Goal: Navigation & Orientation: Find specific page/section

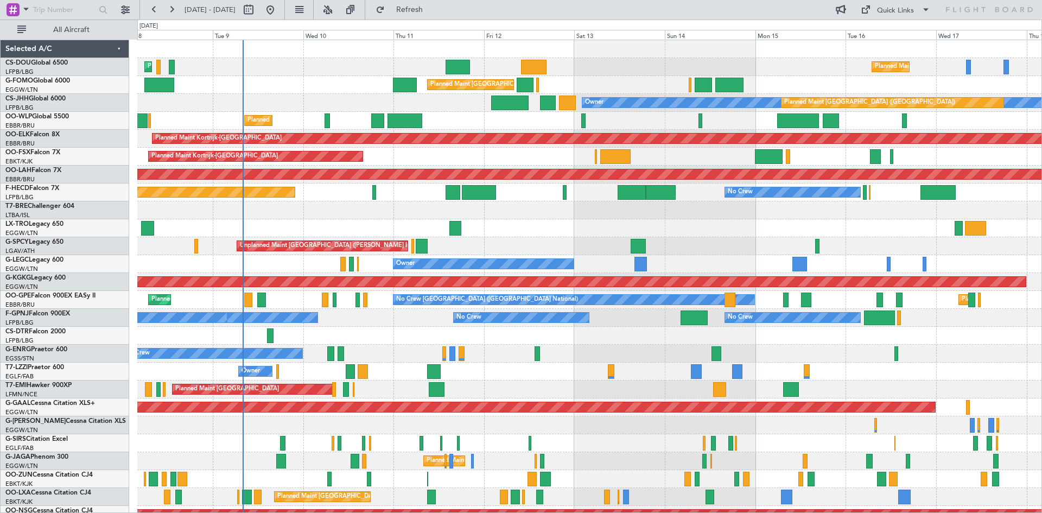
click at [314, 145] on div "Planned Maint [GEOGRAPHIC_DATA] ([GEOGRAPHIC_DATA]) Planned Maint [GEOGRAPHIC_D…" at bounding box center [589, 326] width 904 height 573
click at [337, 9] on button at bounding box center [327, 9] width 17 height 17
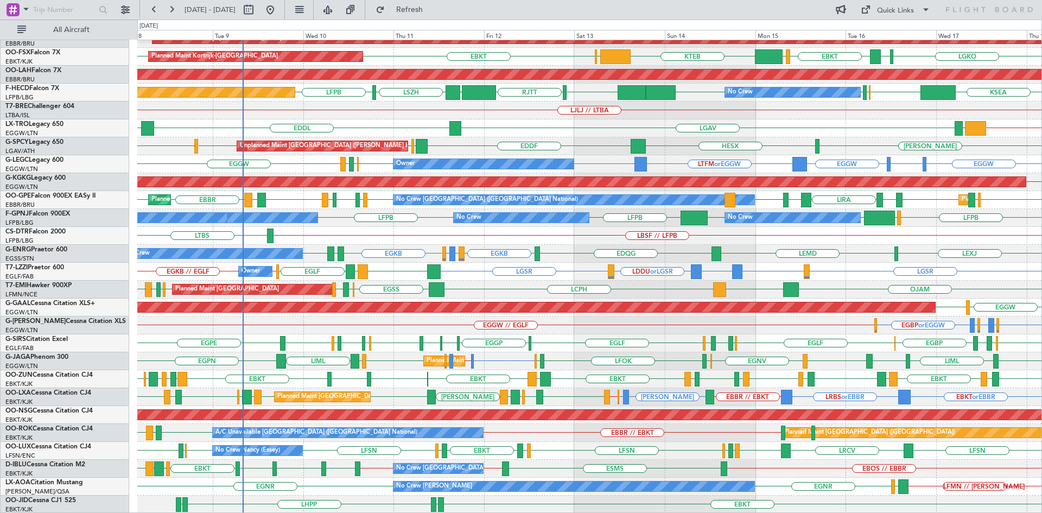
scroll to position [100, 0]
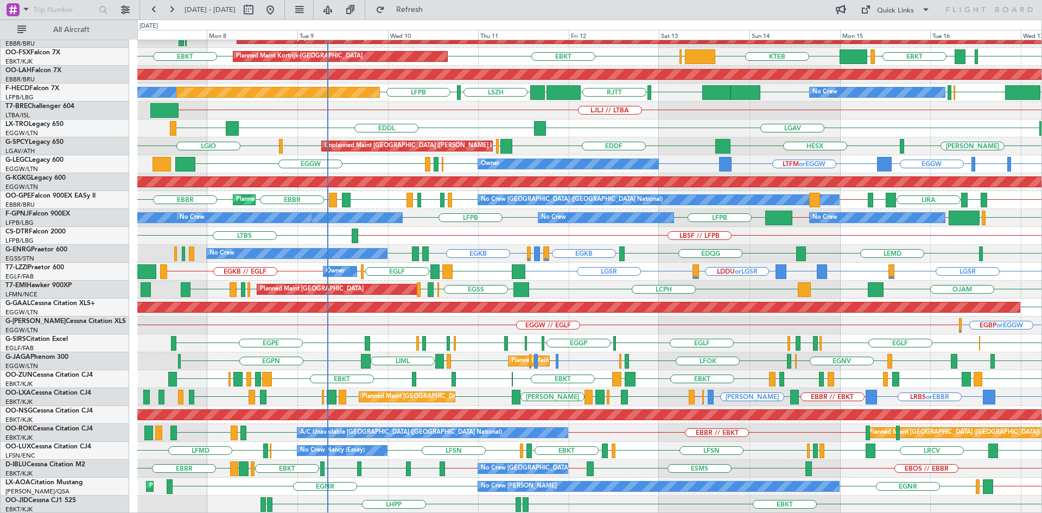
click at [386, 477] on div "EBLG // EBBR LIML UBBB RJAA RJGG RJAA LTCG LIML EBLG EBLG ELLX Planned Maint Li…" at bounding box center [589, 226] width 904 height 573
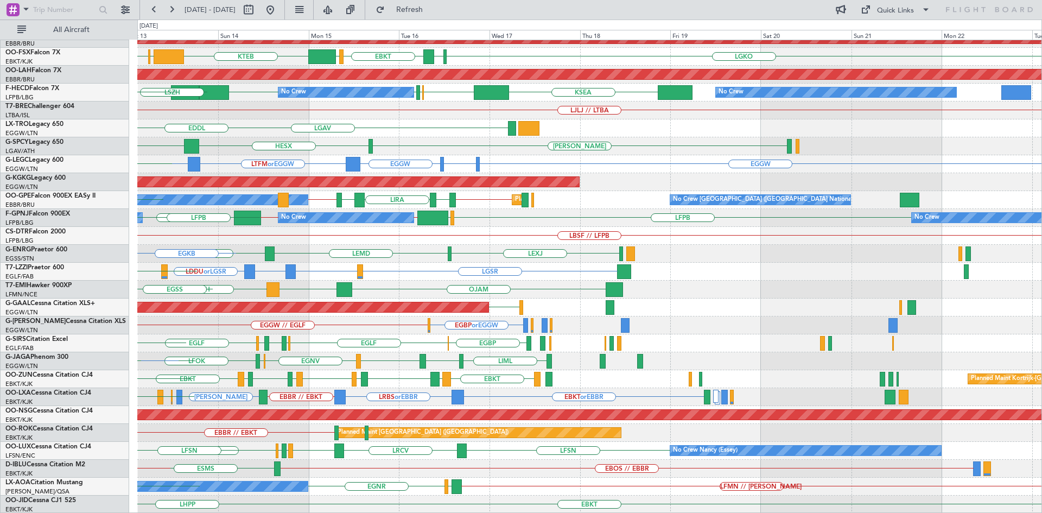
click at [126, 168] on div "EBLG // EBBR LIML UBBB RJAA RJGG RJAA LTCG LIML Planned Maint Kortrijk-Wevelgem…" at bounding box center [521, 266] width 1042 height 493
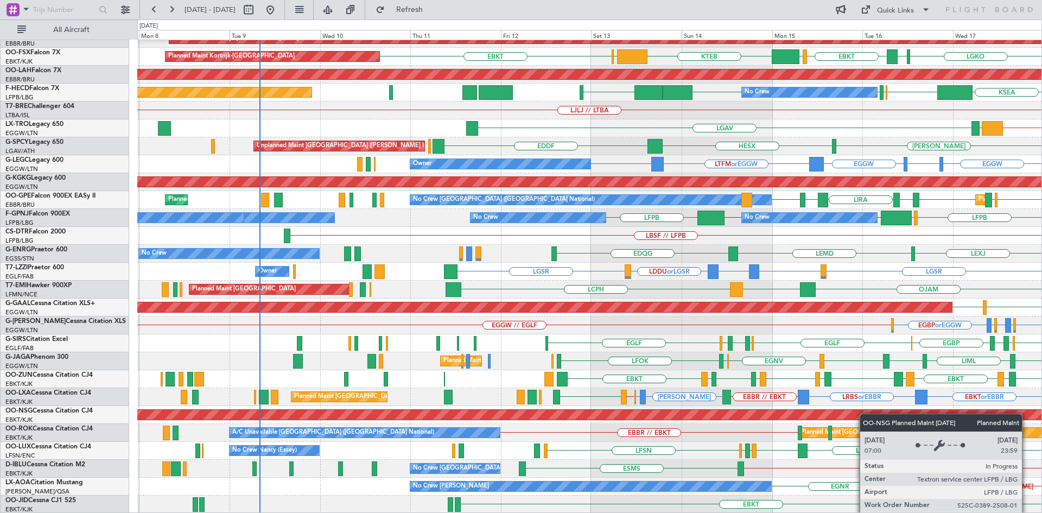
click at [850, 413] on div "EBLG // EBBR LIML UBBB RJAA RJGG Planned Maint Liege Planned Maint Kortrijk-Wev…" at bounding box center [589, 226] width 904 height 573
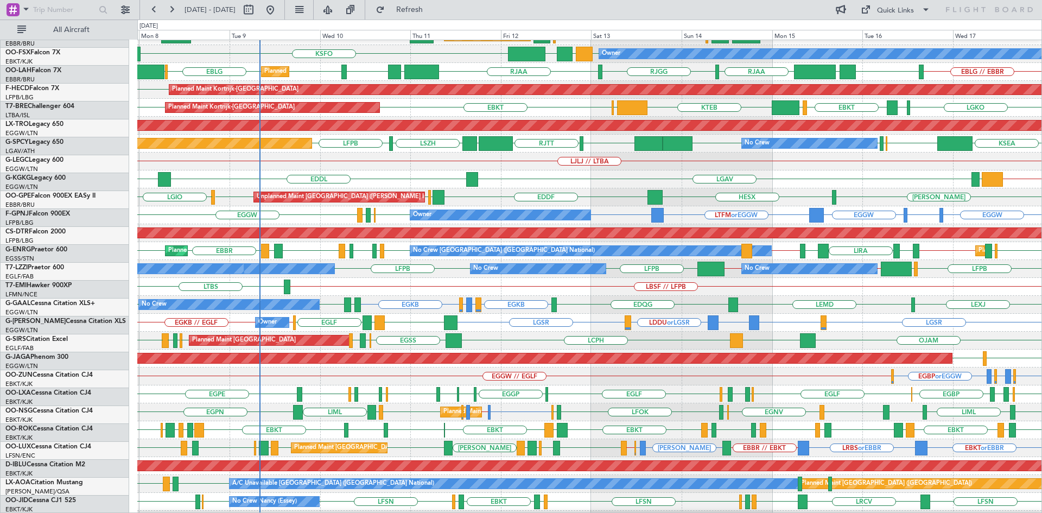
scroll to position [0, 0]
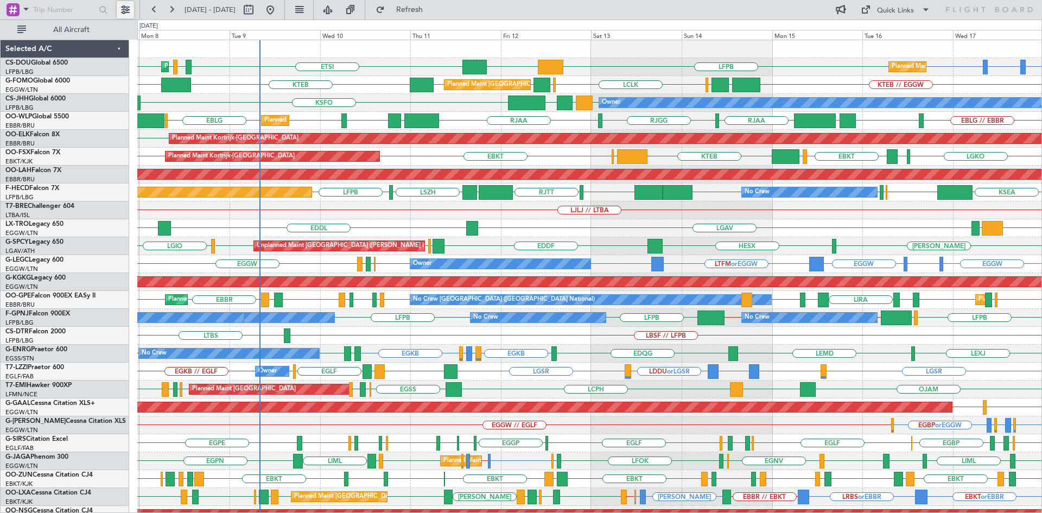
click at [123, 10] on button at bounding box center [125, 9] width 17 height 17
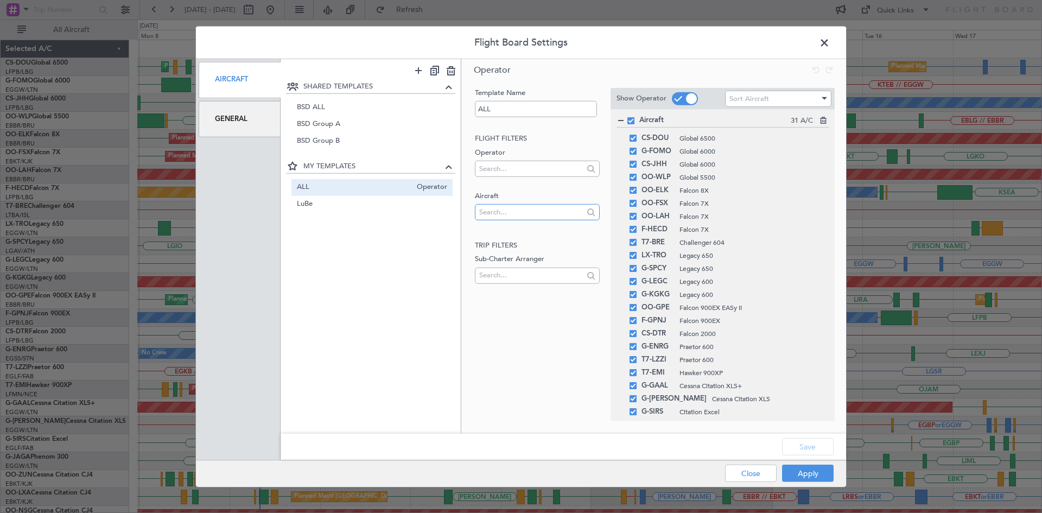
click at [510, 210] on input "text" at bounding box center [531, 212] width 104 height 16
type input "aie"
click at [535, 231] on span "OO-AIE" at bounding box center [537, 229] width 107 height 16
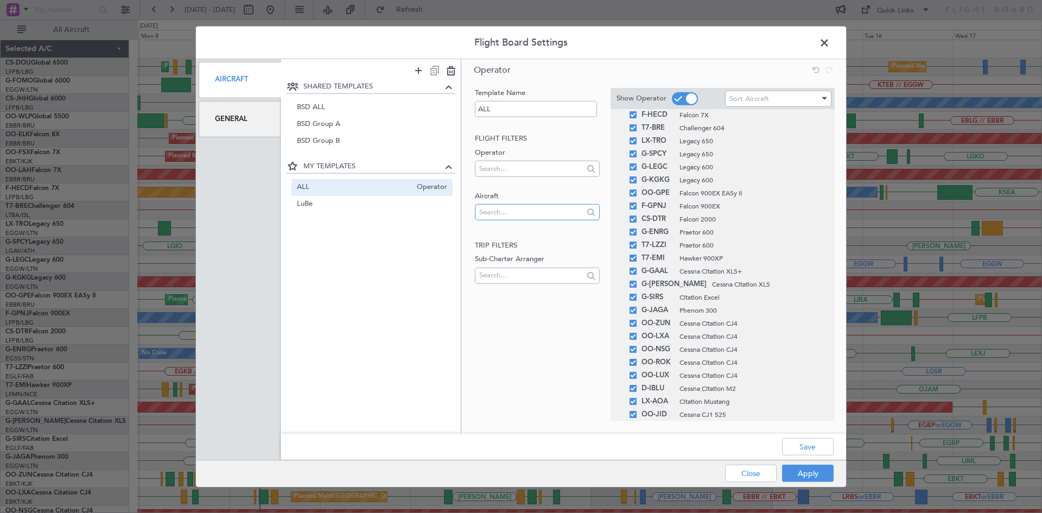
scroll to position [168, 0]
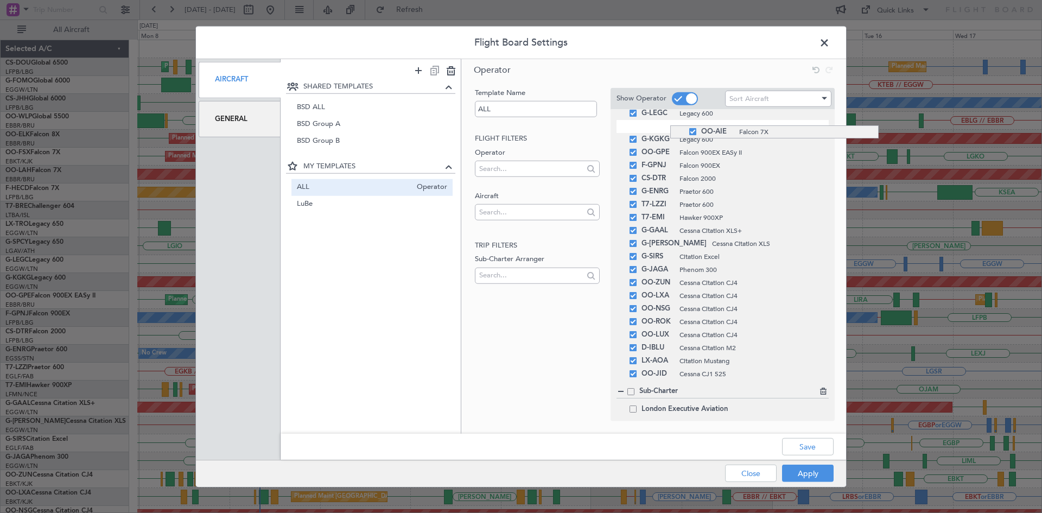
drag, startPoint x: 670, startPoint y: 377, endPoint x: 678, endPoint y: 125, distance: 252.0
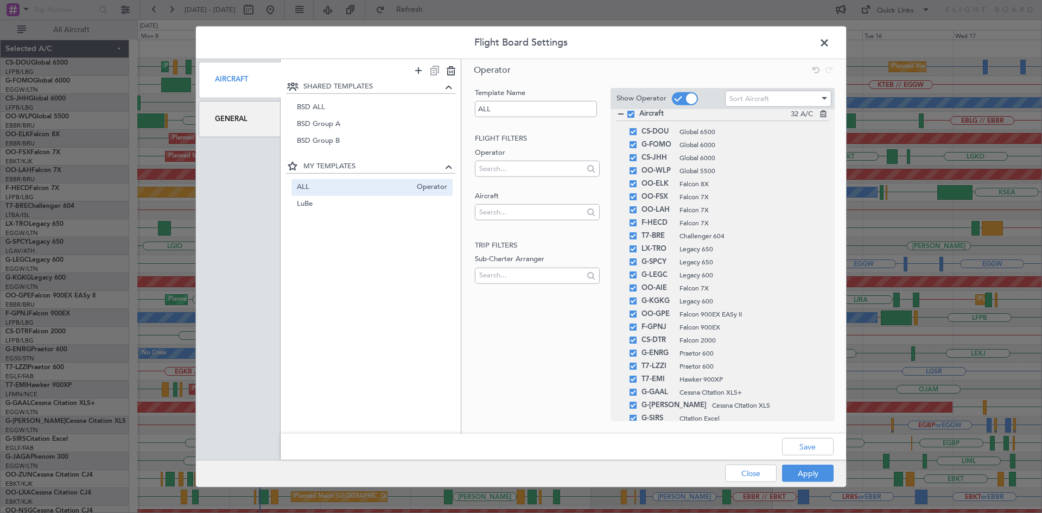
scroll to position [0, 0]
drag, startPoint x: 673, startPoint y: 297, endPoint x: 680, endPoint y: 221, distance: 76.3
click at [813, 451] on button "Save" at bounding box center [808, 446] width 52 height 17
click at [819, 474] on button "Apply" at bounding box center [808, 473] width 52 height 17
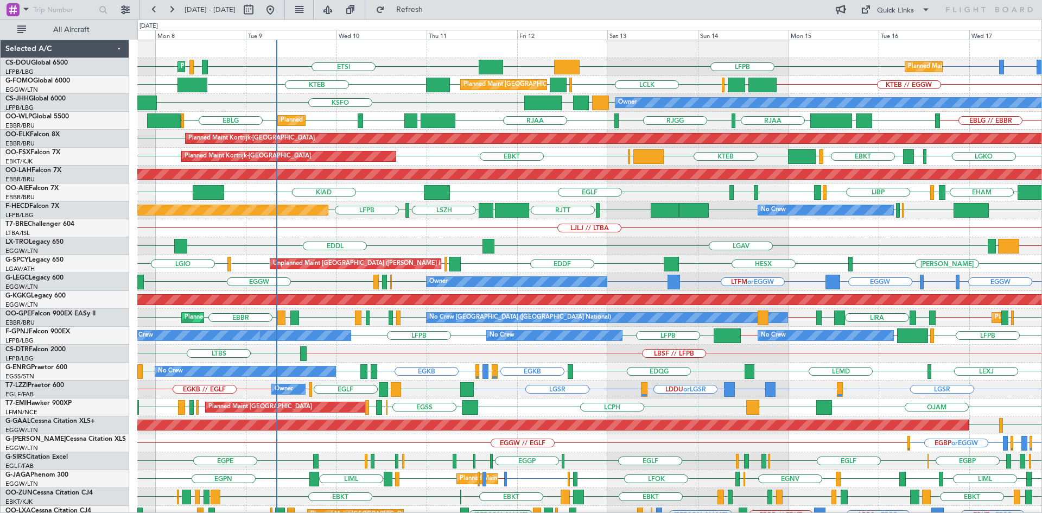
click at [571, 291] on div "LFPB LFTH or LFPB LFPB LFPB DGAA ETSI Planned Maint Paris (Le Bourget) EGGW LFP…" at bounding box center [589, 335] width 904 height 591
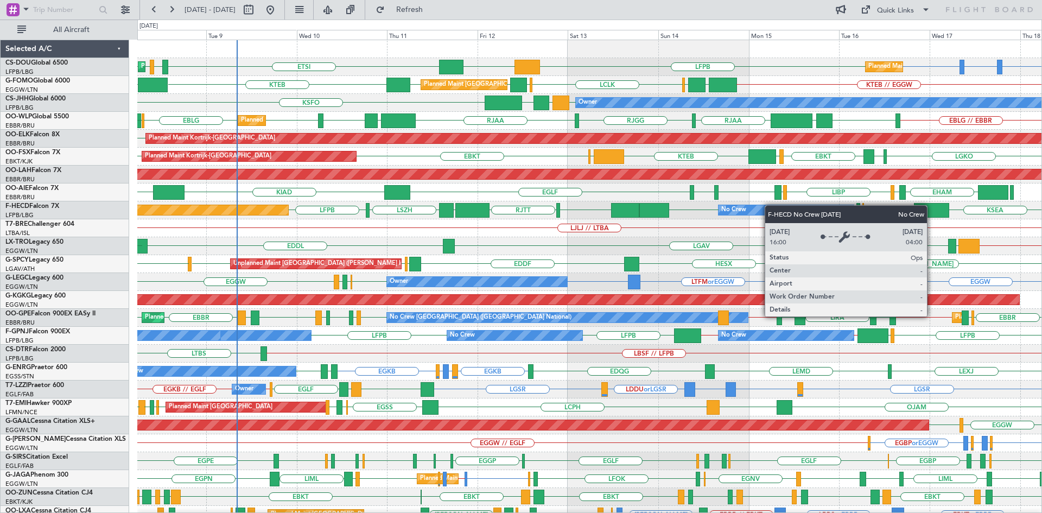
click at [747, 213] on div "Planned Maint Paris (Le Bourget) Planned Maint Paris (Le Bourget) LFPB LFTH or …" at bounding box center [589, 335] width 904 height 591
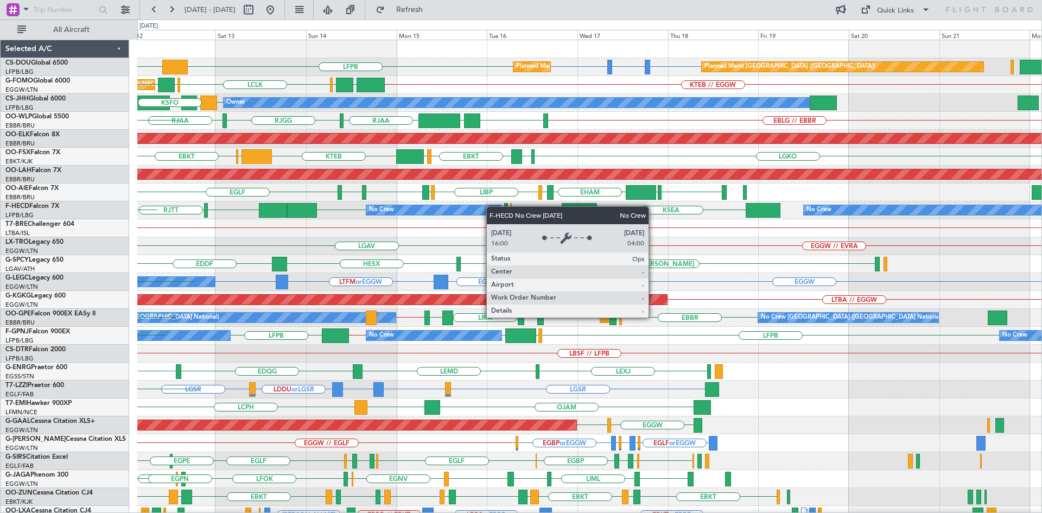
click at [408, 215] on div "Planned Maint Paris (Le Bourget) LFPB LFTH or LFPB LFPB LFPB DGAA Planned Maint…" at bounding box center [589, 335] width 904 height 591
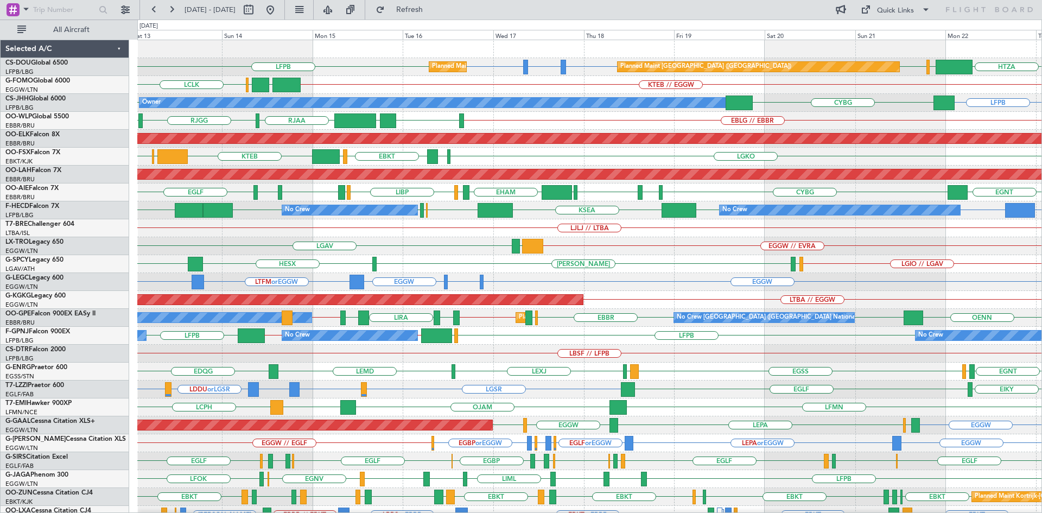
click at [377, 223] on div "Planned Maint Paris (Le Bourget) Planned Maint Paris (Le Bourget) LFPB LFTH or …" at bounding box center [589, 335] width 904 height 591
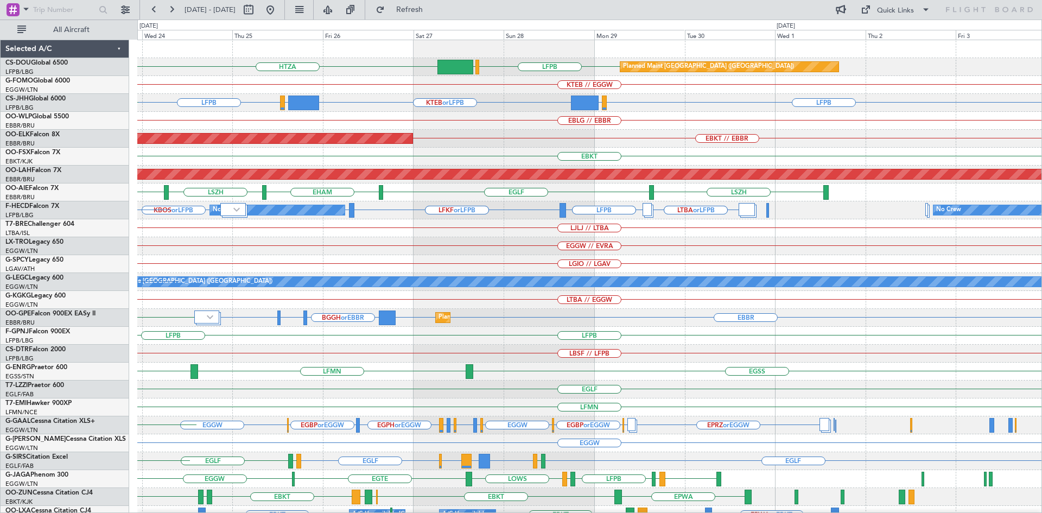
click at [426, 210] on div "LFPB LFPB KBOS or LFPB LTBA or LFPB LTBA or LFPB LFPB LFPB LFKF or LFPB LFKF or…" at bounding box center [589, 210] width 904 height 18
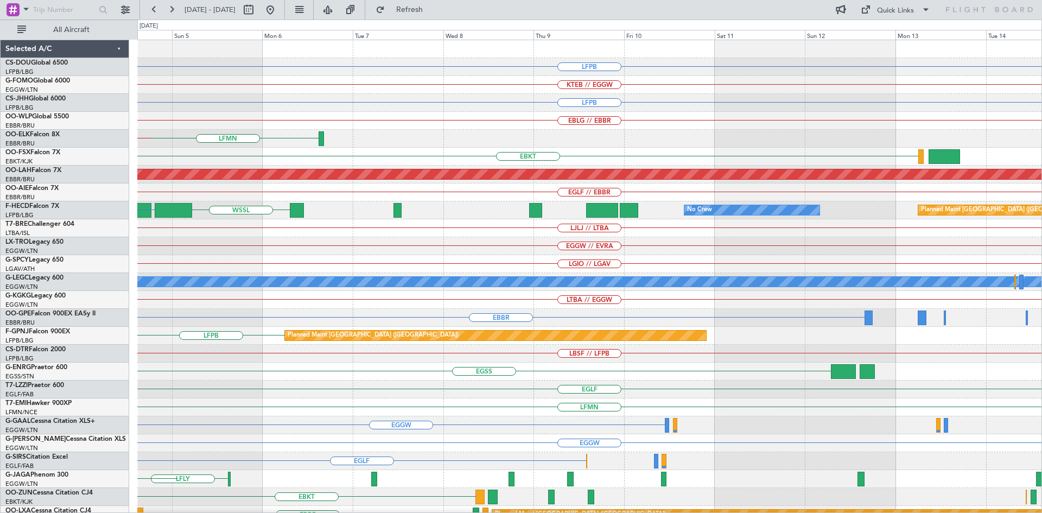
click at [0, 397] on div "LFPB KTEB // EGGW LFPB EBLG // EBBR LFMN EBKT // EBBR EBKT Planned Maint Alton-…" at bounding box center [521, 266] width 1042 height 493
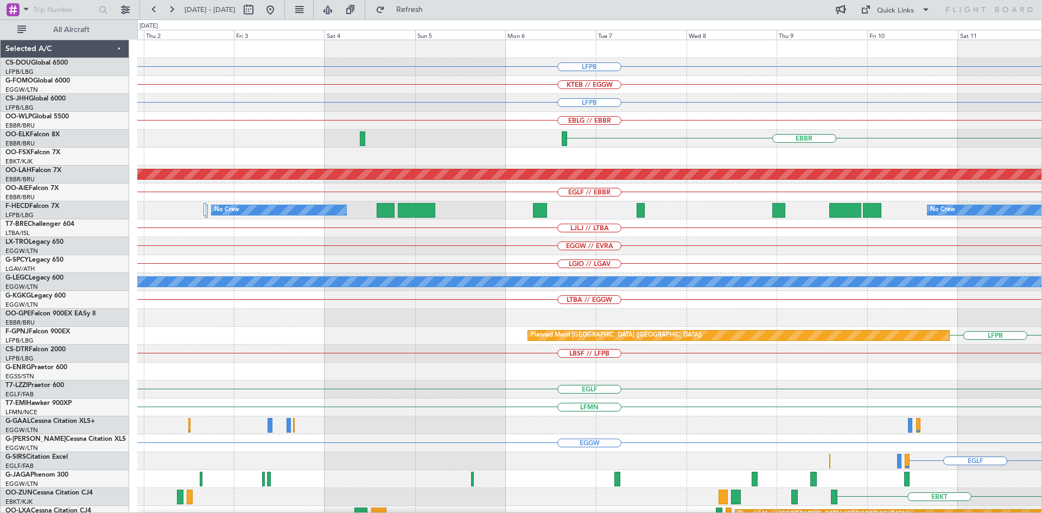
click at [1042, 269] on html "13 Oct 2025 - 23 Oct 2025 Refresh Quick Links All Aircraft LFPB Planned Maint P…" at bounding box center [521, 256] width 1042 height 513
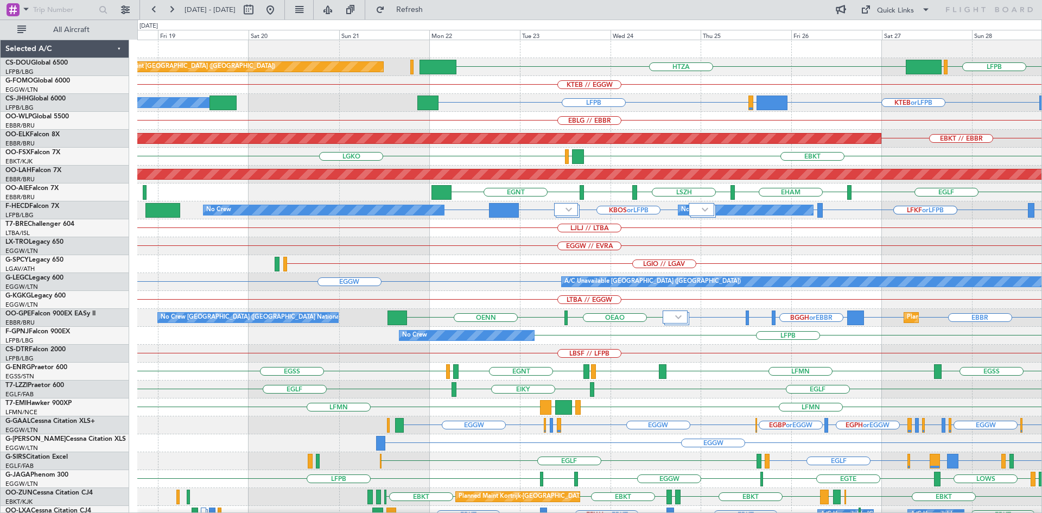
click at [730, 258] on div "HTZA LFPB EGLF Planned Maint Paris (Le Bourget) Planned Maint Paris (Le Bourget…" at bounding box center [589, 335] width 904 height 591
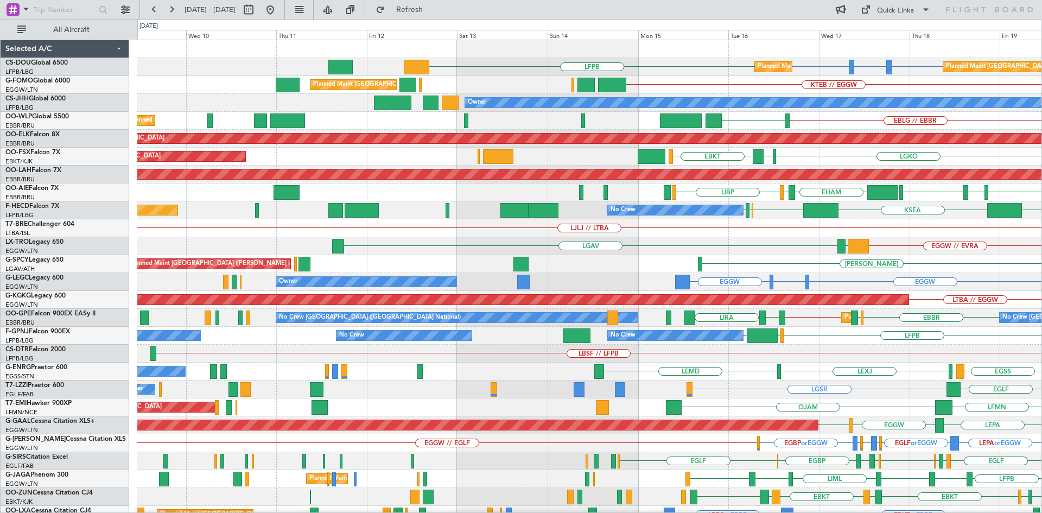
click at [1042, 324] on html "15 Sep 2025 - 25 Sep 2025 Refresh Quick Links All Aircraft LFPB LFTH or LFPB LF…" at bounding box center [521, 256] width 1042 height 513
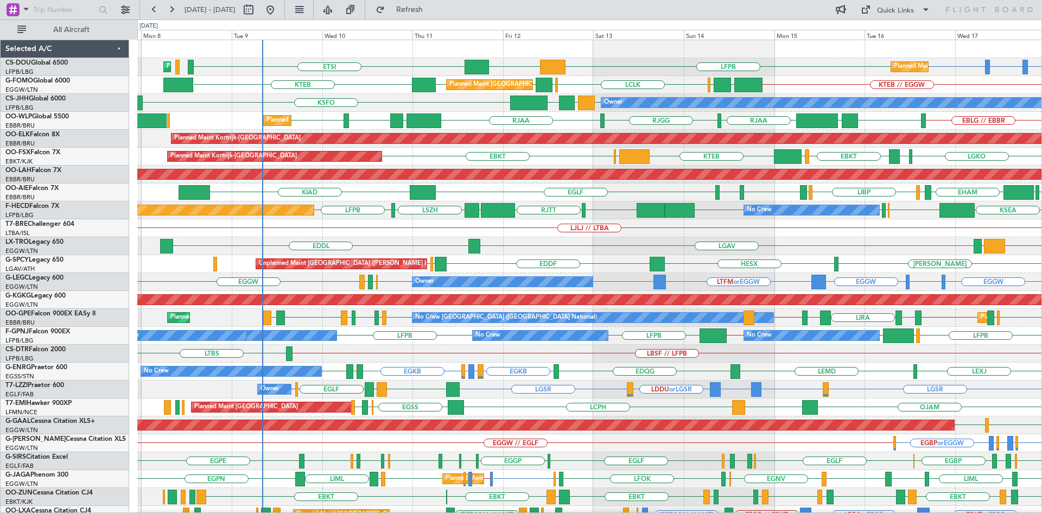
click at [517, 270] on div "LFTH or LFPB LFPB ETSI LFPB DGAA Planned Maint Paris (Le Bourget) Planned Maint…" at bounding box center [589, 335] width 904 height 591
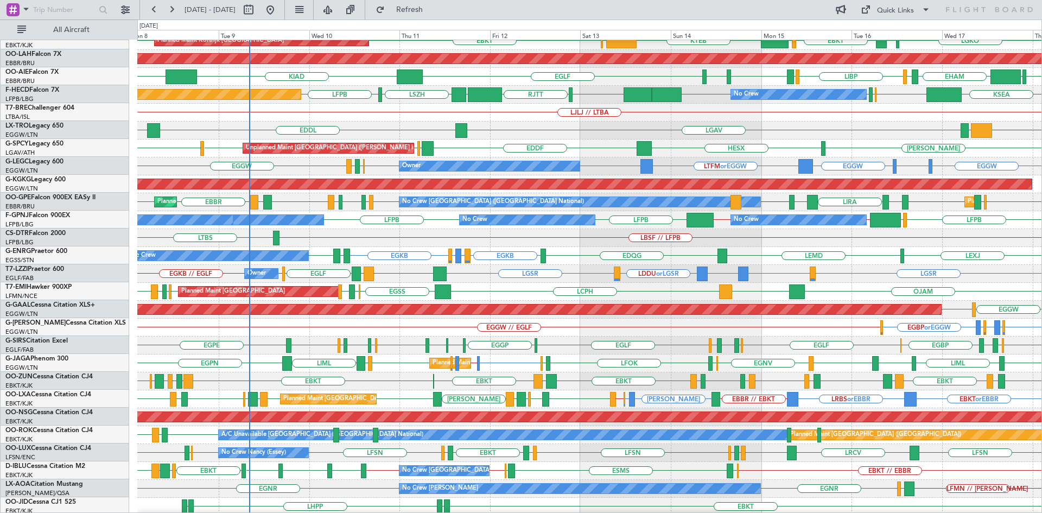
scroll to position [116, 0]
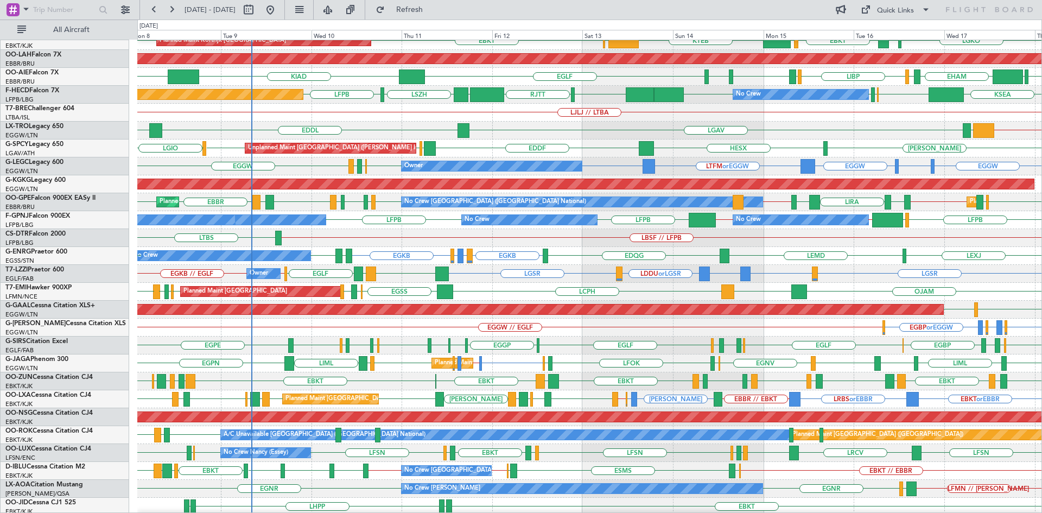
click at [592, 478] on div "No Crew Brussels (Brussels National) EBKT // EBBR EBOS ESMS EBOS EBBR // EBKT E…" at bounding box center [589, 471] width 904 height 18
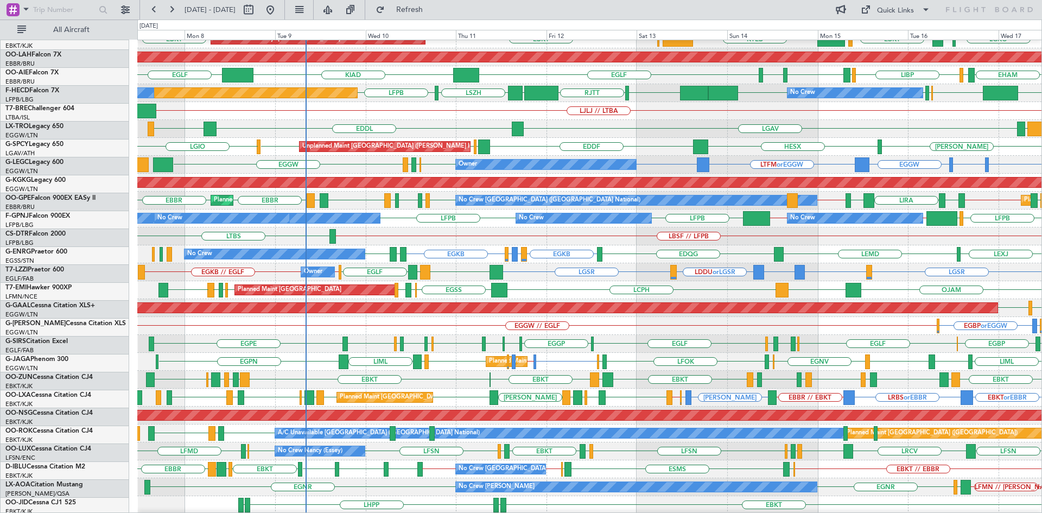
scroll to position [117, 0]
click at [416, 488] on div "No Crew Chester LFMN // LELL EGNR EGLF EGNR Planned Maint Paris (Le Bourget) No…" at bounding box center [589, 487] width 904 height 18
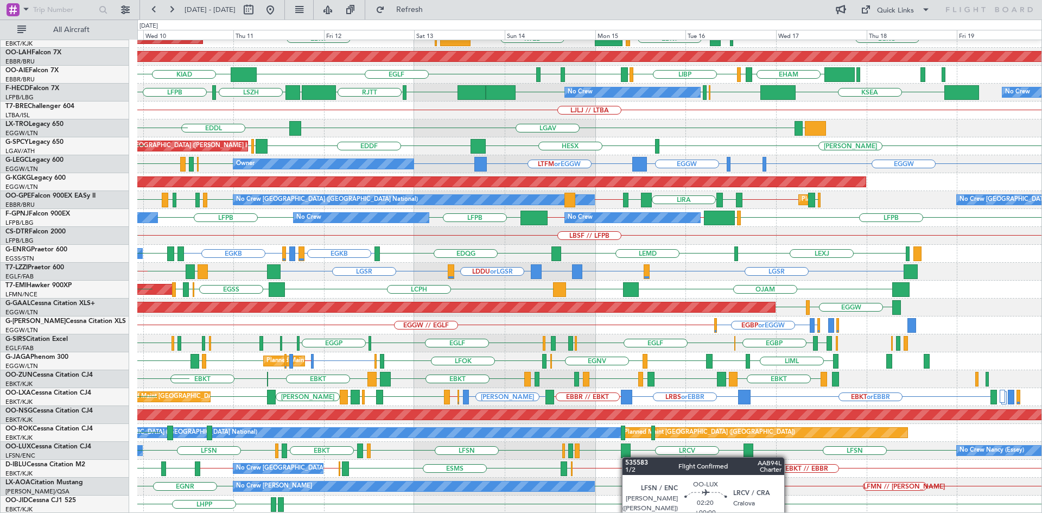
scroll to position [118, 0]
click at [627, 457] on div "Planned Maint Kortrijk-Wevelgem EBBR EBKT LFMN Planned Maint Kortrijk-Wevelgem …" at bounding box center [589, 217] width 904 height 591
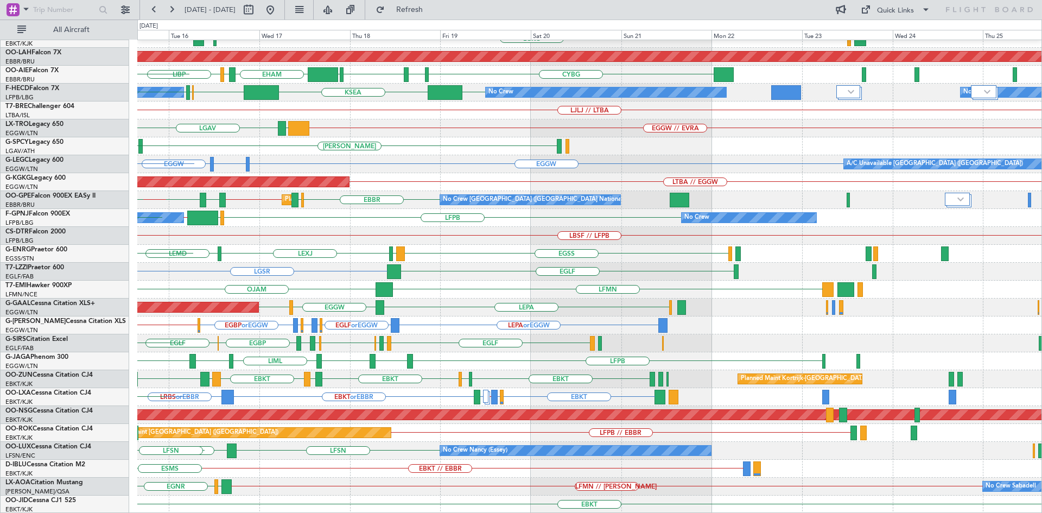
click at [340, 328] on div "Planned Maint Kortrijk-Wevelgem LGKO LGAV EBKT LSGG KTEB EBBR EBKT Planned Main…" at bounding box center [589, 217] width 904 height 591
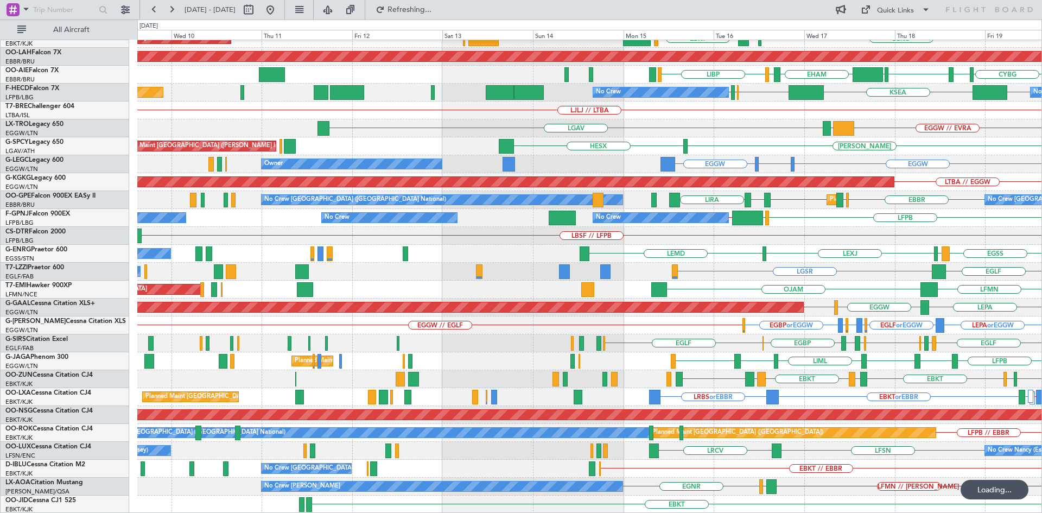
click at [1042, 379] on html "15 Sep 2025 - 25 Sep 2025 Refreshing... Quick Links All Aircraft Planned Maint …" at bounding box center [521, 256] width 1042 height 513
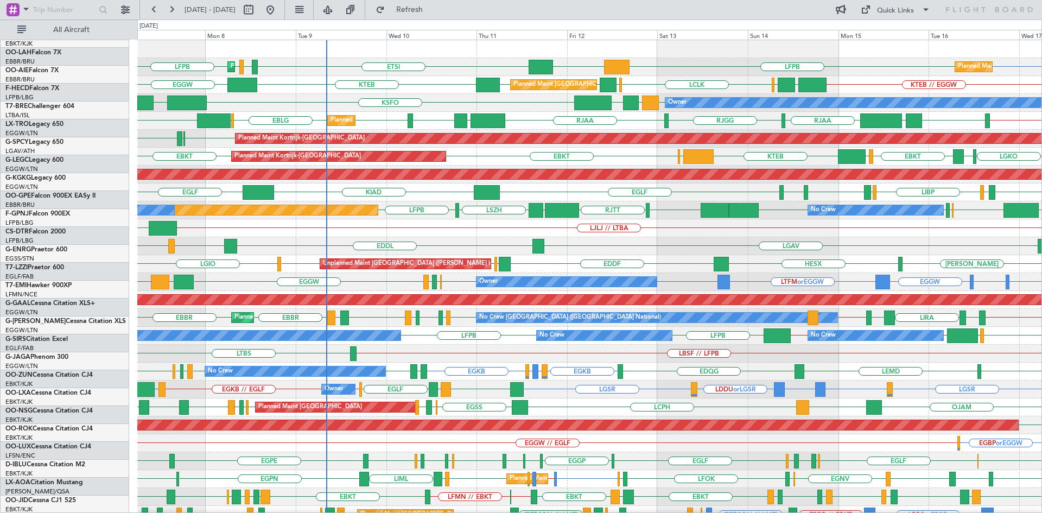
scroll to position [0, 0]
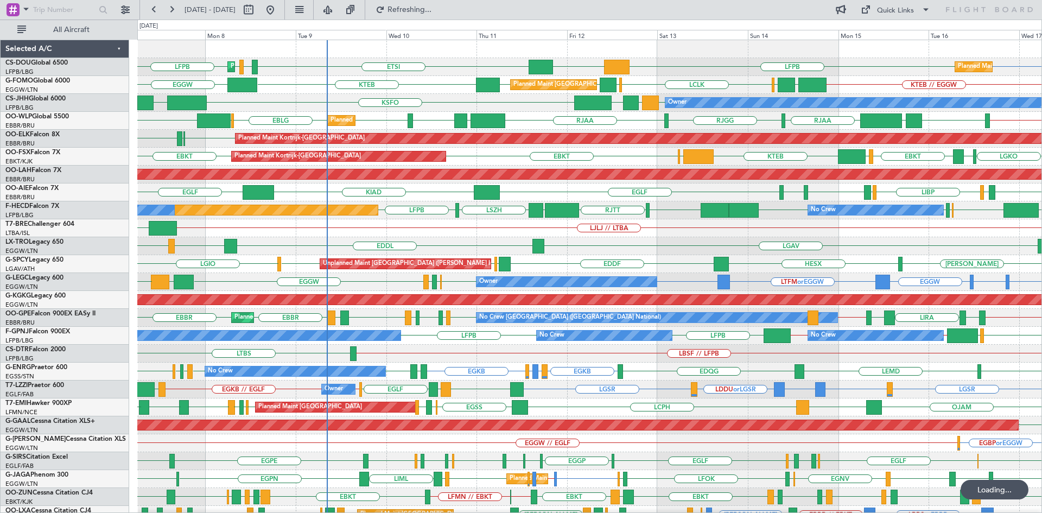
click at [361, 227] on div "LJLJ // LTBA UAAA" at bounding box center [589, 228] width 904 height 18
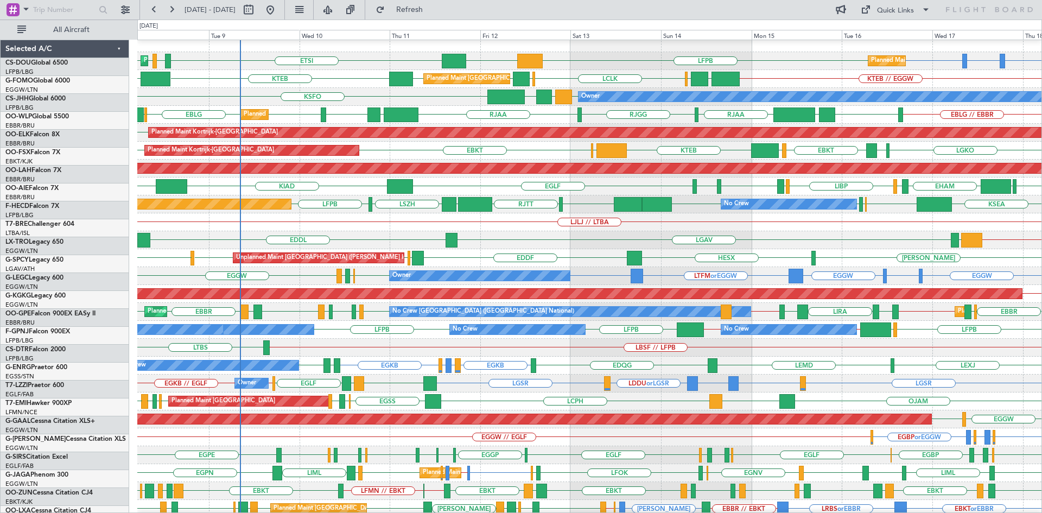
scroll to position [6, 0]
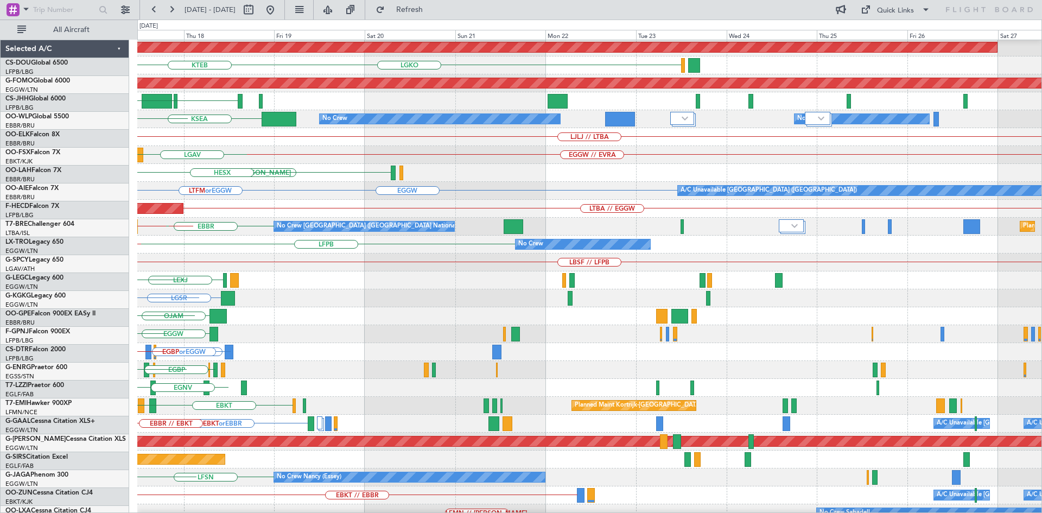
click at [0, 154] on div "EBLG // EBBR UBBB LIML RJAA Planned Maint [GEOGRAPHIC_DATA]-[GEOGRAPHIC_DATA] L…" at bounding box center [521, 266] width 1042 height 493
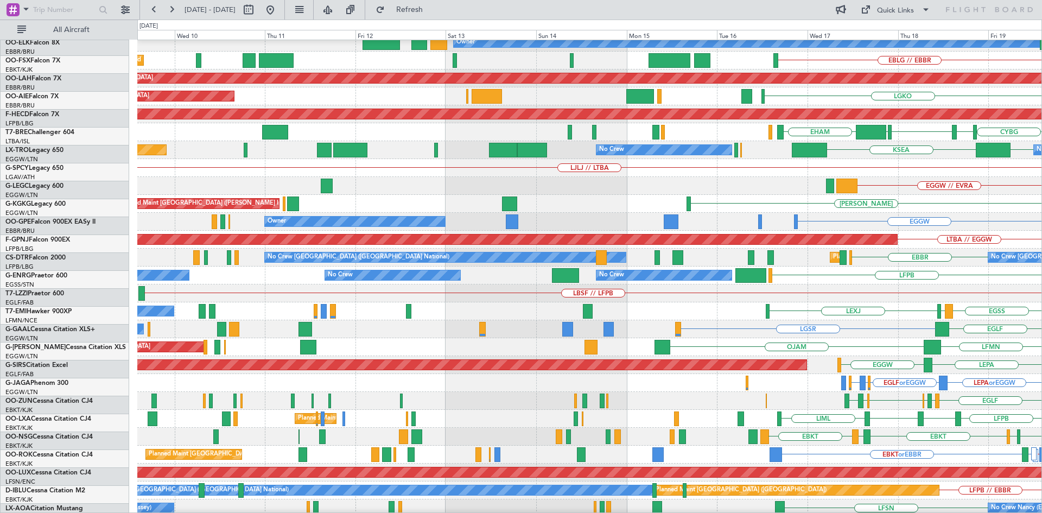
click at [1042, 221] on html "[DATE] - [DATE] Refresh Quick Links All Aircraft KTEB // EGGW Planned Maint [GE…" at bounding box center [521, 256] width 1042 height 513
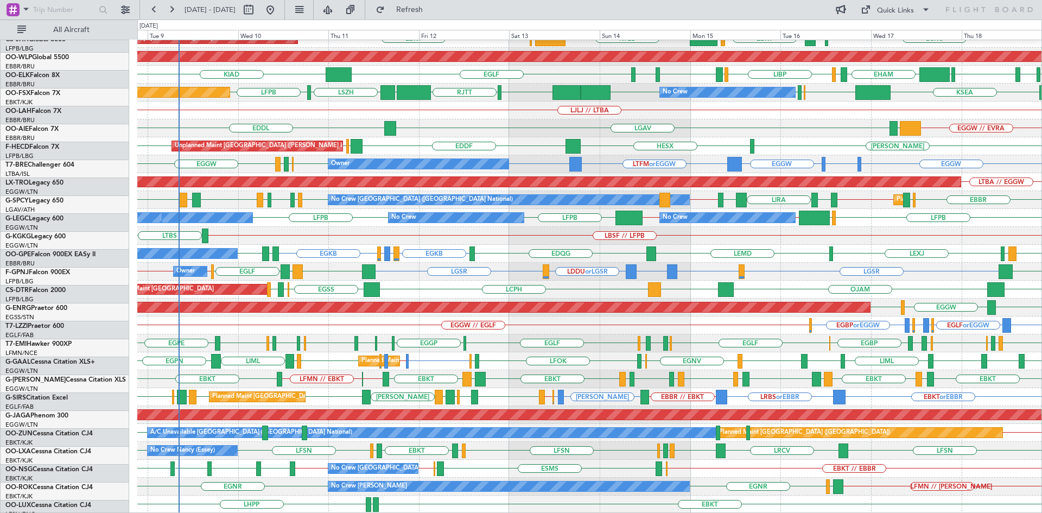
scroll to position [118, 0]
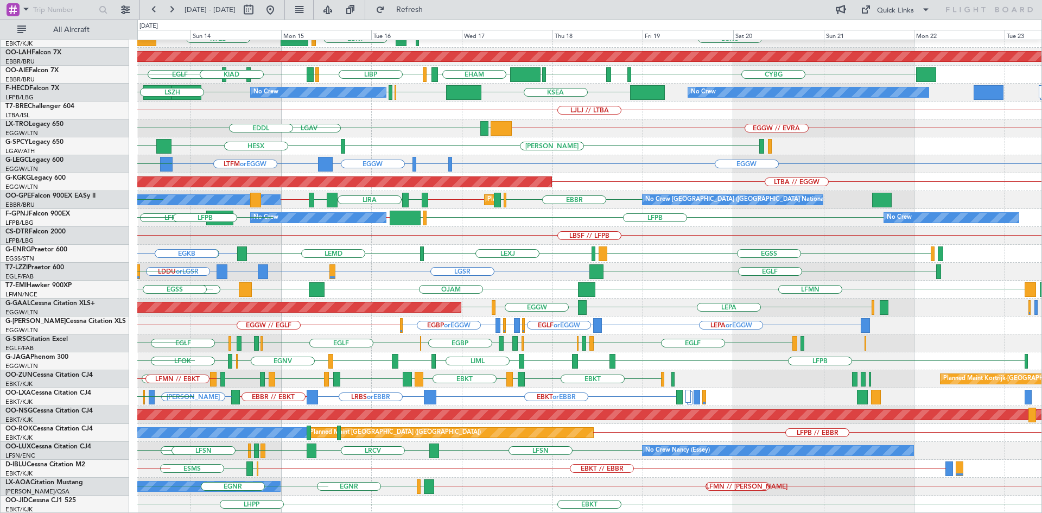
click at [470, 208] on div "Planned Maint Kortrijk-[GEOGRAPHIC_DATA] LGKO LGAV EBKT [GEOGRAPHIC_DATA] KTEB …" at bounding box center [589, 217] width 904 height 591
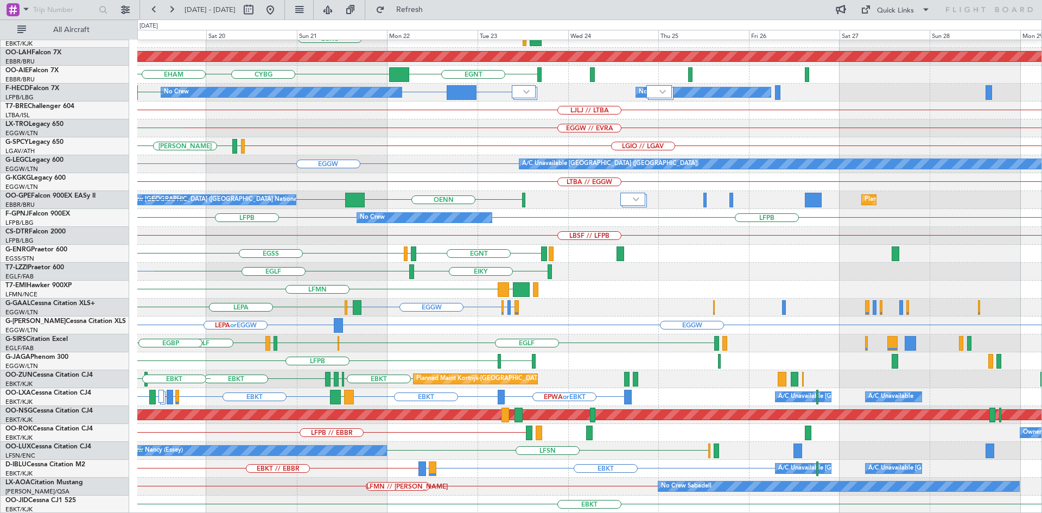
click at [224, 268] on div "Planned Maint Kortrijk-[GEOGRAPHIC_DATA] LGKO Planned [GEOGRAPHIC_DATA][PERSON_…" at bounding box center [589, 217] width 904 height 591
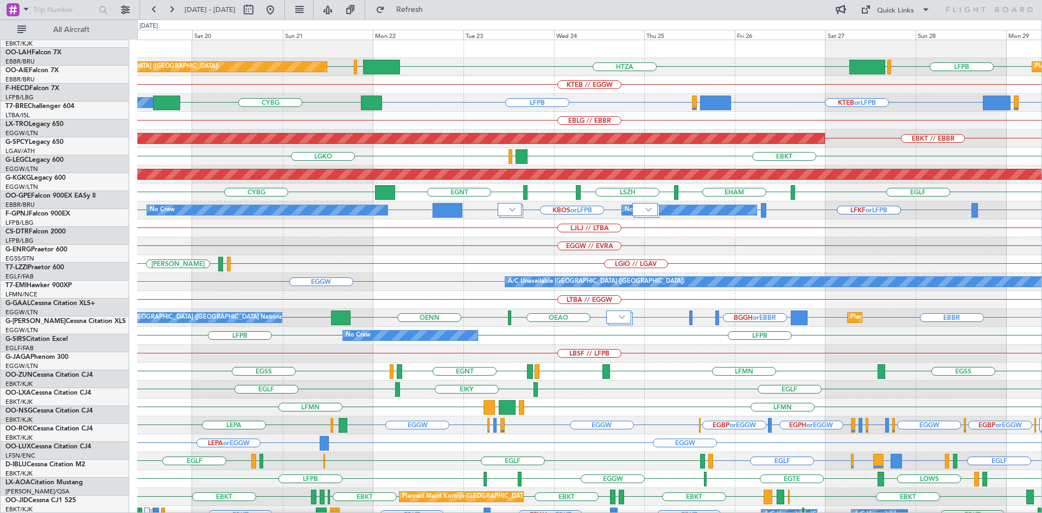
scroll to position [0, 0]
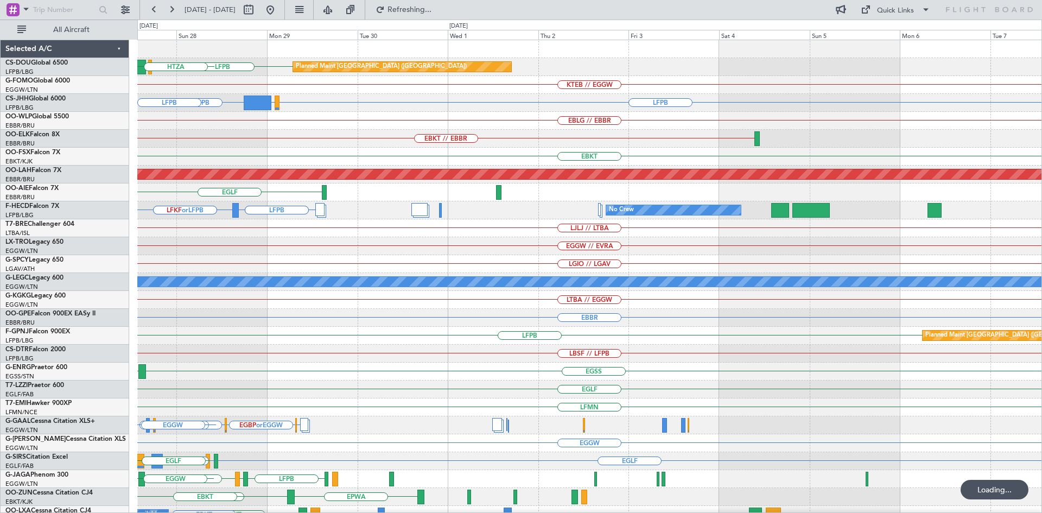
click at [0, 121] on div "Planned Maint [GEOGRAPHIC_DATA] ([GEOGRAPHIC_DATA]) LFPB [GEOGRAPHIC_DATA] HTZA…" at bounding box center [521, 266] width 1042 height 493
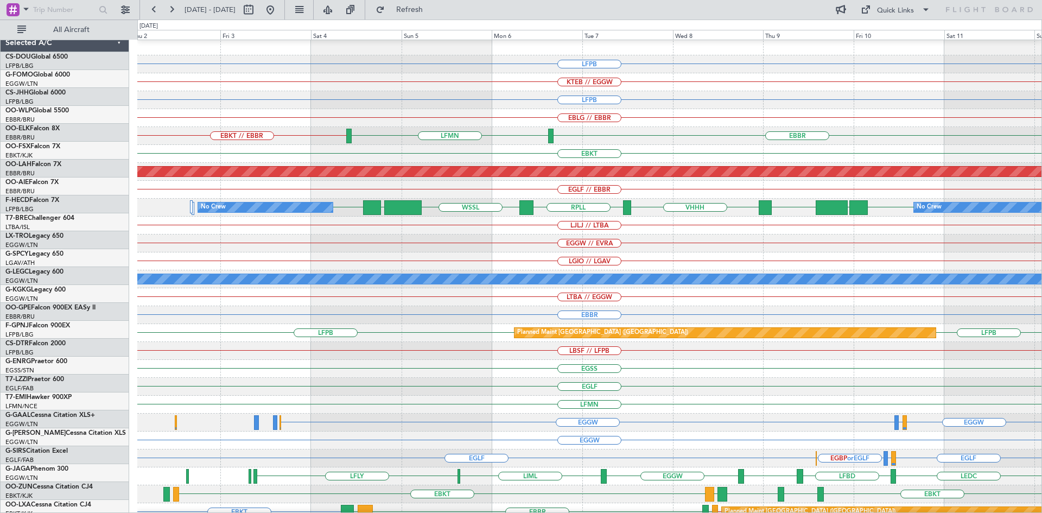
scroll to position [3, 0]
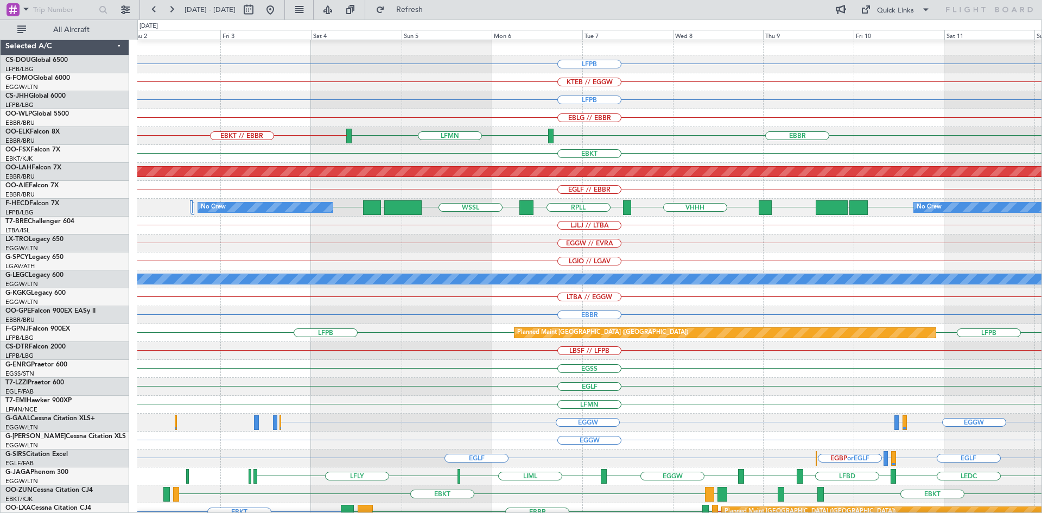
click at [606, 191] on div "EGLF // EBBR" at bounding box center [589, 190] width 904 height 18
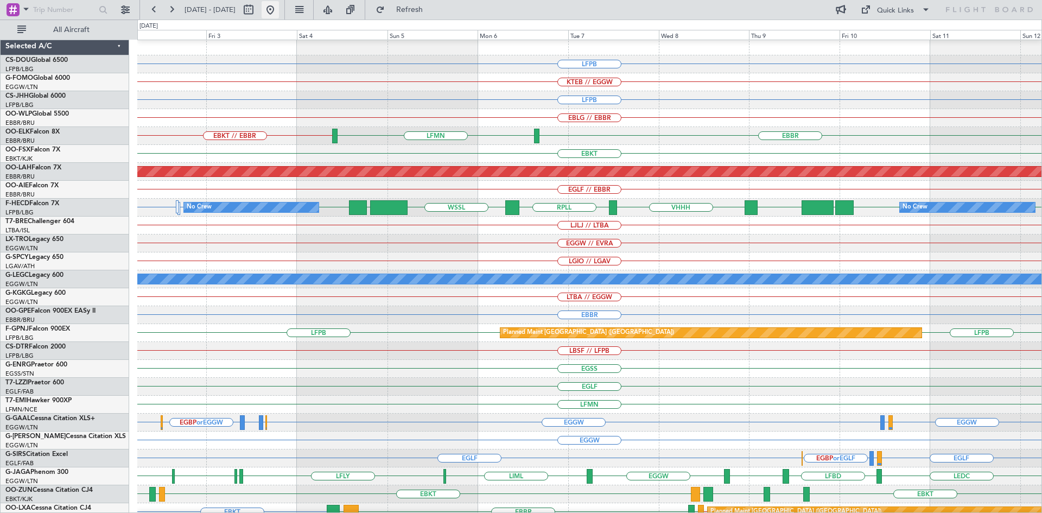
click at [279, 11] on button at bounding box center [270, 9] width 17 height 17
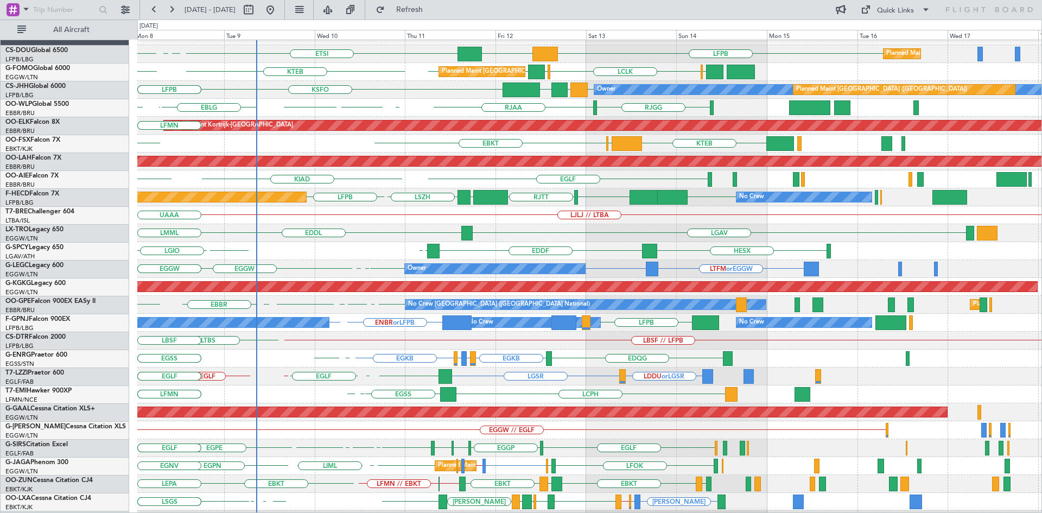
scroll to position [14, 0]
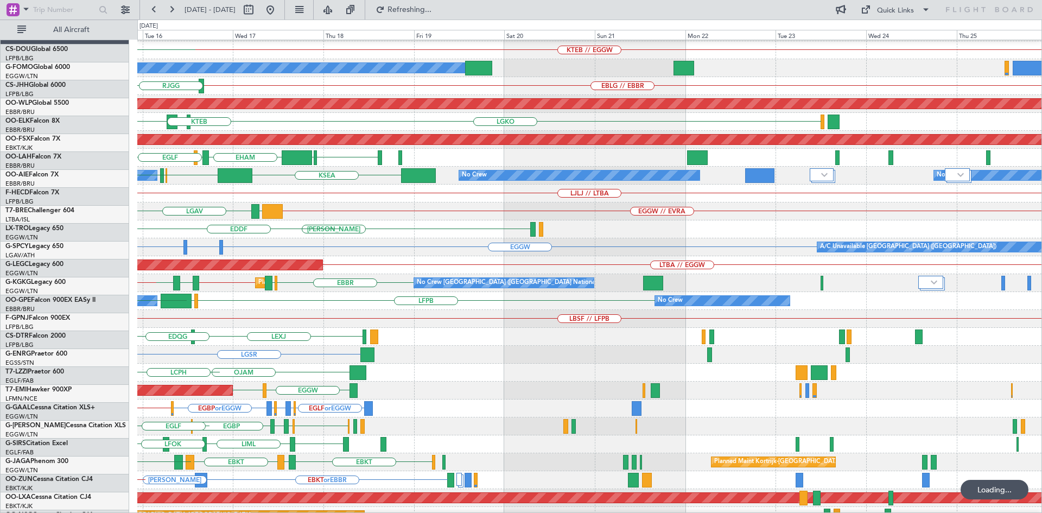
click at [138, 322] on div "LBSF // LFPB" at bounding box center [589, 319] width 904 height 18
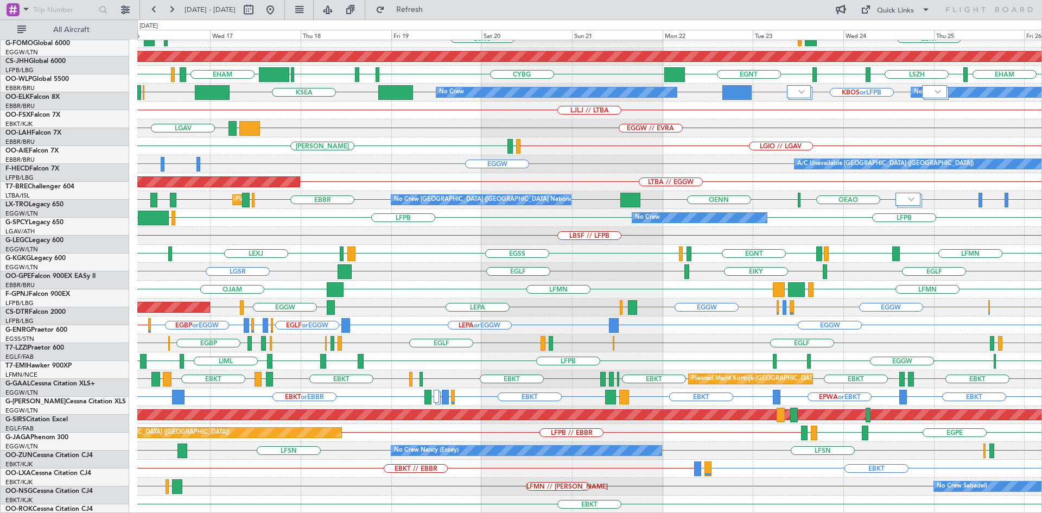
scroll to position [118, 0]
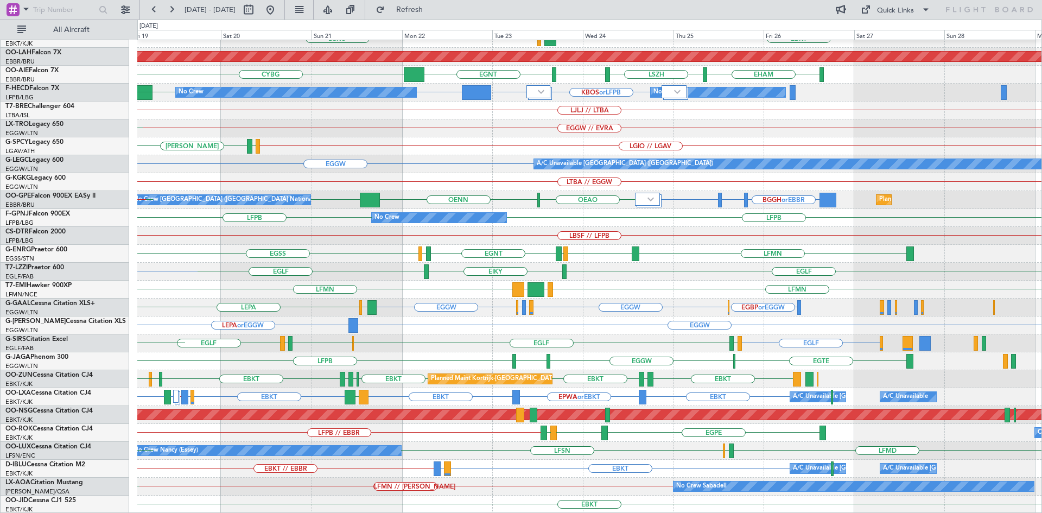
click at [276, 493] on div "Planned Maint Kortrijk-Wevelgem EBKT LGKO LGAV Planned Maint Alton-st Louis (St…" at bounding box center [589, 217] width 904 height 591
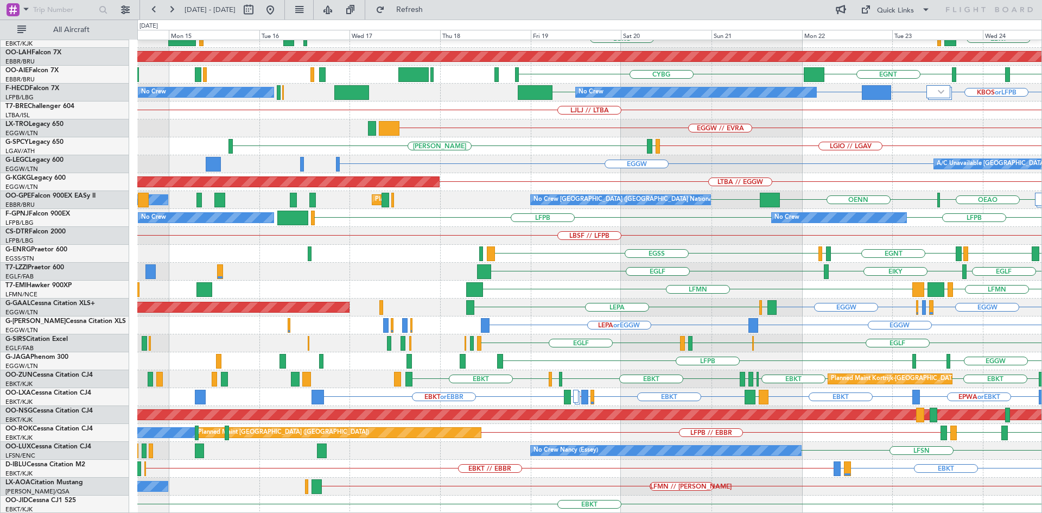
click at [860, 451] on div "LFSN No Crew Nancy (Essey) ELLX LFMD" at bounding box center [589, 451] width 904 height 18
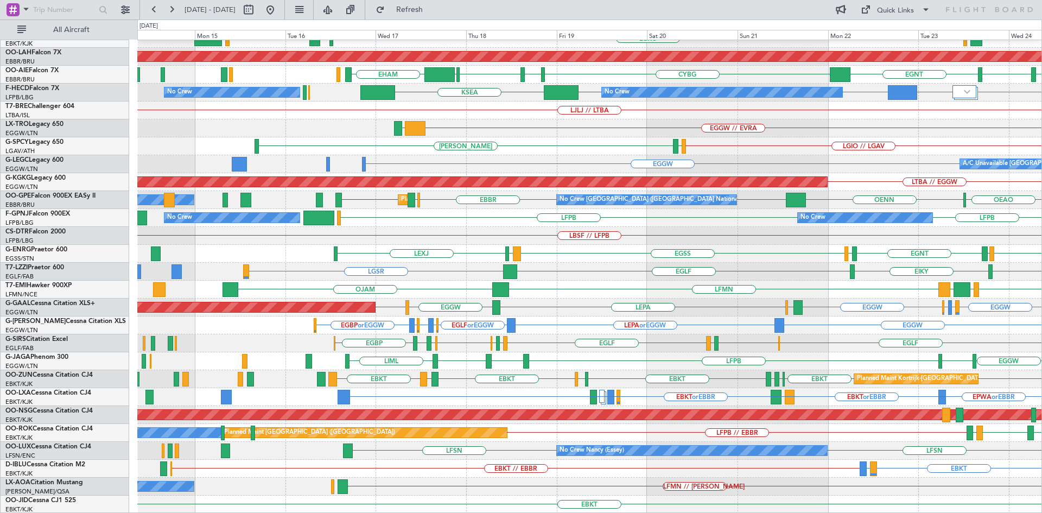
click at [1042, 429] on html "17 Sep 2025 - 27 Sep 2025 Refresh Quick Links All Aircraft Planned Maint Kortri…" at bounding box center [521, 256] width 1042 height 513
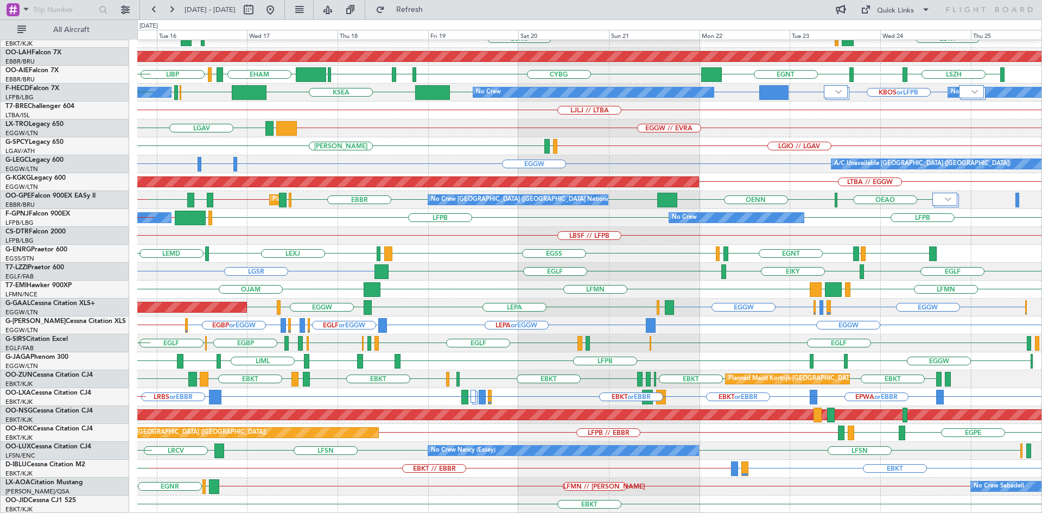
click at [849, 476] on div "Planned Maint Kortrijk-Wevelgem EBKT LGKO LGAV LGAV EBKT LSGG KTEB Planned Main…" at bounding box center [589, 217] width 904 height 591
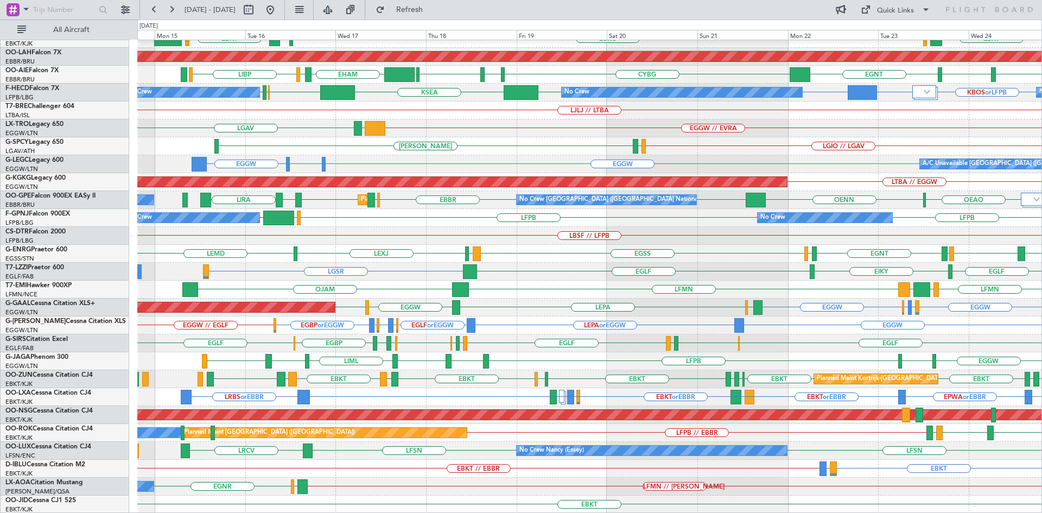
click at [893, 451] on div "Planned Maint Kortrijk-Wevelgem EBKT LGKO LGAV LGAV EBKT Planned Maint Alton-st…" at bounding box center [589, 217] width 904 height 591
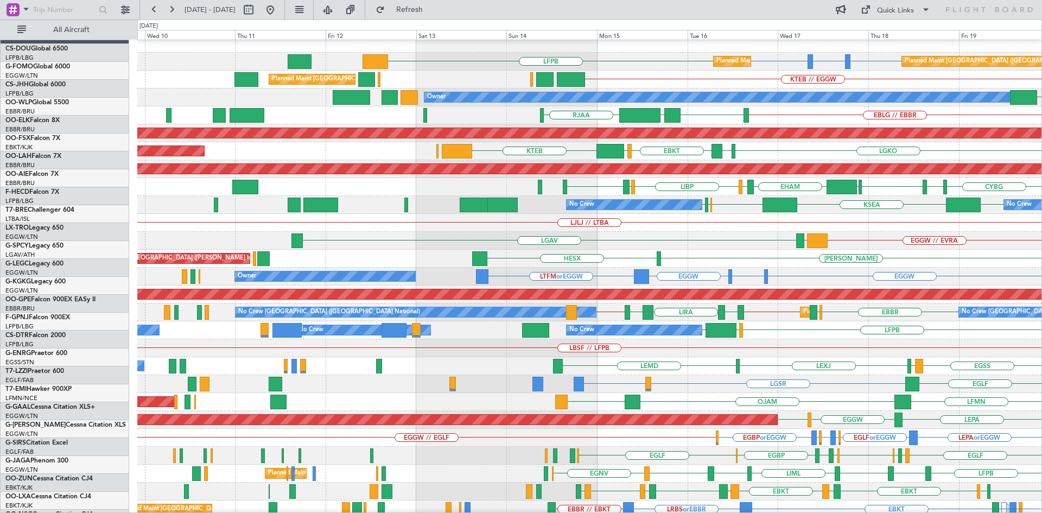
scroll to position [0, 0]
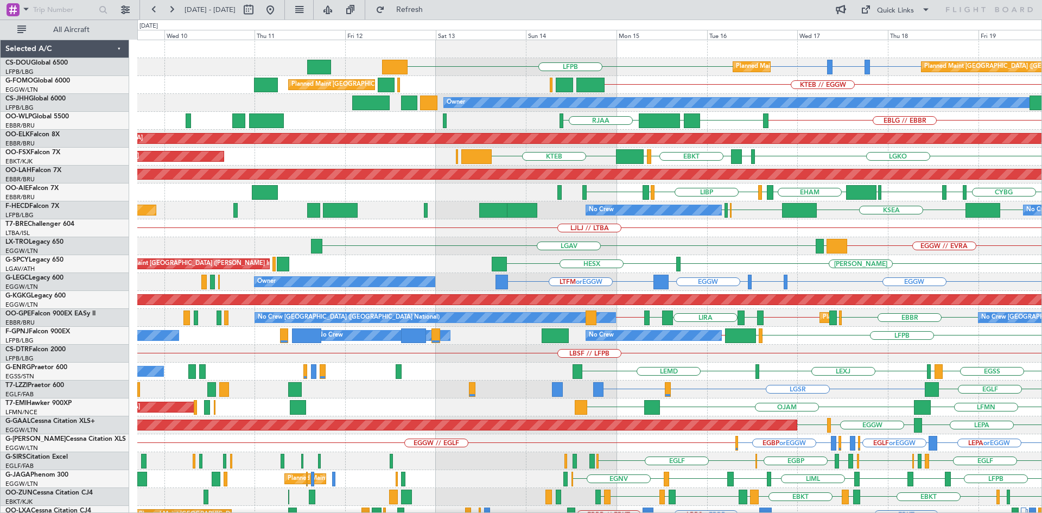
click at [914, 161] on div "LGKO EBKT LSGG KTEB LGAV Planned Maint Kortrijk-Wevelgem" at bounding box center [589, 157] width 904 height 18
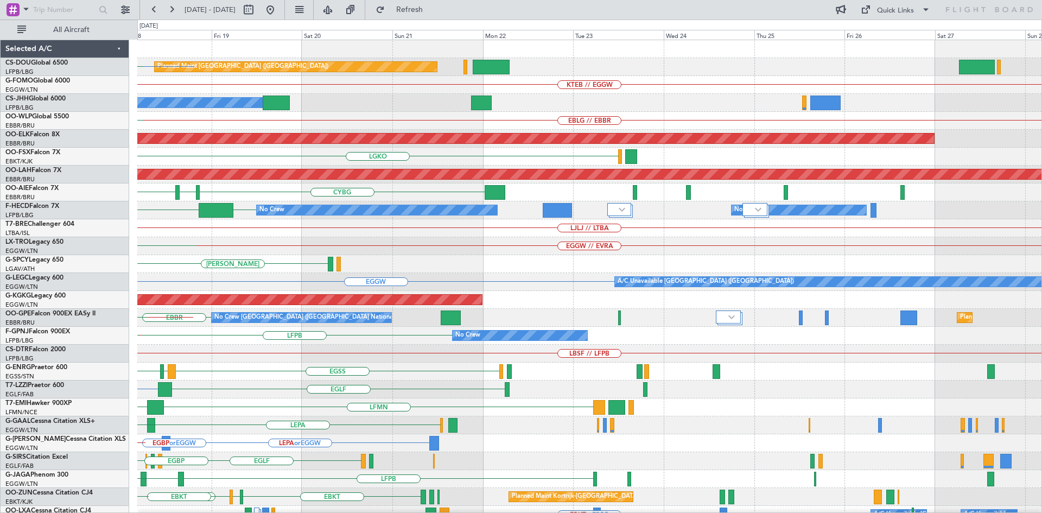
click at [1, 467] on div "Planned Maint Paris (Le Bourget) LFPB LFTH or LFPB LFPB Planned Maint Paris (Le…" at bounding box center [521, 266] width 1042 height 493
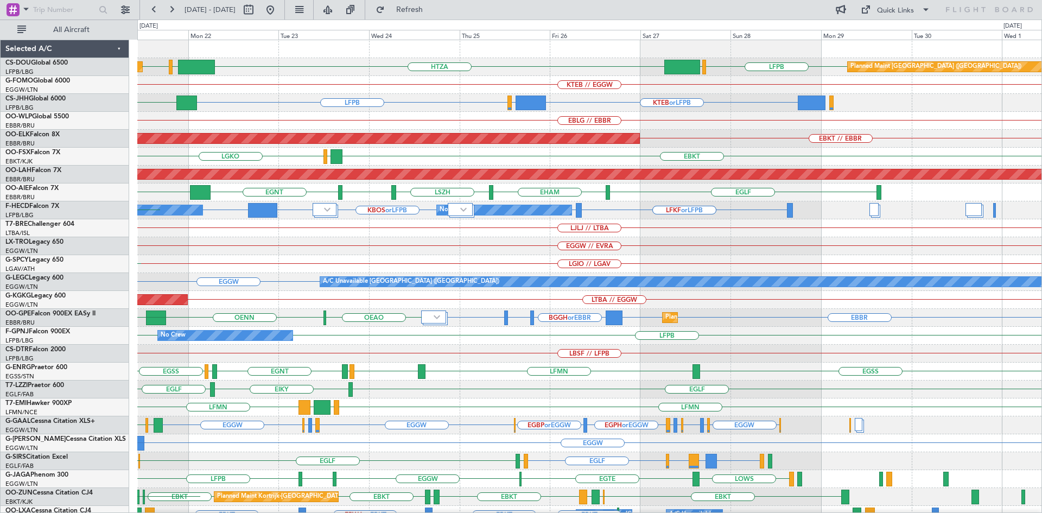
click at [208, 363] on div "Planned Maint Paris (Le Bourget) HTZA EGKK LFPB LFPB EGLF Planned Maint Paris (…" at bounding box center [589, 335] width 904 height 591
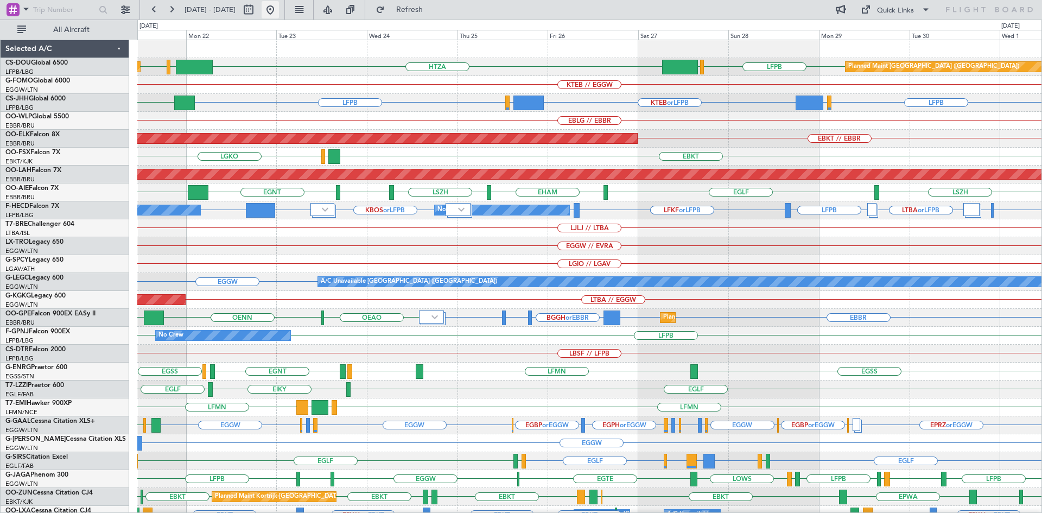
click at [279, 9] on button at bounding box center [270, 9] width 17 height 17
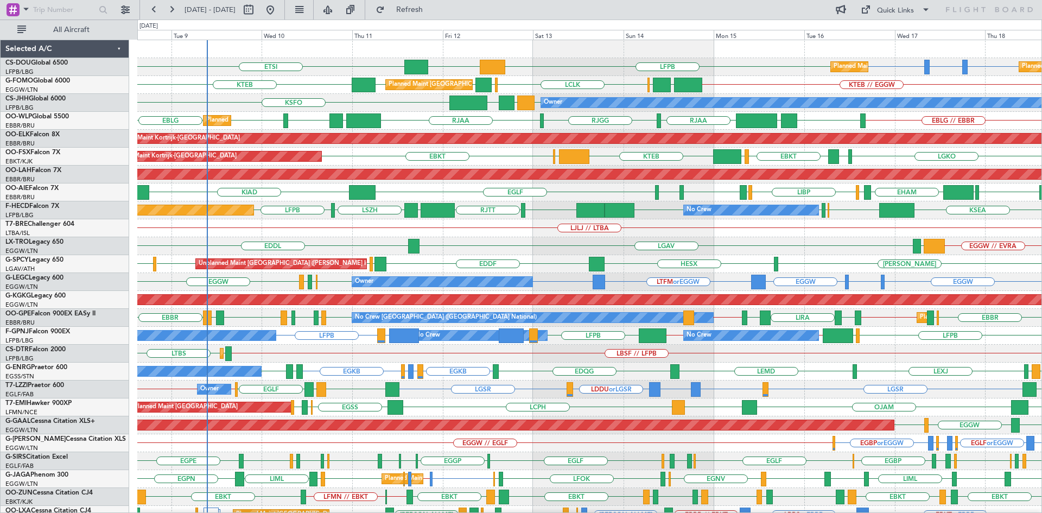
click at [499, 201] on div "EGLF KIAD KBOS KTEB EHAM LIRS LIBP LIRS EGLF EHTW" at bounding box center [589, 192] width 904 height 18
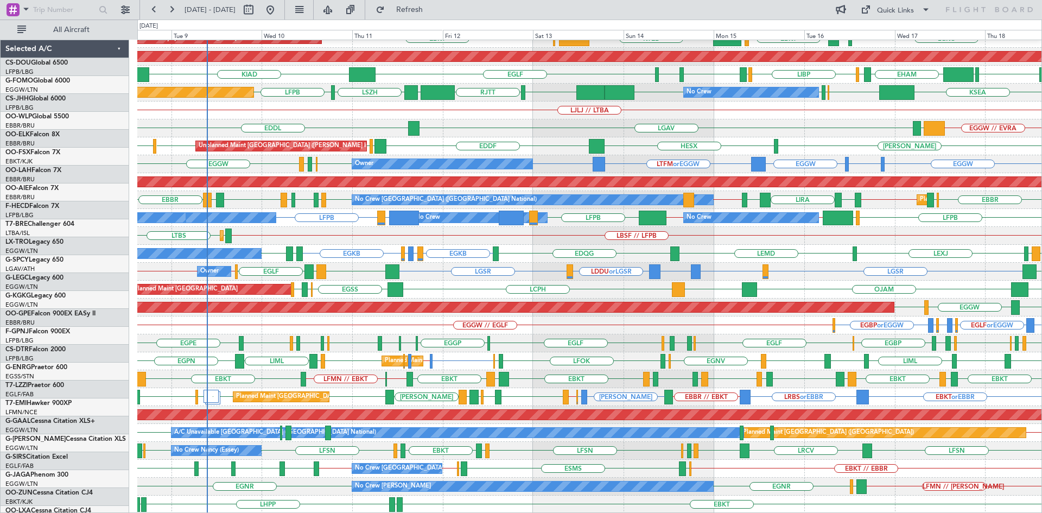
scroll to position [118, 0]
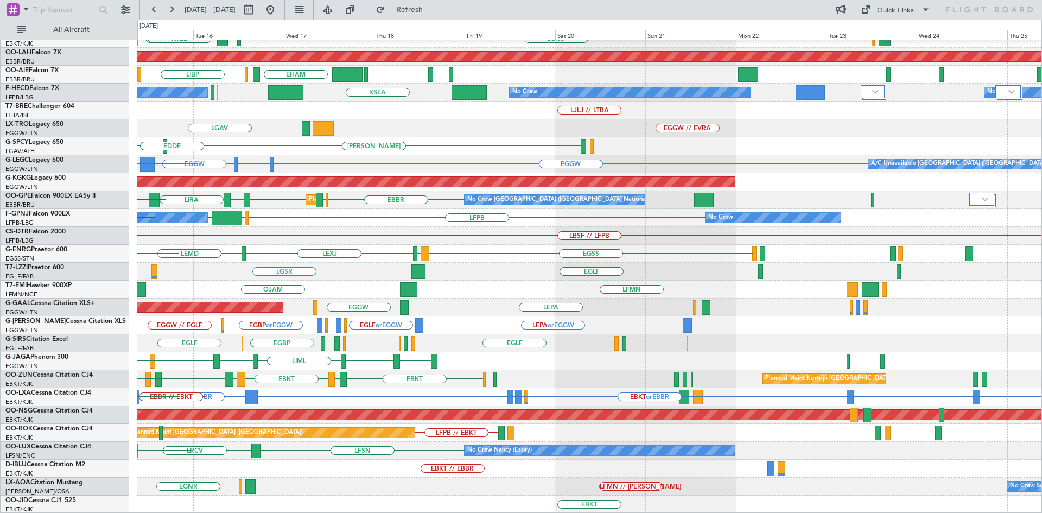
click at [0, 188] on div "Planned Maint Kortrijk-Wevelgem LGKO LGAV EBKT LSGG KTEB EBBR EBKT Planned Main…" at bounding box center [521, 266] width 1042 height 493
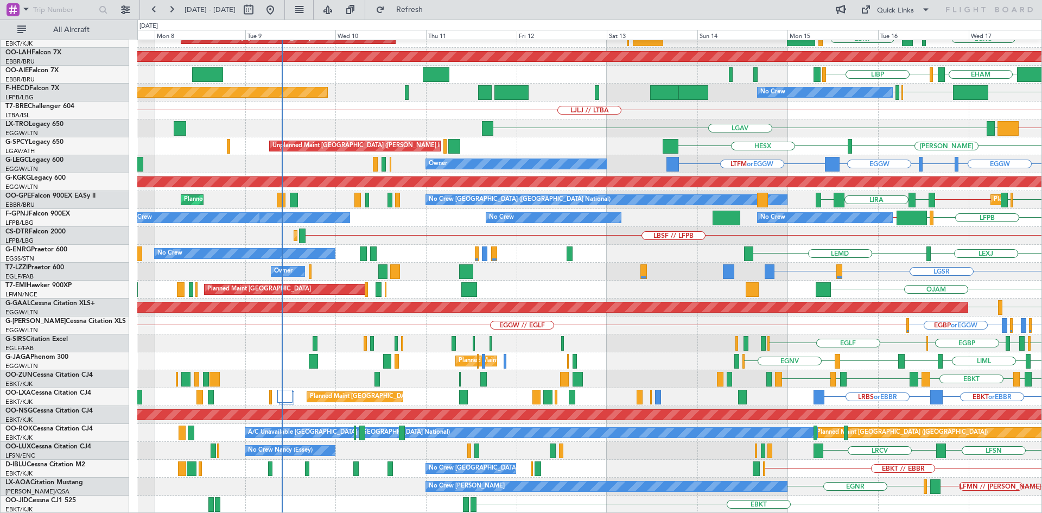
click at [1042, 370] on html "15 Sep 2025 - 25 Sep 2025 Refresh Quick Links All Aircraft Planned Maint Kortri…" at bounding box center [521, 256] width 1042 height 513
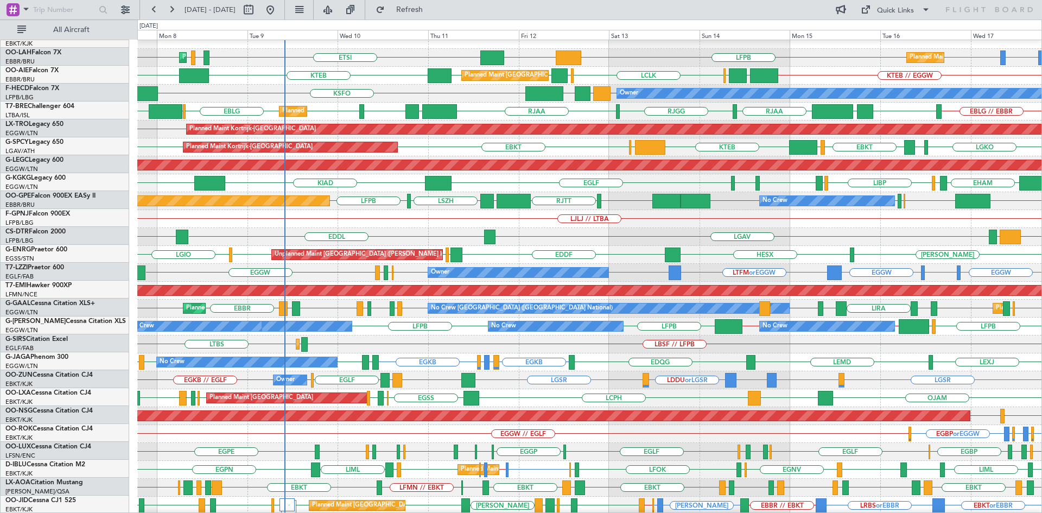
scroll to position [9, 0]
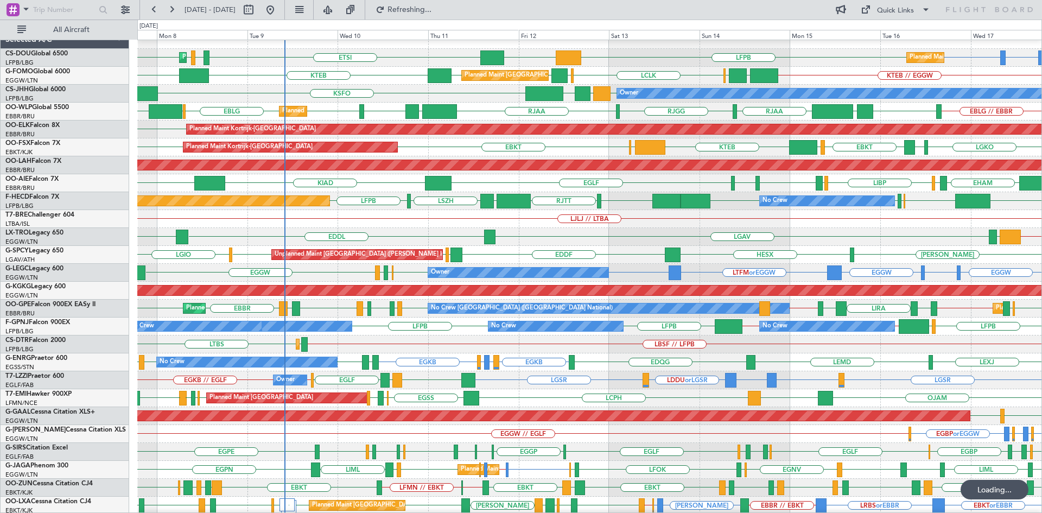
click at [0, 191] on div "LFTH or LFPB LFPB LFPB DGAA ETSI LFPB EGGW LFPB Planned Maint Paris (Le Bourget…" at bounding box center [521, 266] width 1042 height 493
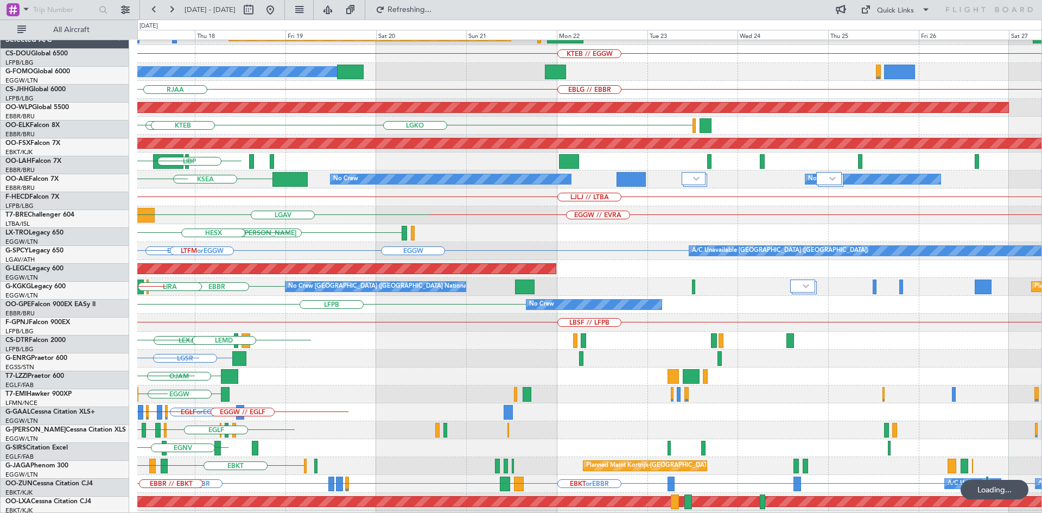
scroll to position [31, 0]
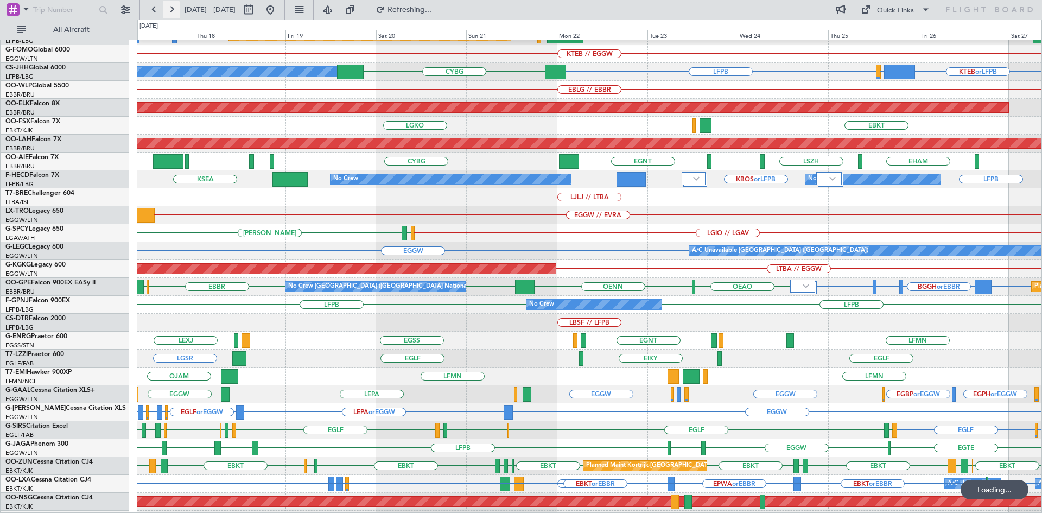
click at [172, 11] on button at bounding box center [171, 9] width 17 height 17
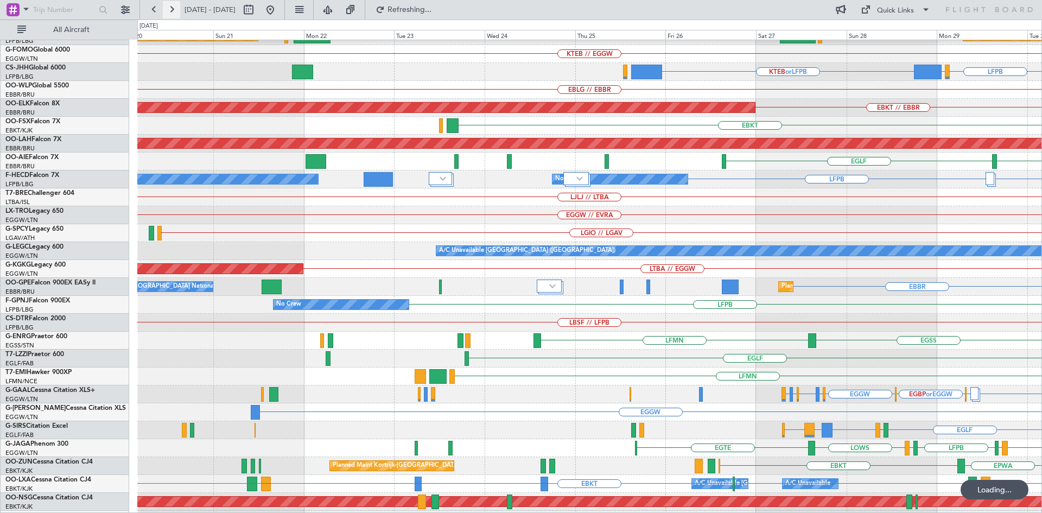
click at [172, 11] on button at bounding box center [171, 9] width 17 height 17
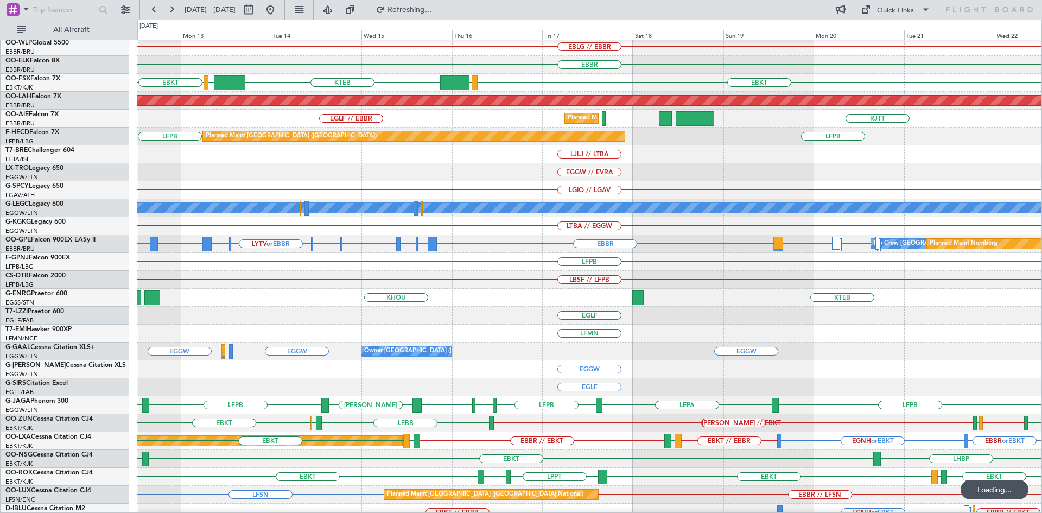
scroll to position [118, 0]
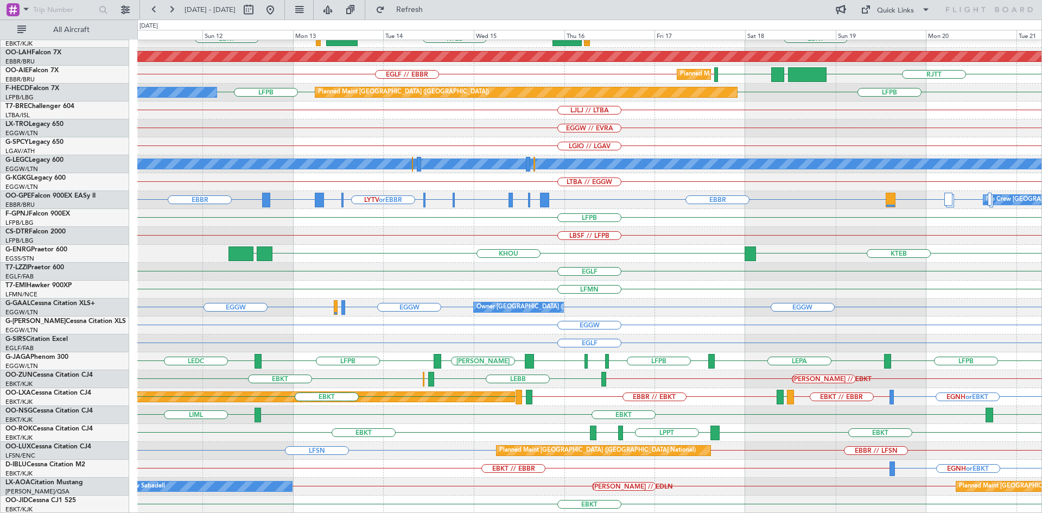
click at [561, 438] on div "EBBR EBKT EBKT LOWS KTEB LIMC Planned Maint Alton-st Louis (St Louis Regl) EGLF…" at bounding box center [589, 217] width 904 height 591
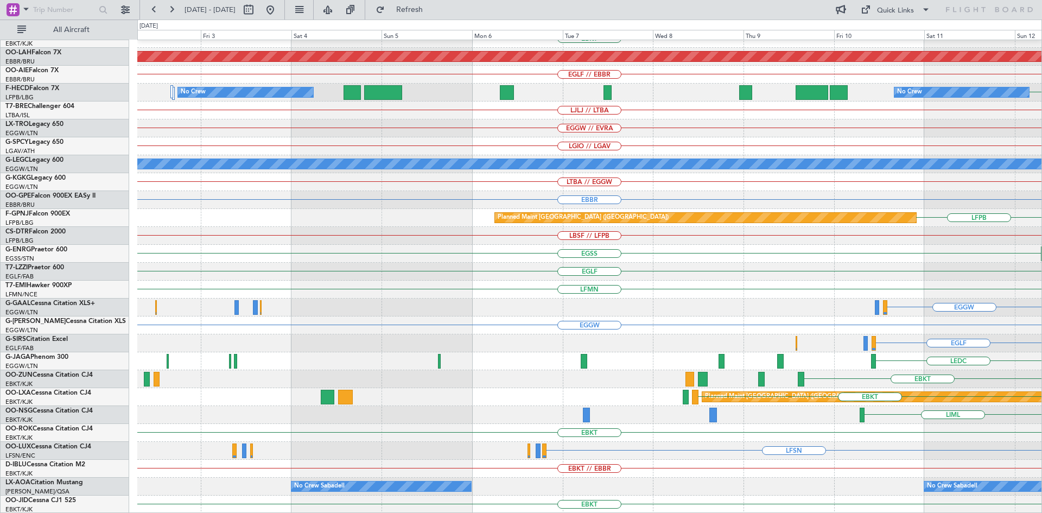
click at [1042, 367] on html "11 Oct 2025 - 21 Oct 2025 Refresh Quick Links All Aircraft EBBR EBKT LIMC KTEB …" at bounding box center [521, 256] width 1042 height 513
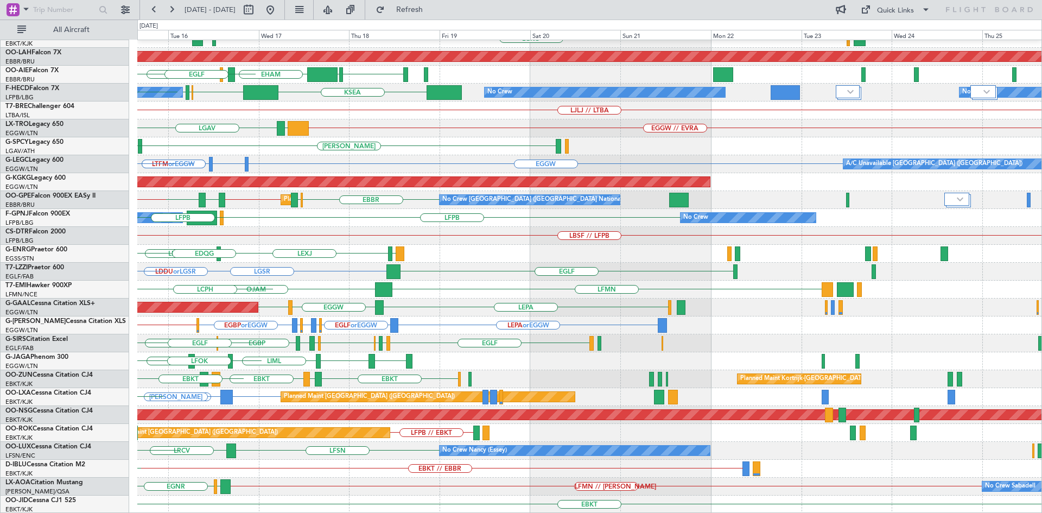
click at [0, 238] on div "Planned Maint Kortrijk-Wevelgem LGKO LGAV EBKT LSGG KTEB EBBR EBKT Planned Main…" at bounding box center [521, 266] width 1042 height 493
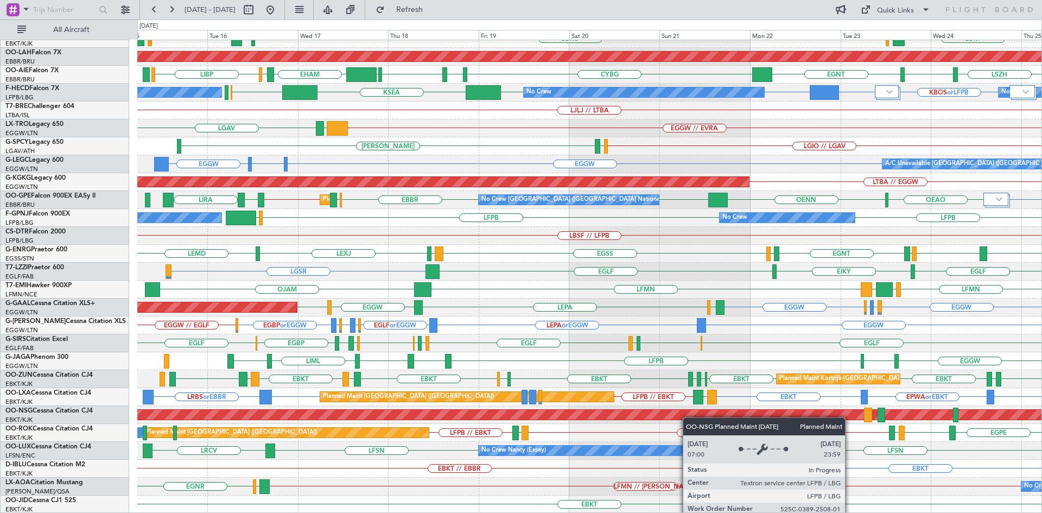
click at [482, 416] on div "Planned Maint Kortrijk-Wevelgem LGKO LGAV LGAV EBKT Planned Maint Alton-st Loui…" at bounding box center [589, 217] width 904 height 591
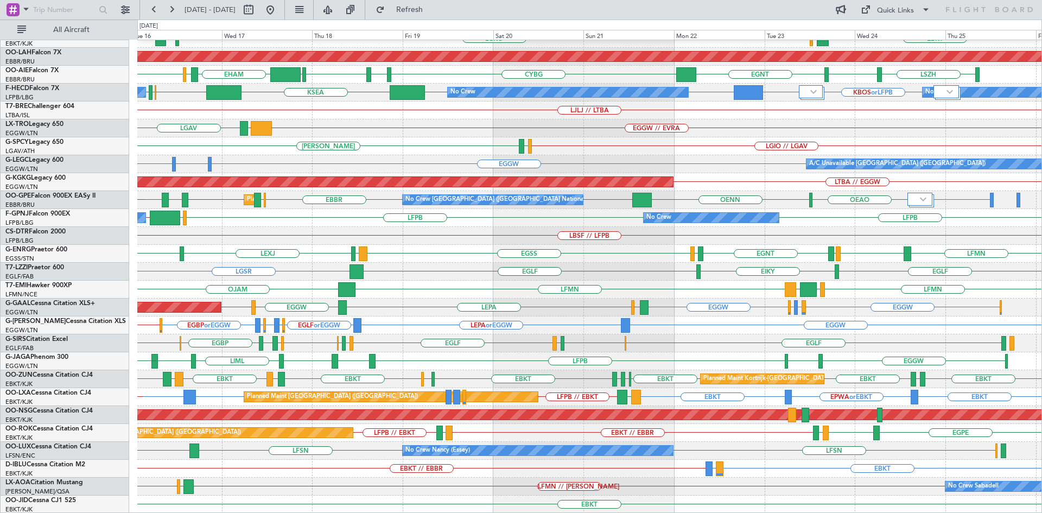
click at [539, 459] on div "Planned Maint Kortrijk-Wevelgem EBKT LGAV LGKO LGAV EBKT LSGG Planned Maint Alt…" at bounding box center [589, 217] width 904 height 591
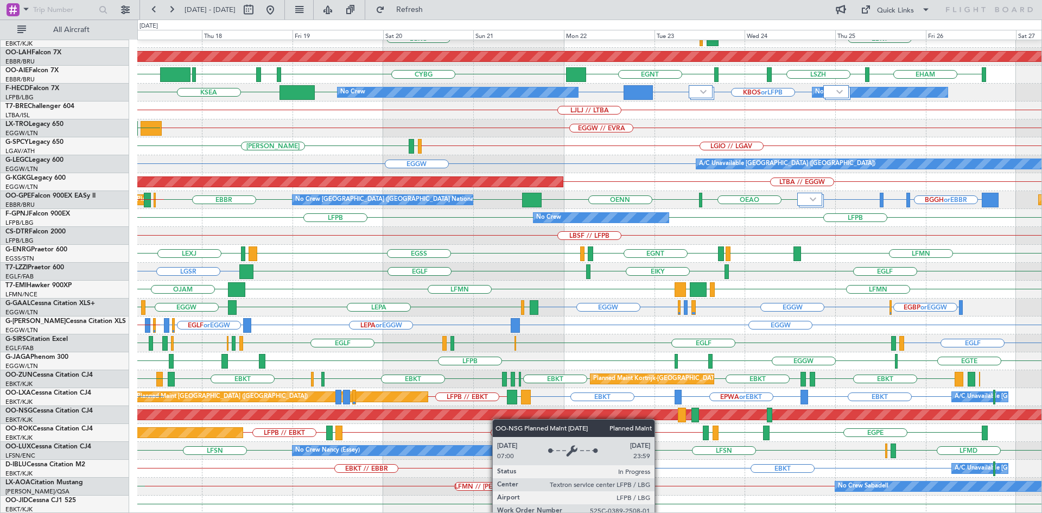
click at [529, 417] on div "Planned Maint Kortrijk-Wevelgem EBKT LGAV LGKO EBKT LGAV Planned Maint Alton-st…" at bounding box center [589, 217] width 904 height 591
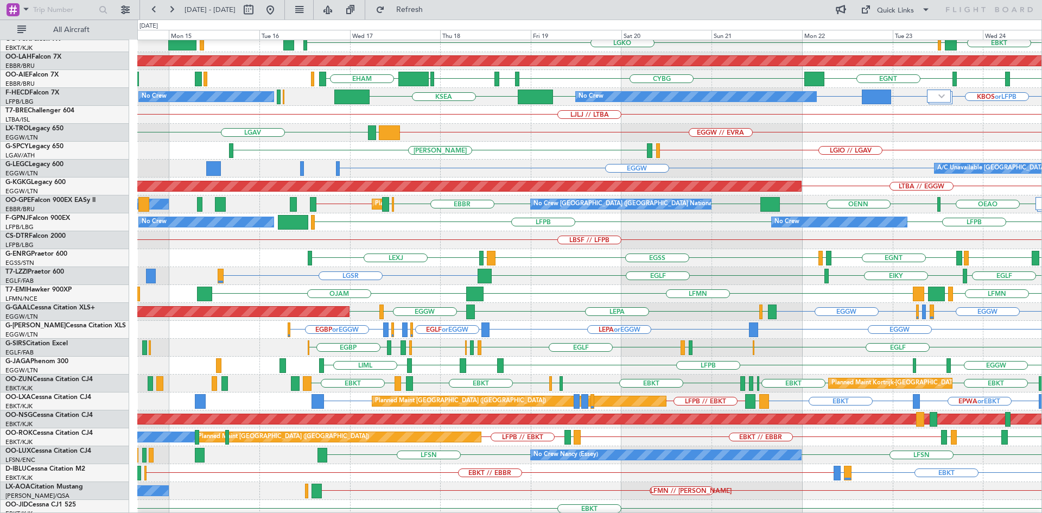
scroll to position [115, 0]
click at [533, 471] on div "EBKT LIRQ or EBKT EBKT // EBBR A/C Unavailable Brussels (Brussels National) EBB…" at bounding box center [589, 473] width 904 height 18
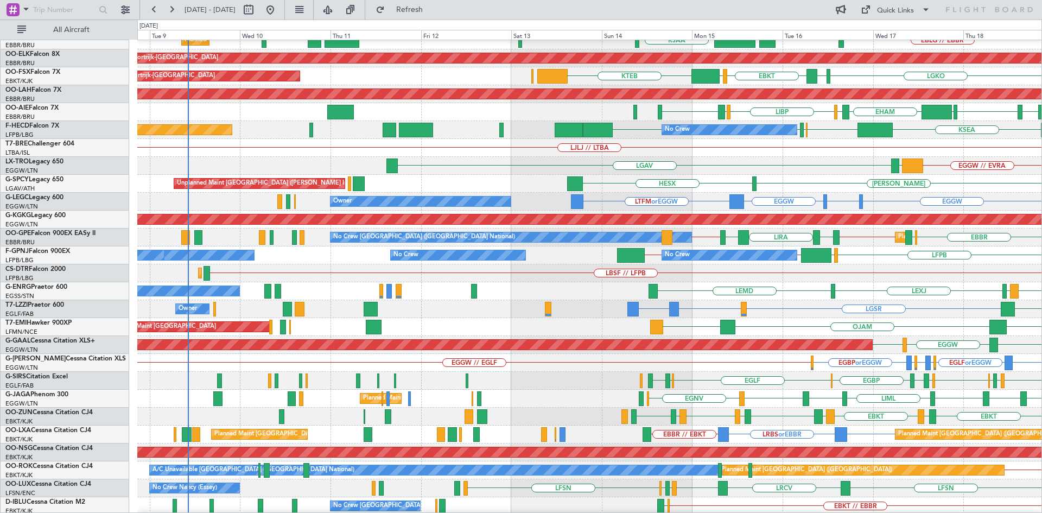
scroll to position [81, 0]
click at [797, 196] on div "EGGW EHEH or EGGW EGGW LTFM or EGGW Owner" at bounding box center [589, 202] width 904 height 18
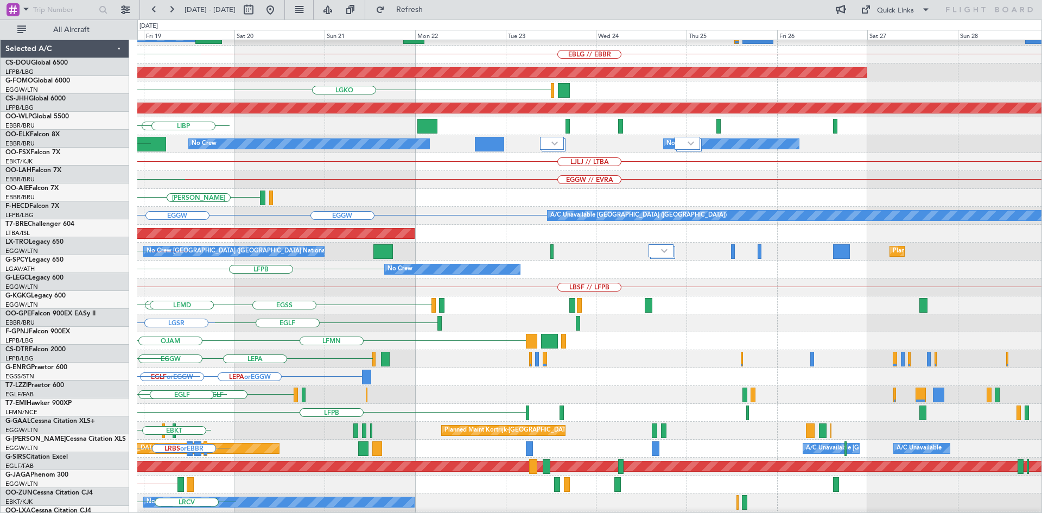
scroll to position [66, 0]
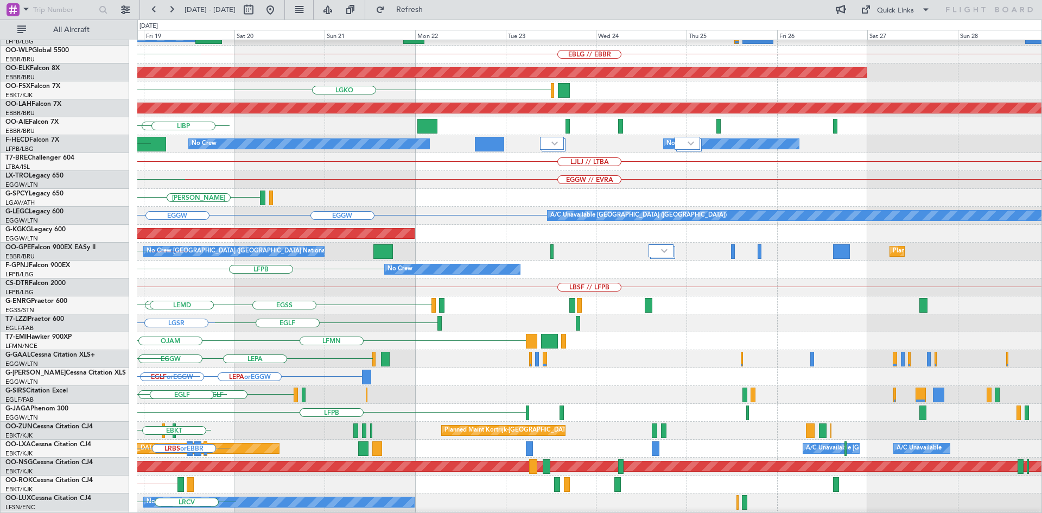
click at [0, 324] on div "KTEB // EGGW Owner Planned Maint Paris (Le Bourget) EBLG // EBBR LIML Planned M…" at bounding box center [521, 266] width 1042 height 493
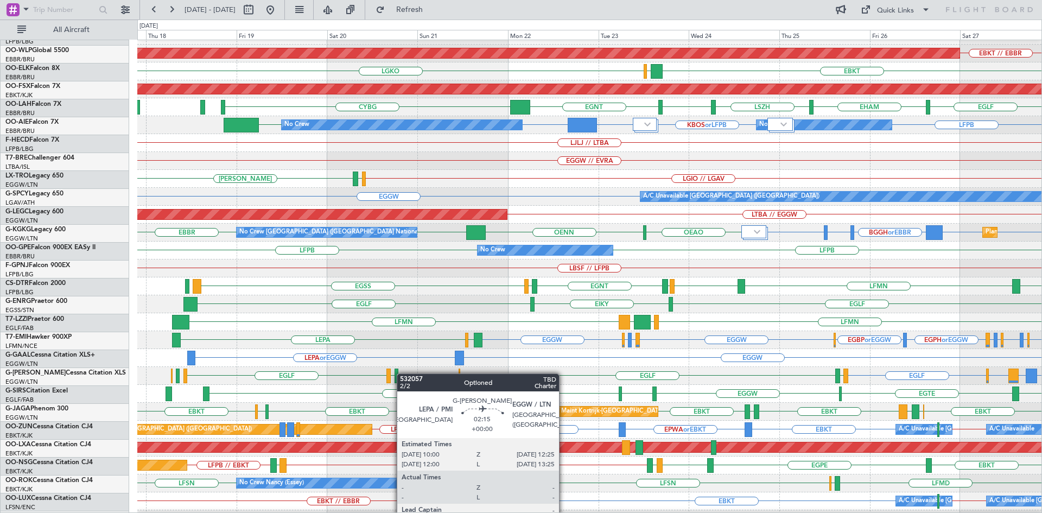
scroll to position [90, 0]
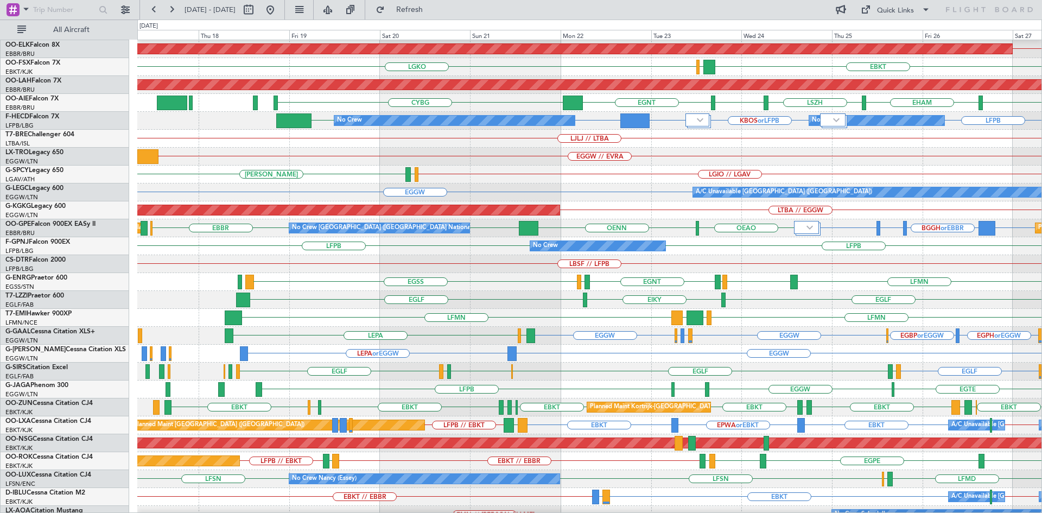
click at [497, 358] on div "EGGW LEPA or EGGW" at bounding box center [589, 354] width 904 height 18
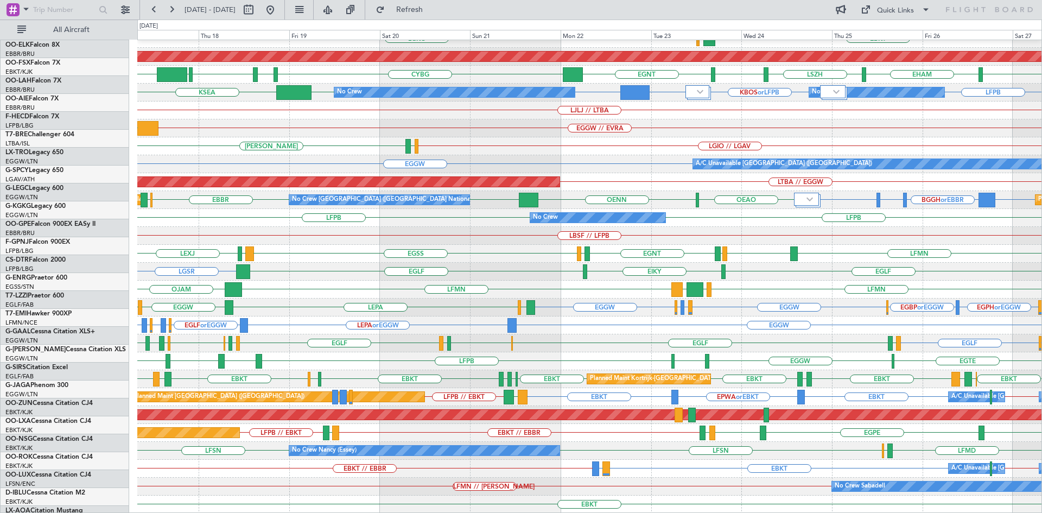
scroll to position [118, 0]
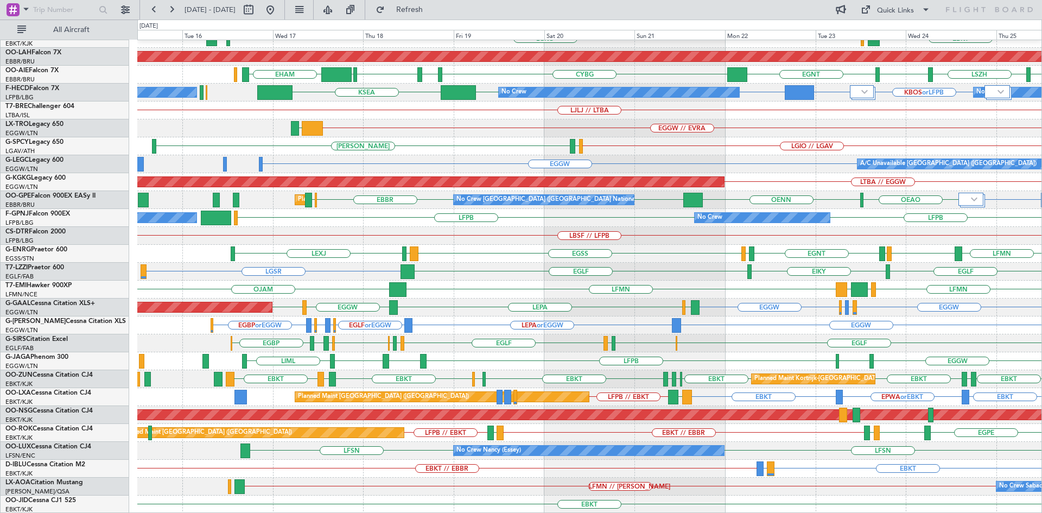
click at [642, 478] on div "No Crew Sabadell LFMN // LELL No Crew Chester" at bounding box center [589, 487] width 904 height 18
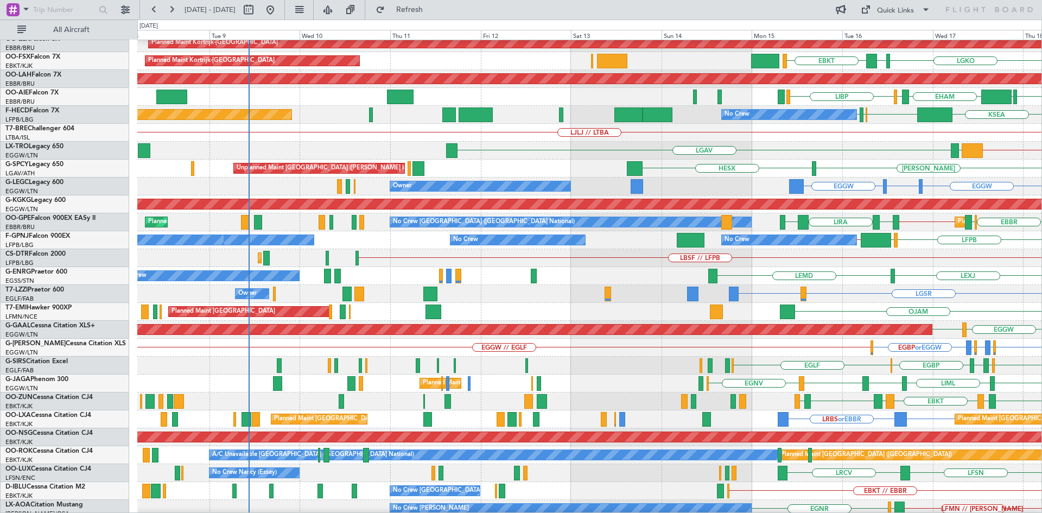
scroll to position [104, 0]
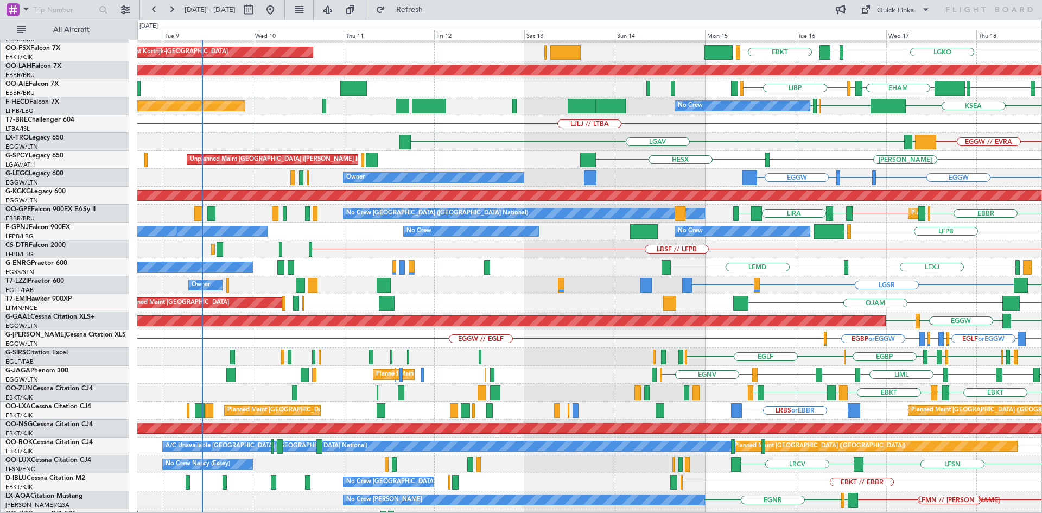
click at [923, 230] on div "No Crew LFPB LSGG LFPB // UCFM No Crew No Crew No Crew" at bounding box center [589, 232] width 904 height 18
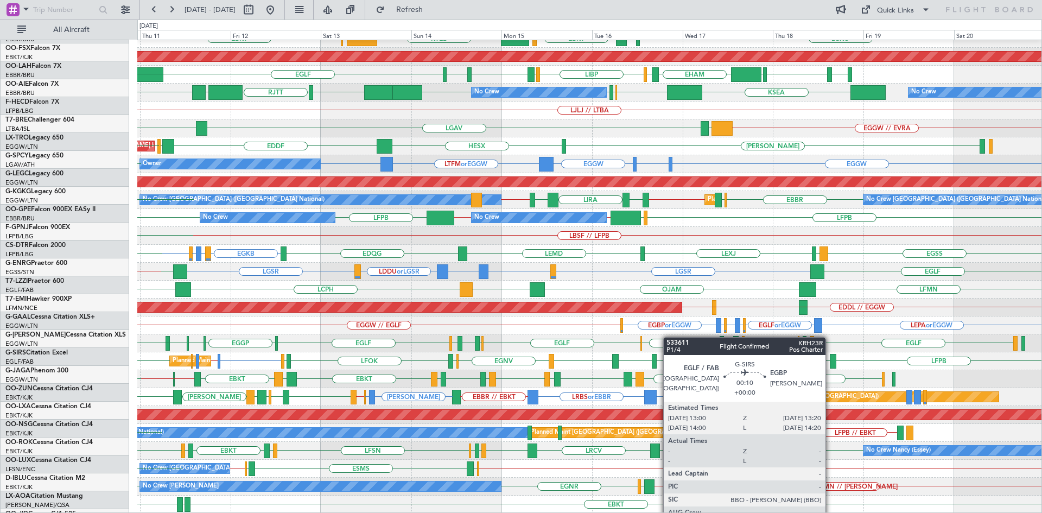
scroll to position [118, 0]
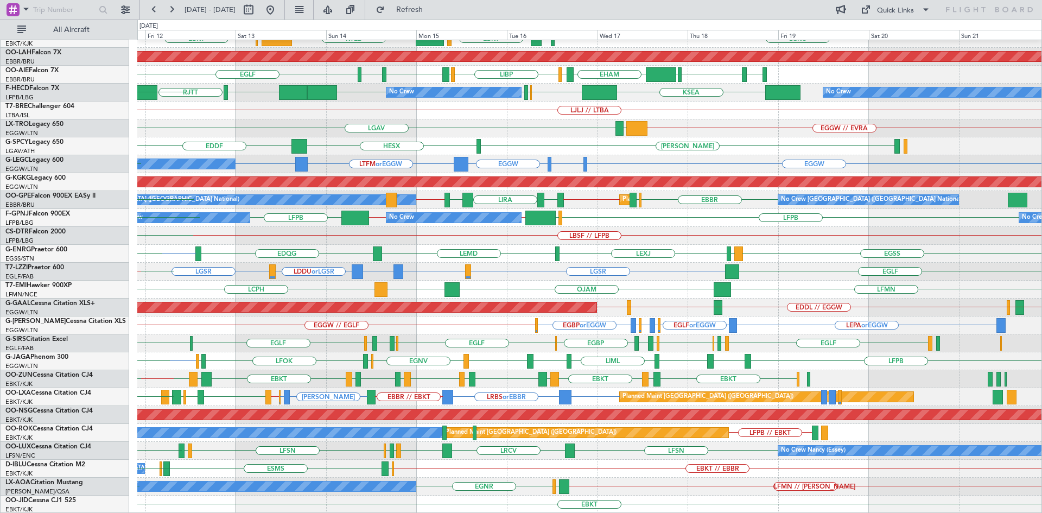
click at [584, 329] on div "Planned Maint Kortrijk-Wevelgem LGKO LGAV EBKT LSGG KTEB EBBR EBKT Planned Main…" at bounding box center [589, 217] width 904 height 591
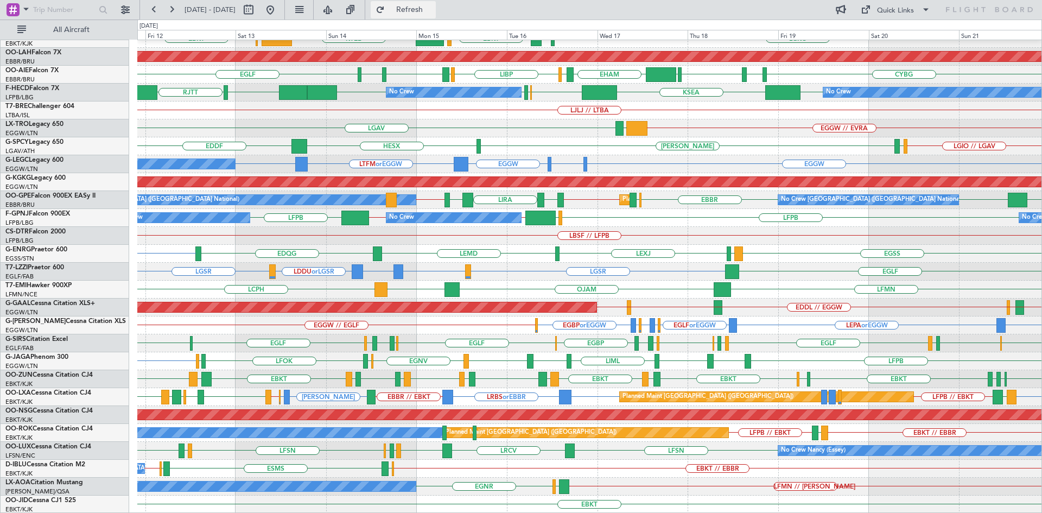
click at [423, 12] on span "Refresh" at bounding box center [410, 10] width 46 height 8
click at [424, 11] on span "Refresh" at bounding box center [410, 10] width 46 height 8
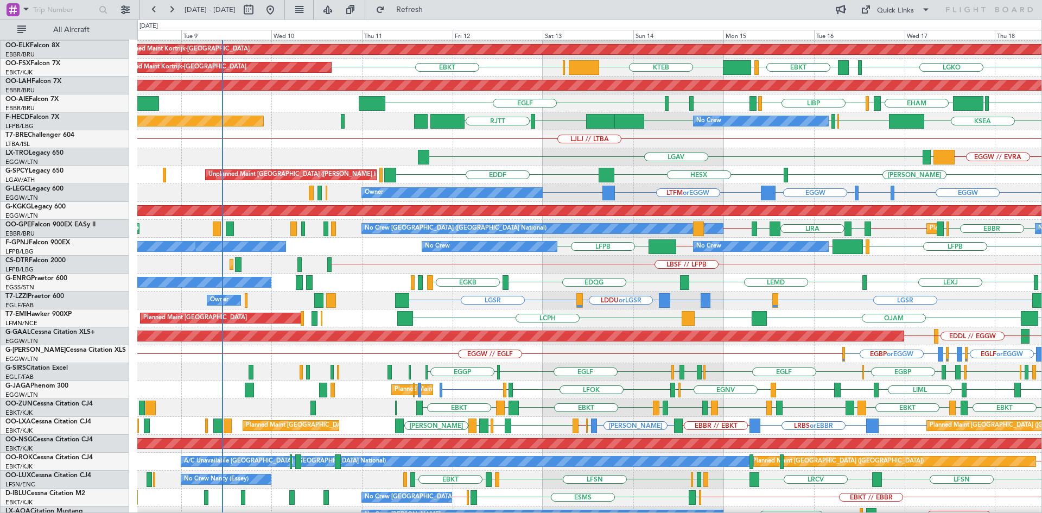
click at [692, 142] on div "LJLJ // LTBA" at bounding box center [589, 139] width 904 height 18
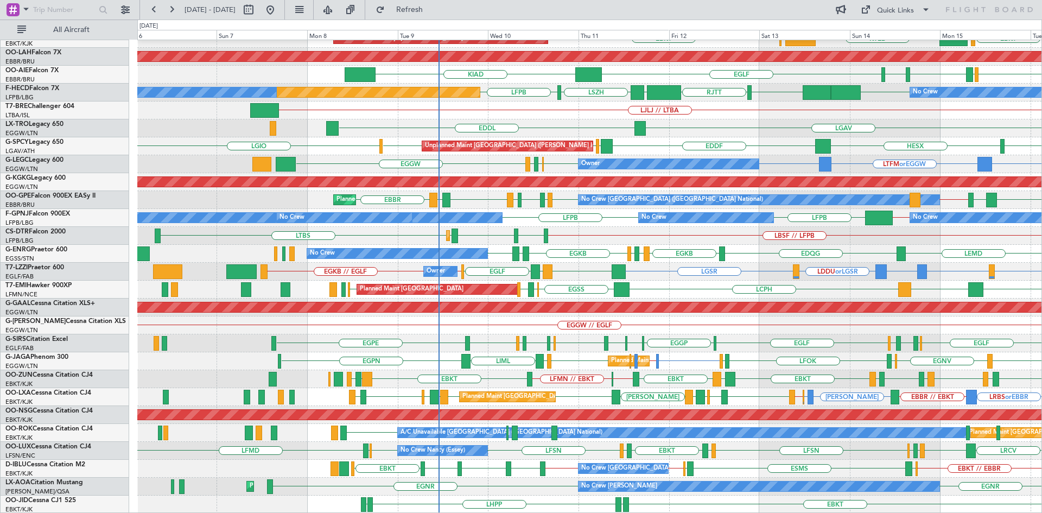
click at [557, 470] on div "Planned Maint Kortrijk-Wevelgem Planned Maint Kortrijk-Wevelgem EBKT LSGG KTEB …" at bounding box center [589, 217] width 904 height 591
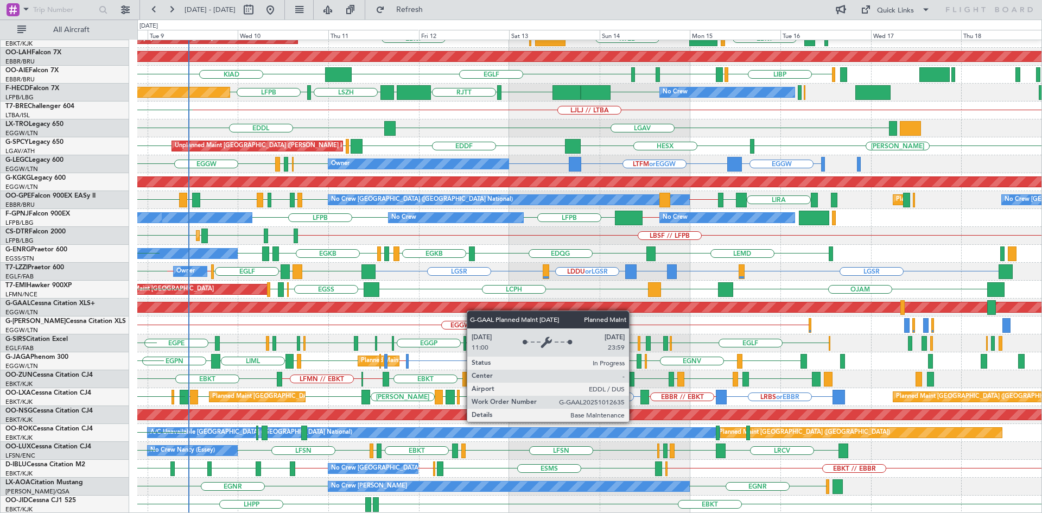
click at [472, 310] on div "Planned Maint Kortrijk-Wevelgem EBBR EBKT LFMN EBKT LSGG KTEB EBBR EBKT Planned…" at bounding box center [589, 217] width 904 height 591
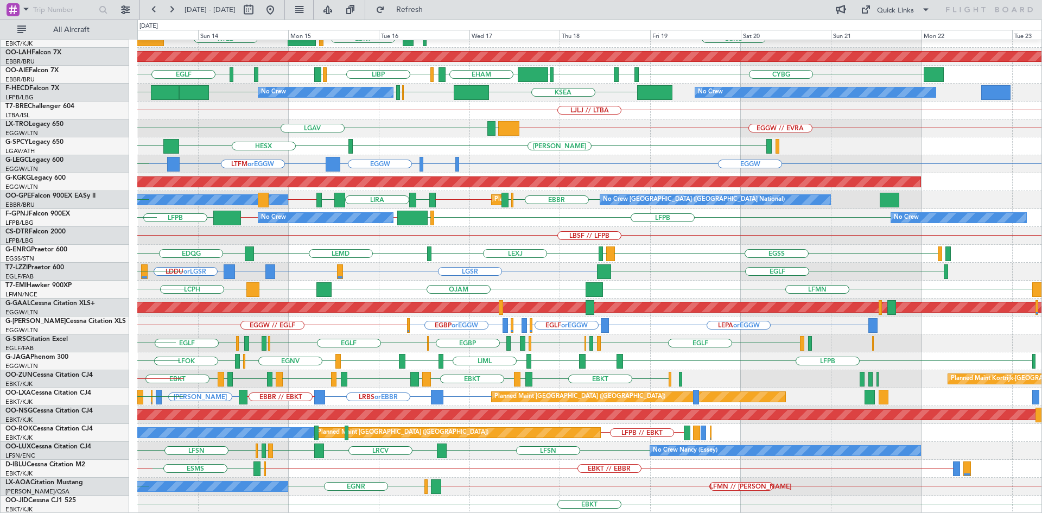
click at [244, 266] on div "Planned Maint Kortrijk-Wevelgem LGKO LGAV EBKT LSGG KTEB EBBR EBKT Planned Main…" at bounding box center [589, 217] width 904 height 591
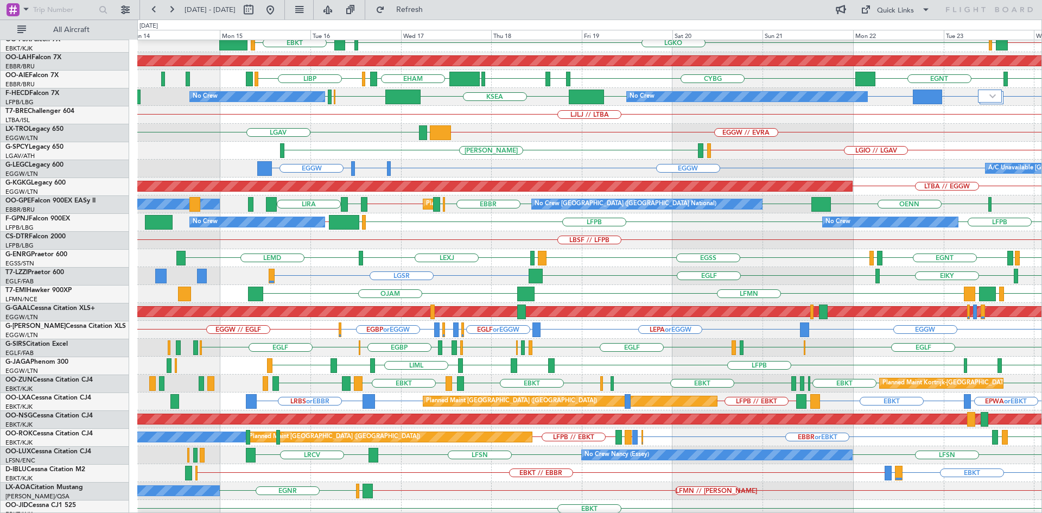
scroll to position [113, 0]
click at [693, 230] on div "LFPB LFPB LSGG LFPB // UCFM No Crew No Crew No Crew" at bounding box center [589, 222] width 904 height 18
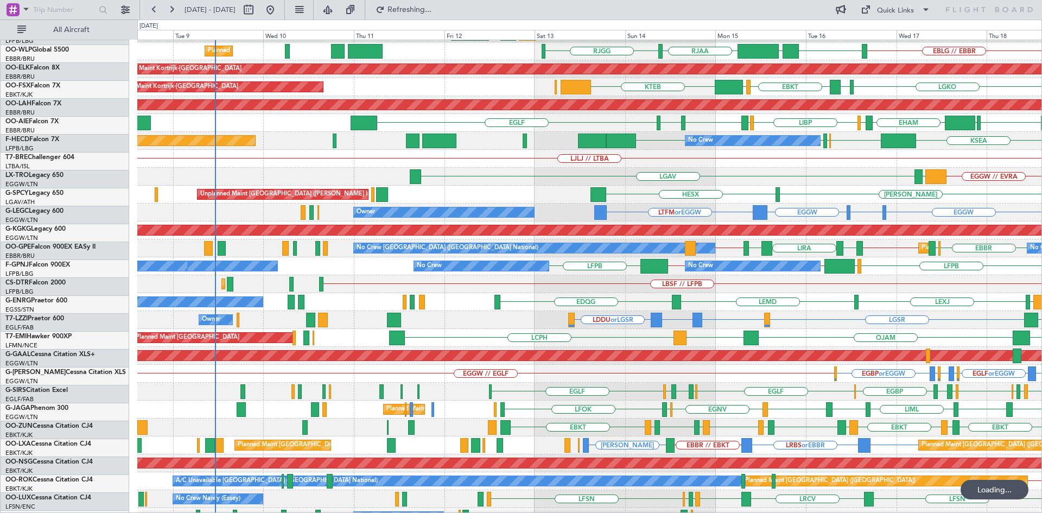
scroll to position [69, 0]
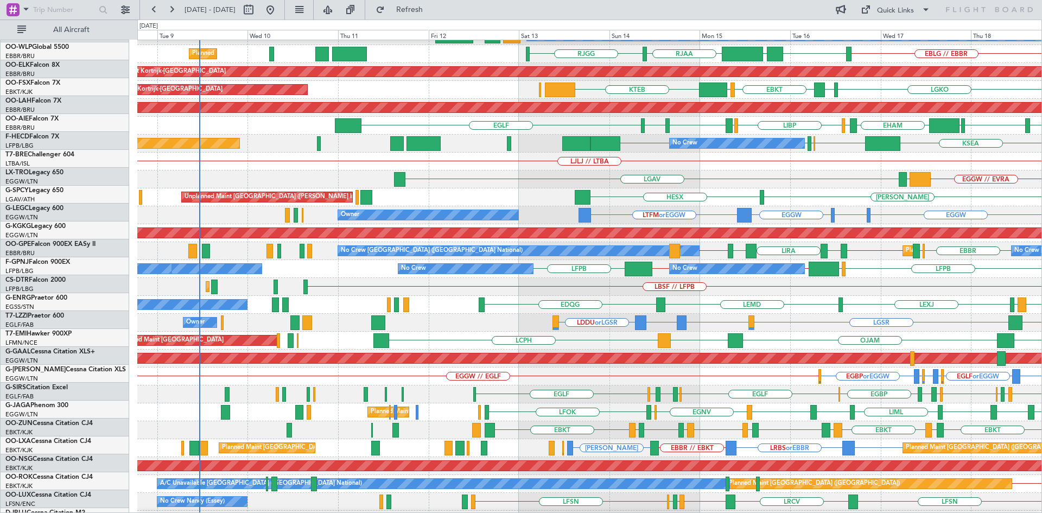
click at [866, 200] on div "Unplanned Maint Athens (Eleftherios Venizelos Intl) HEMM HESX LGMK LGIO // LGAV" at bounding box center [589, 197] width 904 height 18
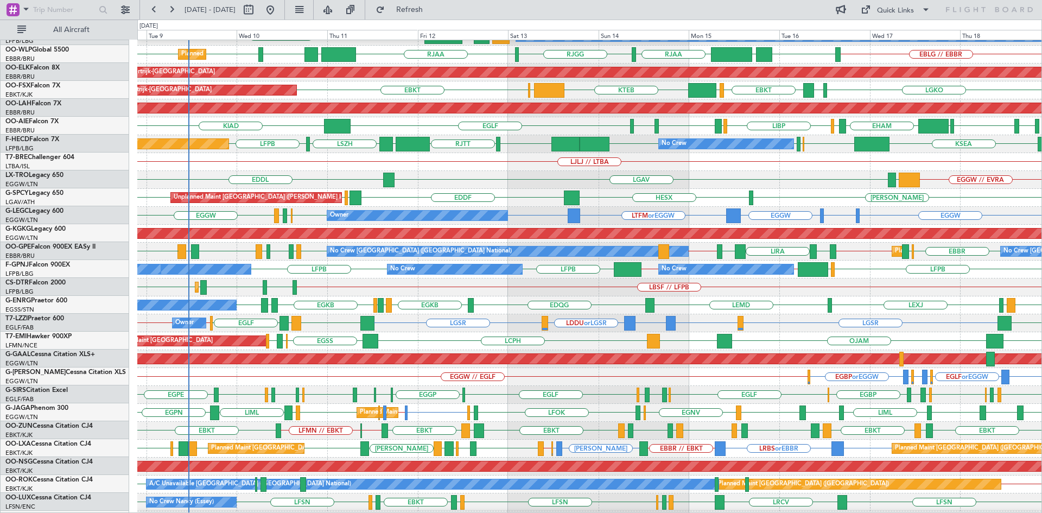
scroll to position [66, 0]
click at [486, 309] on div "LEMD EDQG EGKB EGPD EGWU EGKB LSMP EGSS EGSS LEMD LEXJ Planned Maint London (St…" at bounding box center [589, 305] width 904 height 18
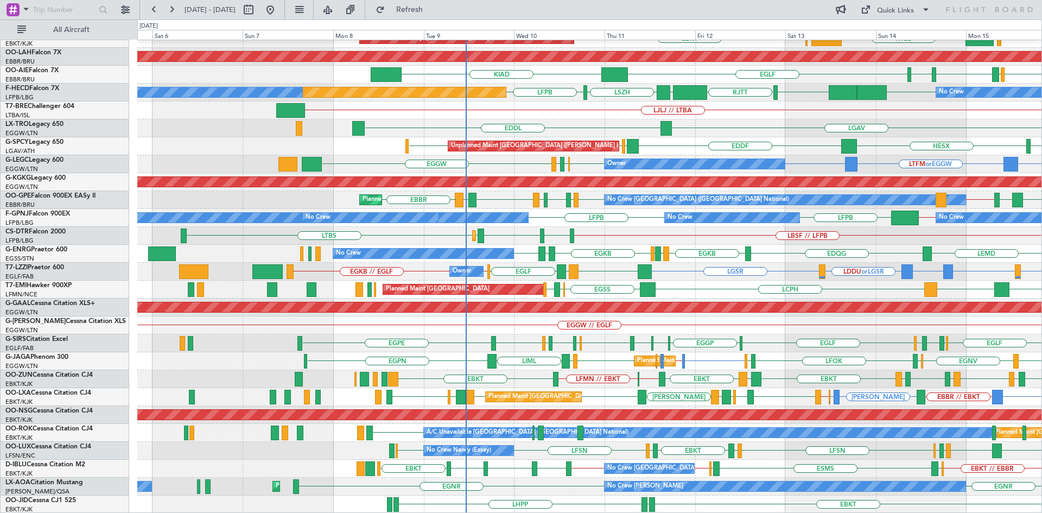
click at [572, 383] on div "Planned Maint Kortrijk-Wevelgem Planned Maint Kortrijk-Wevelgem EBKT LSGG KTEB …" at bounding box center [589, 217] width 904 height 591
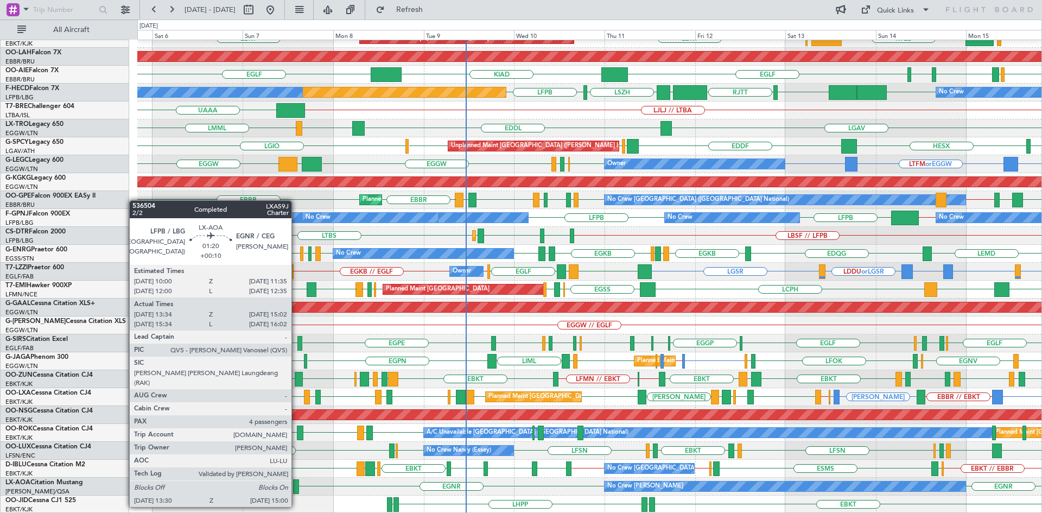
click at [296, 486] on div at bounding box center [296, 486] width 6 height 15
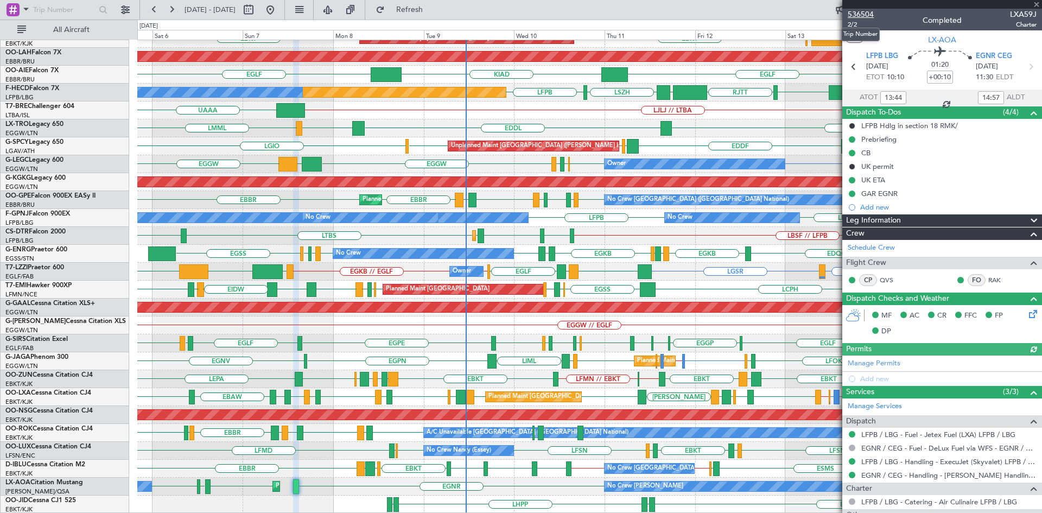
click at [864, 14] on span "536504" at bounding box center [861, 14] width 26 height 11
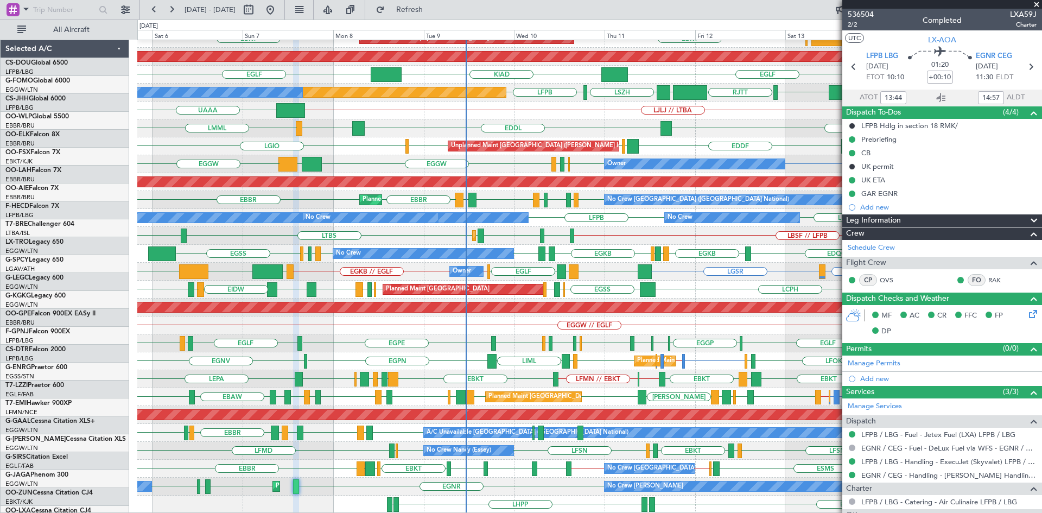
scroll to position [118, 0]
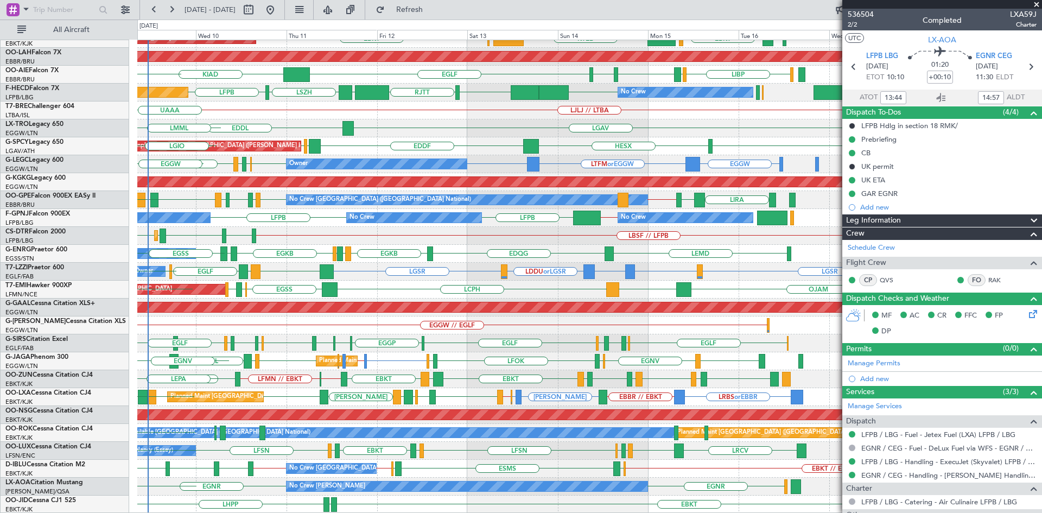
click at [446, 404] on div "Planned Maint Kortrijk-Wevelgem EBBR EBKT LFMN EBKT LSGG KTEB EBBR EBKT Planned…" at bounding box center [589, 217] width 904 height 591
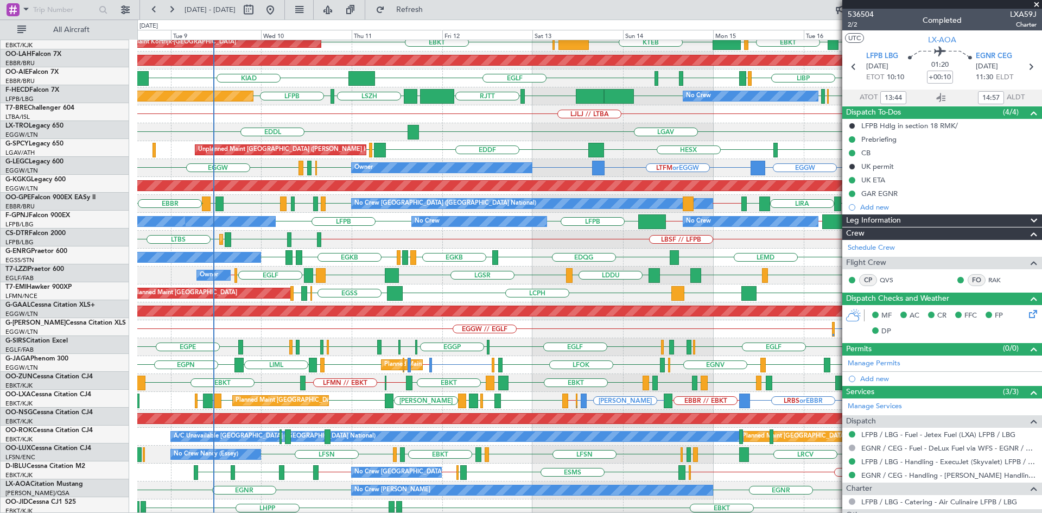
scroll to position [114, 0]
click at [328, 133] on div "LGAV EDDL EGGW // EVRA LLBG" at bounding box center [589, 132] width 904 height 18
click at [1034, 5] on span at bounding box center [1036, 5] width 11 height 10
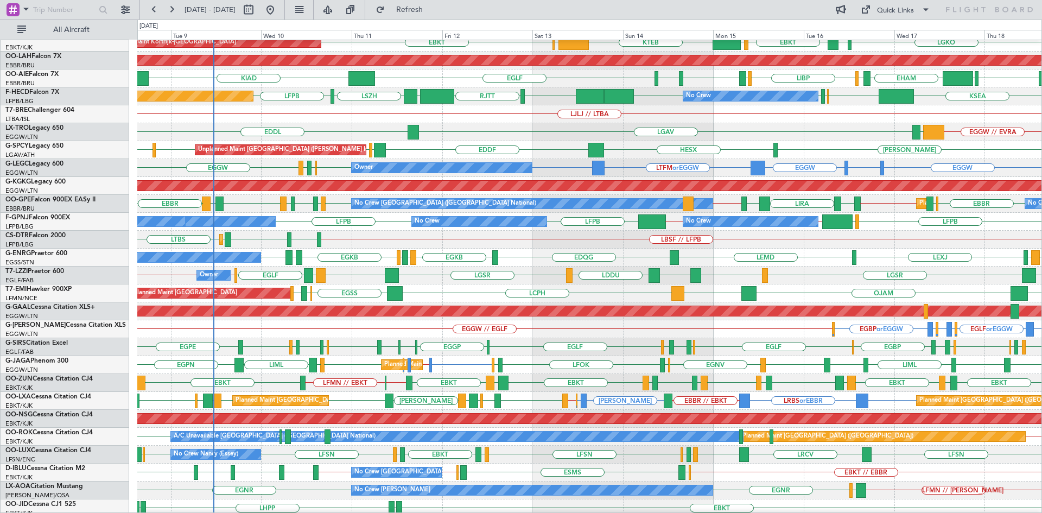
type input "0"
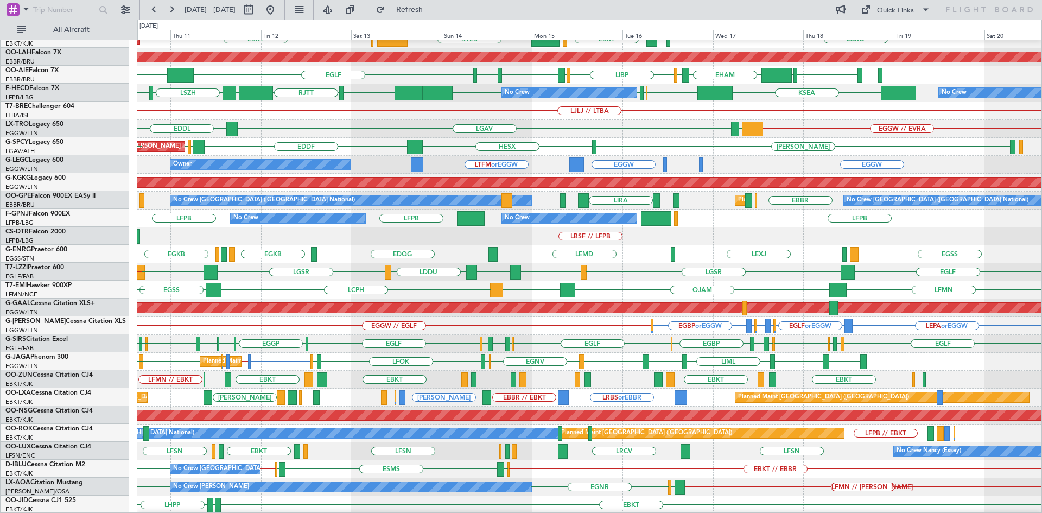
scroll to position [118, 0]
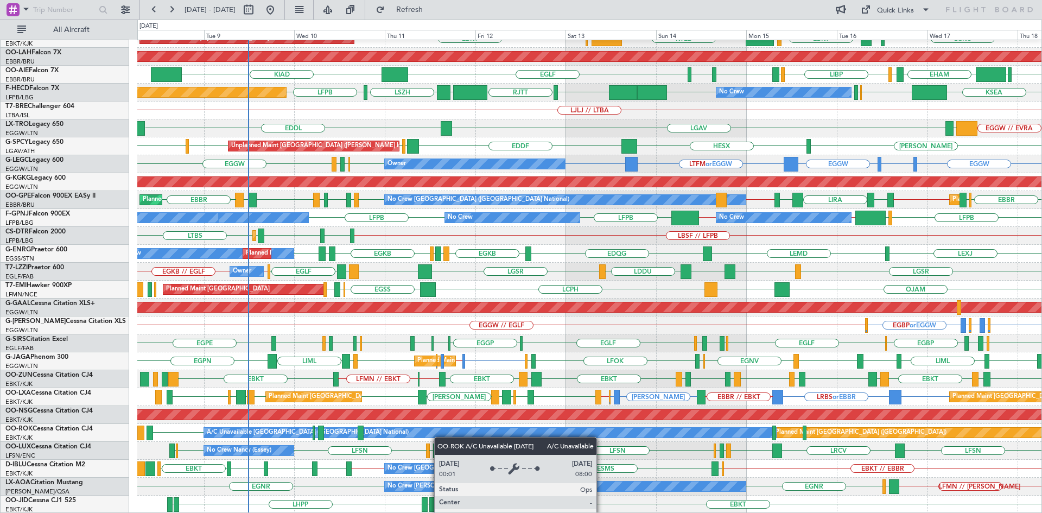
click at [542, 434] on div "Planned Maint Kortrijk-Wevelgem EBKT LSGG KTEB EBBR EBKT LGKO LGAV Planned Main…" at bounding box center [589, 217] width 904 height 591
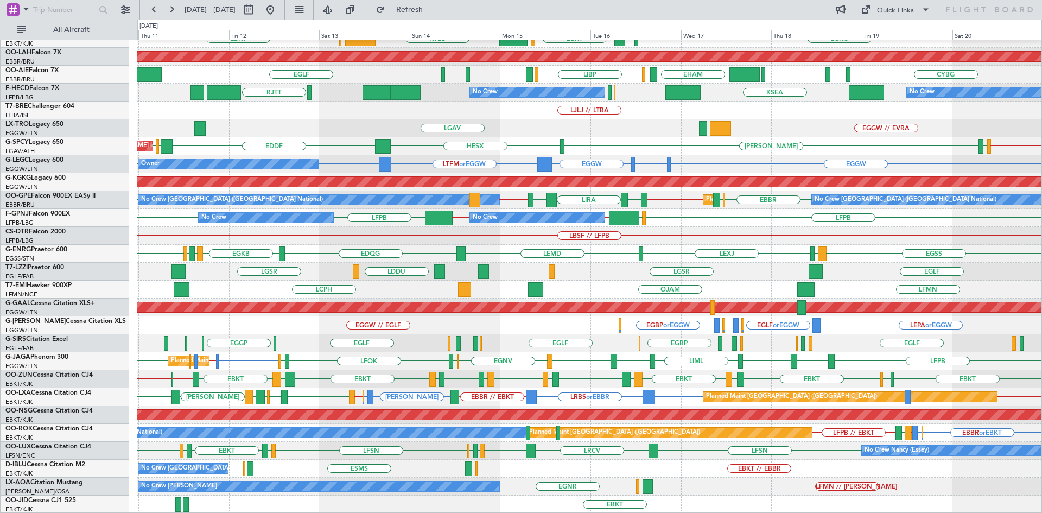
click at [764, 199] on div "Planned Maint Kortrijk-Wevelgem EBKT LSGG KTEB EBBR EBKT LGKO LGAV Planned Main…" at bounding box center [589, 217] width 904 height 591
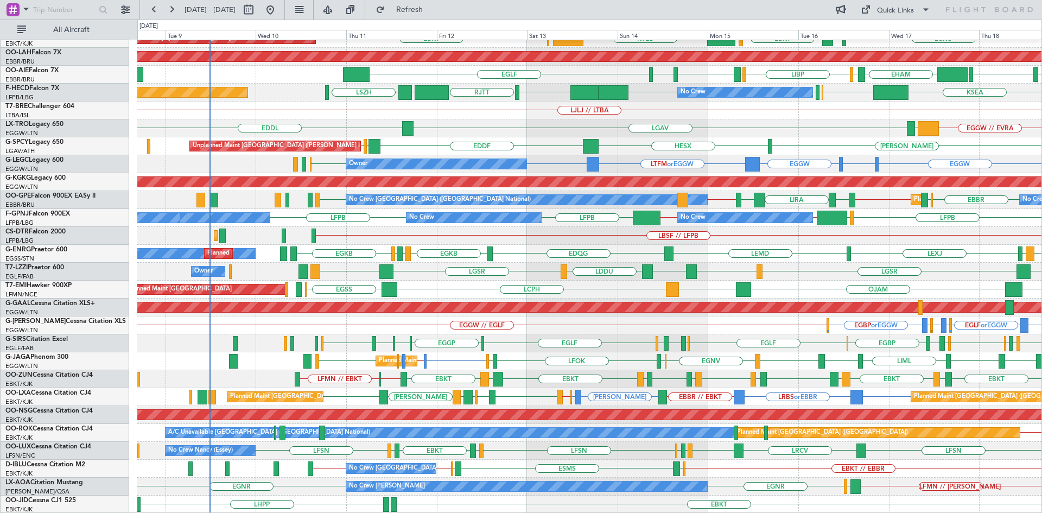
click at [627, 299] on div "Planned Maint Kortrijk-Wevelgem LGKO LGAV EBKT LSGG KTEB EBBR EBKT Planned Main…" at bounding box center [589, 217] width 904 height 591
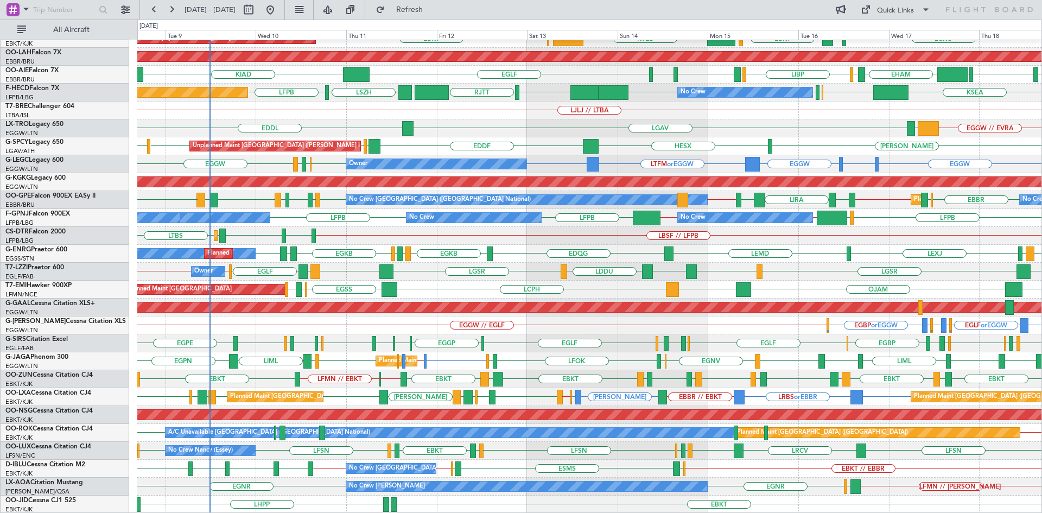
click at [201, 334] on div "LEPA or EGGW EGLF or EGGW EGWU or EGGW EGQS or EGGW EGPD or EGGW EGBP or EGGW E…" at bounding box center [589, 325] width 904 height 18
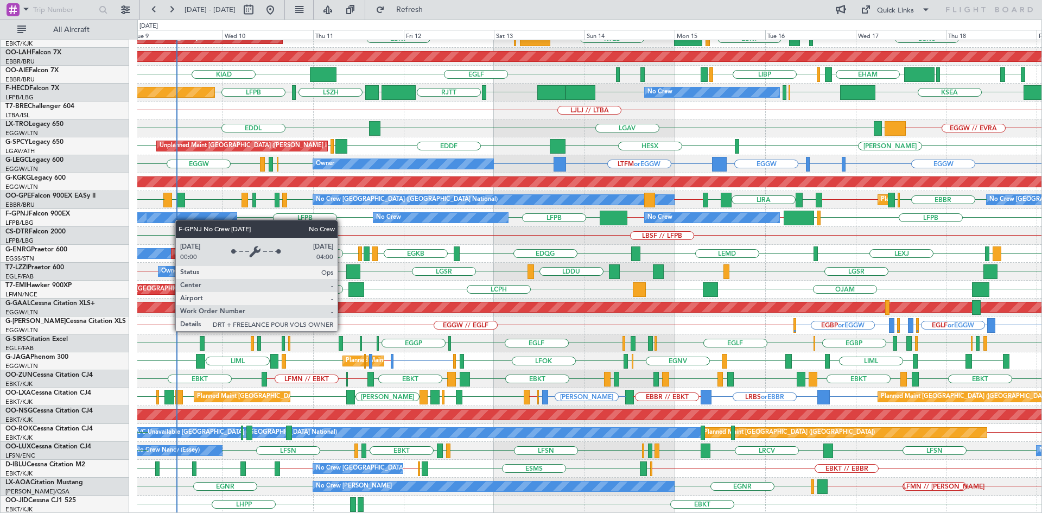
click at [178, 207] on div "Planned Maint Kortrijk-Wevelgem Planned Maint Kortrijk-Wevelgem LGKO LGAV EBKT …" at bounding box center [589, 217] width 904 height 591
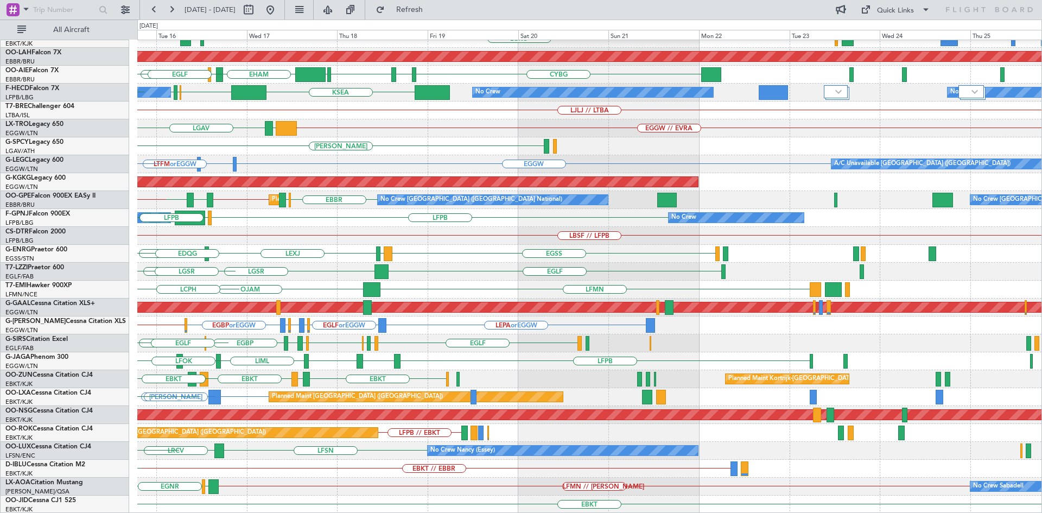
click at [121, 246] on div "Planned Maint Kortrijk-Wevelgem LGKO LGAV EBKT LSGG KTEB Planned Maint Alton-st…" at bounding box center [521, 266] width 1042 height 493
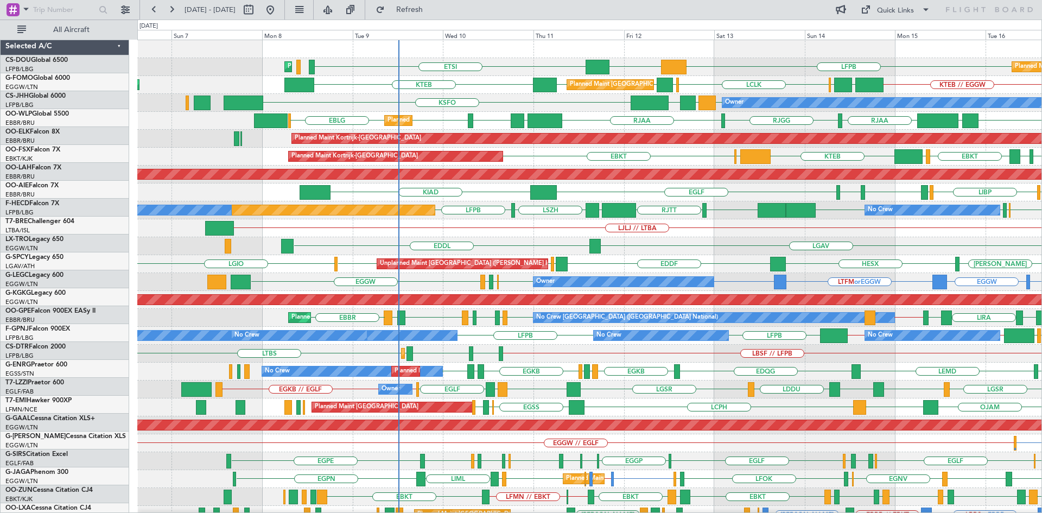
scroll to position [0, 0]
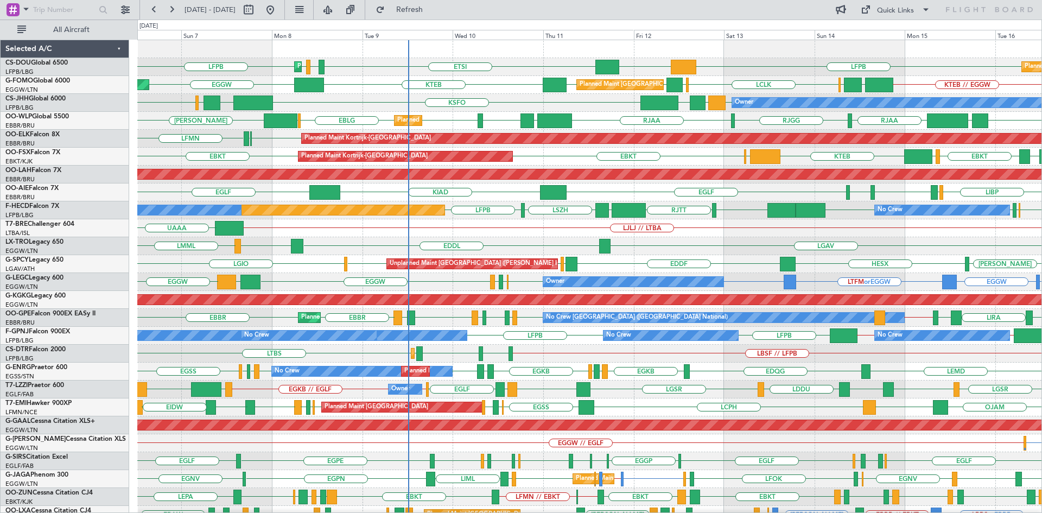
click at [452, 121] on div "Planned Maint Paris (Le Bourget) Planned Maint Paris (Le Bourget) LFPB LFPB DGA…" at bounding box center [589, 335] width 904 height 591
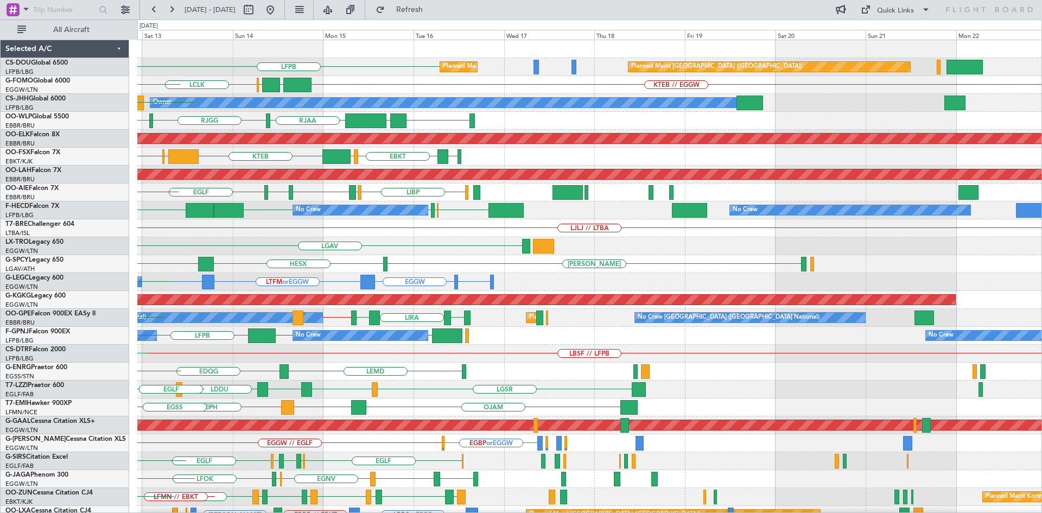
click at [322, 251] on div "LGAV EDDL" at bounding box center [589, 246] width 904 height 18
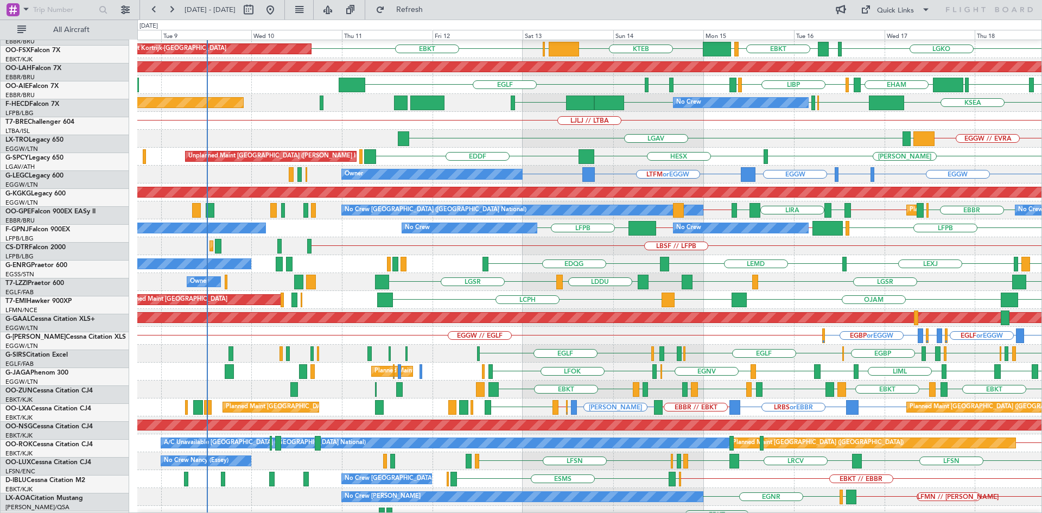
scroll to position [107, 0]
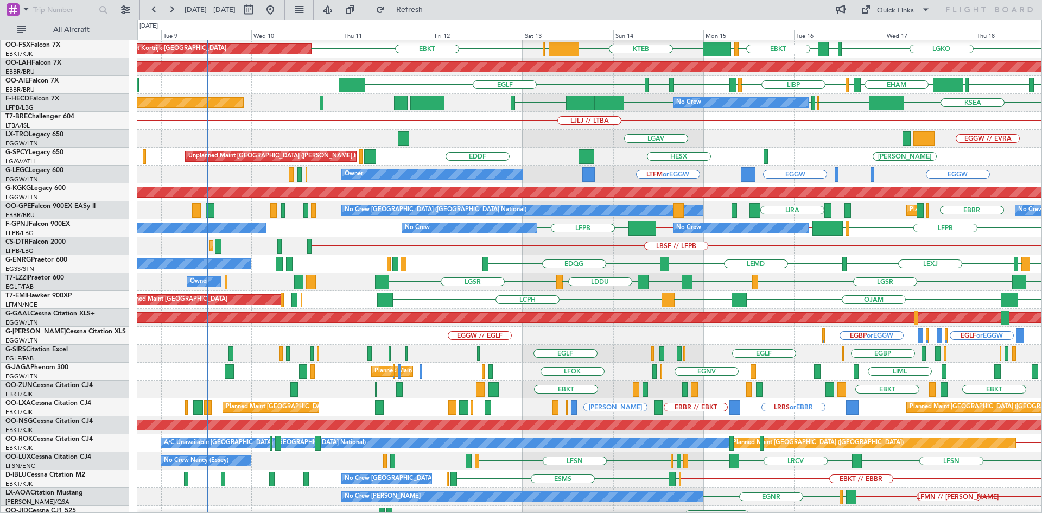
click at [729, 268] on div "LEXJ LEMD EDQG LEMD EGSS Planned Maint London (Stansted) No Crew" at bounding box center [589, 264] width 904 height 18
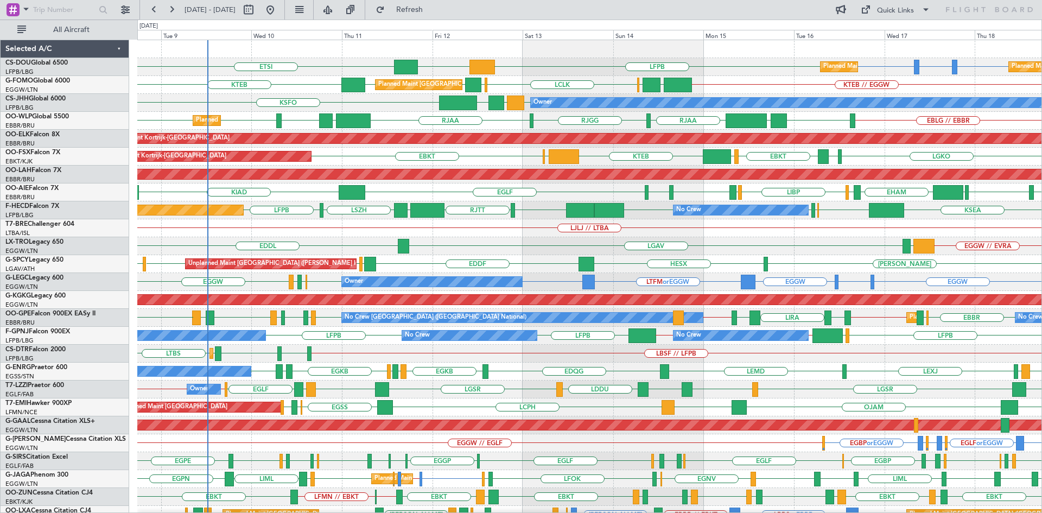
scroll to position [118, 0]
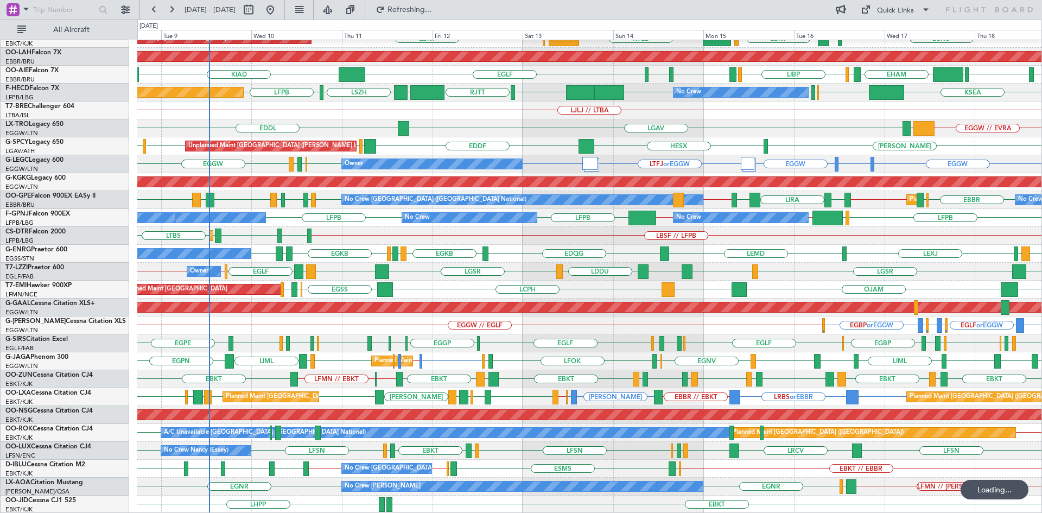
click at [0, 333] on div "Planned Maint Kortrijk-Wevelgem LGKO LGAV EBKT LSGG KTEB EBBR EBKT Planned Main…" at bounding box center [521, 266] width 1042 height 493
click at [131, 138] on div "Planned Maint Kortrijk-Wevelgem Planned Maint Kortrijk-Wevelgem LGKO LGAV EBKT …" at bounding box center [521, 266] width 1042 height 493
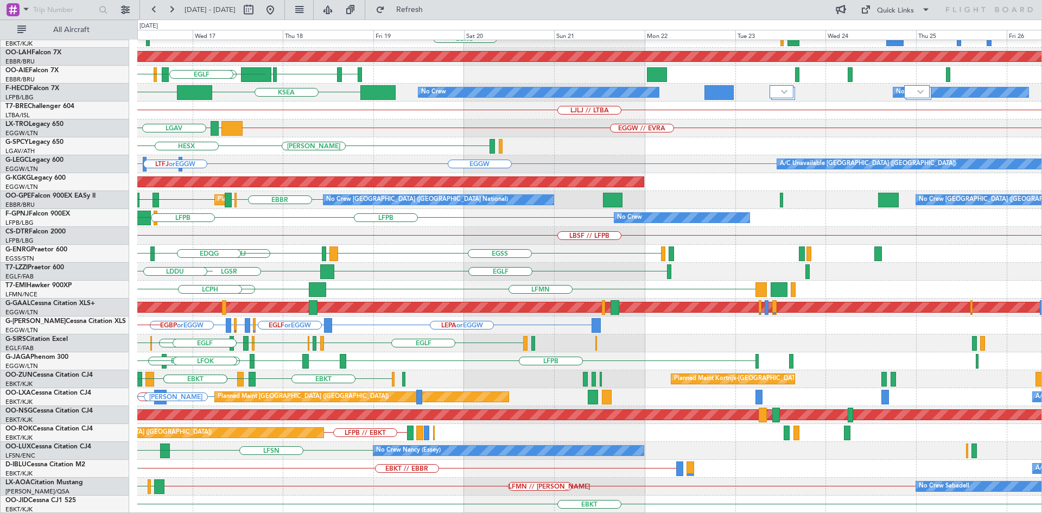
click at [196, 208] on div "Planned Maint Kortrijk-Wevelgem LGKO LGAV EBKT LSGG KTEB Planned Maint Alton-st…" at bounding box center [589, 217] width 904 height 591
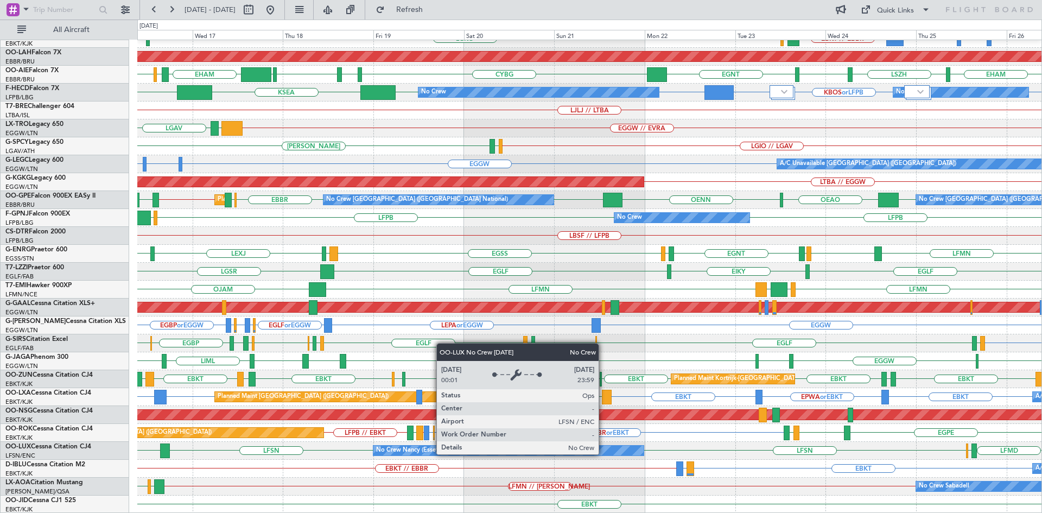
click at [604, 454] on div "No Crew Nancy (Essey)" at bounding box center [508, 451] width 270 height 10
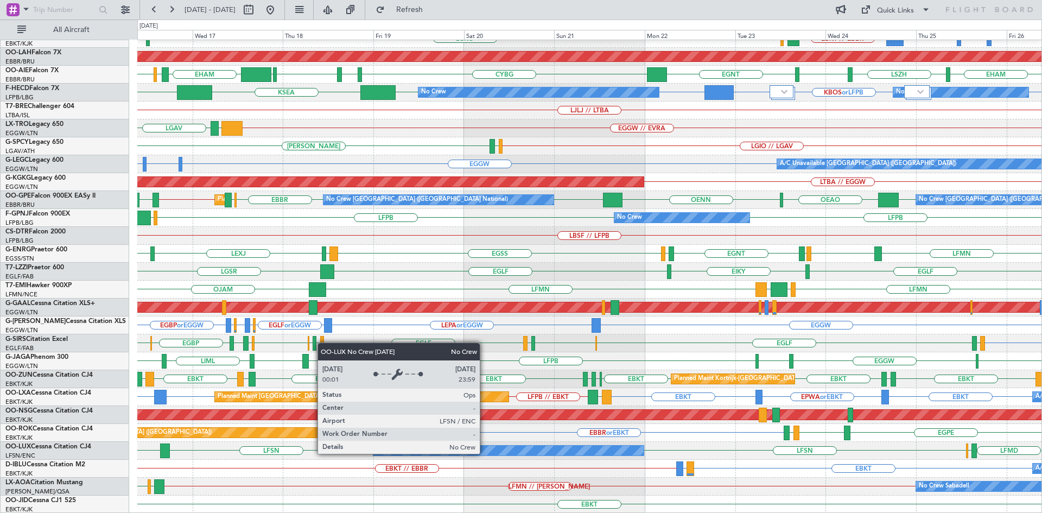
click at [485, 452] on div "No Crew Nancy (Essey)" at bounding box center [508, 451] width 270 height 10
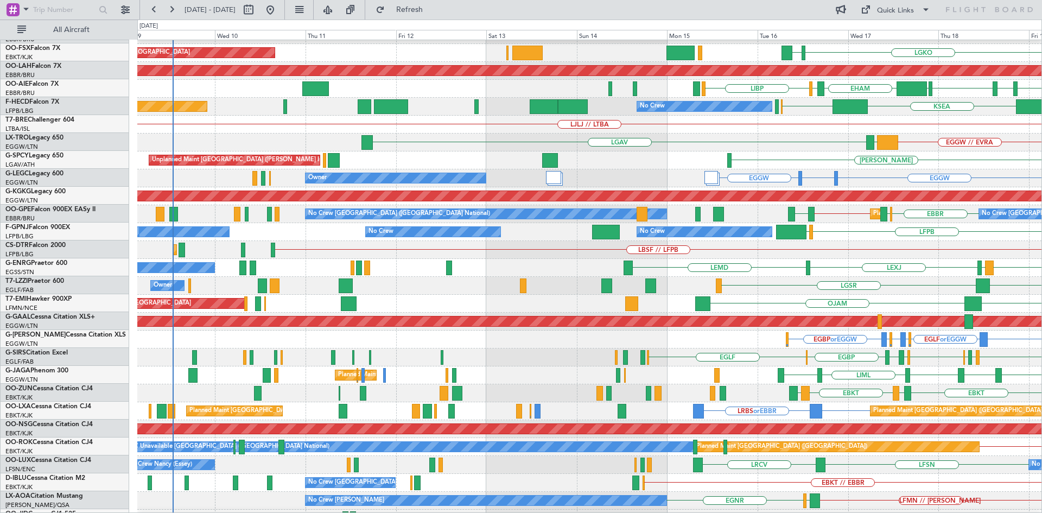
scroll to position [104, 0]
click at [1042, 258] on html "16 Sep 2025 - 26 Sep 2025 Refresh Quick Links All Aircraft Planned Maint Kortri…" at bounding box center [521, 256] width 1042 height 513
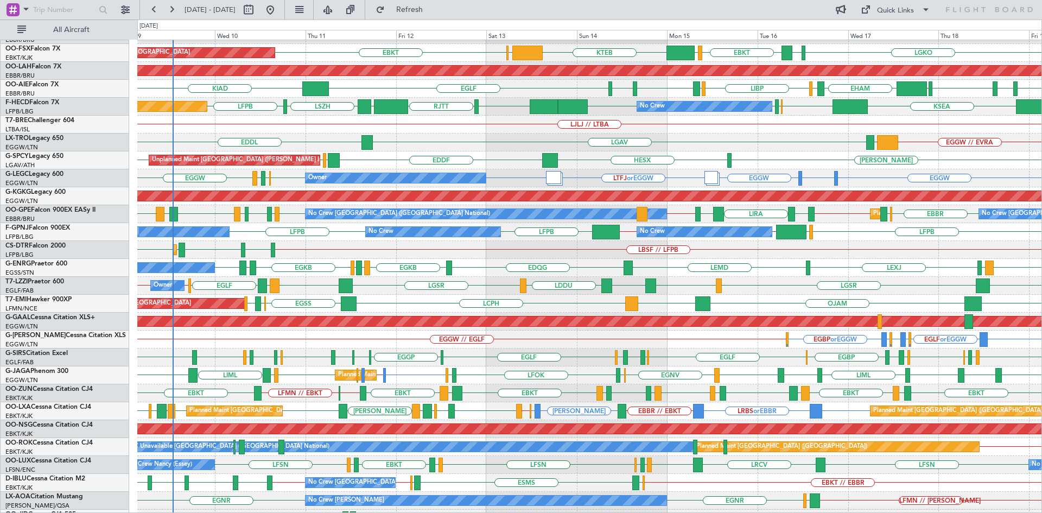
scroll to position [118, 0]
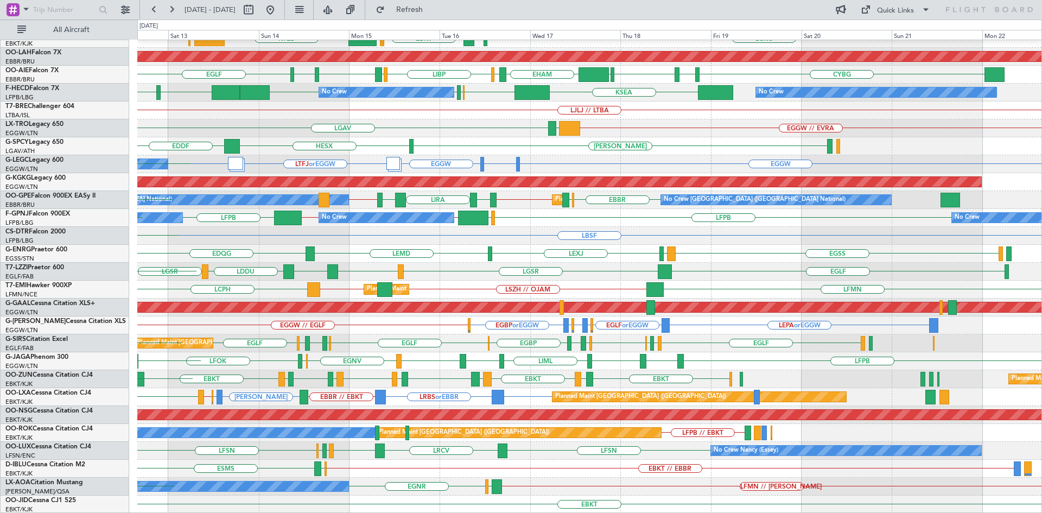
click at [293, 362] on div "Planned Maint Kortrijk-Wevelgem LGKO LGAV EBKT LSGG KTEB EBBR EBKT Planned Main…" at bounding box center [589, 217] width 904 height 591
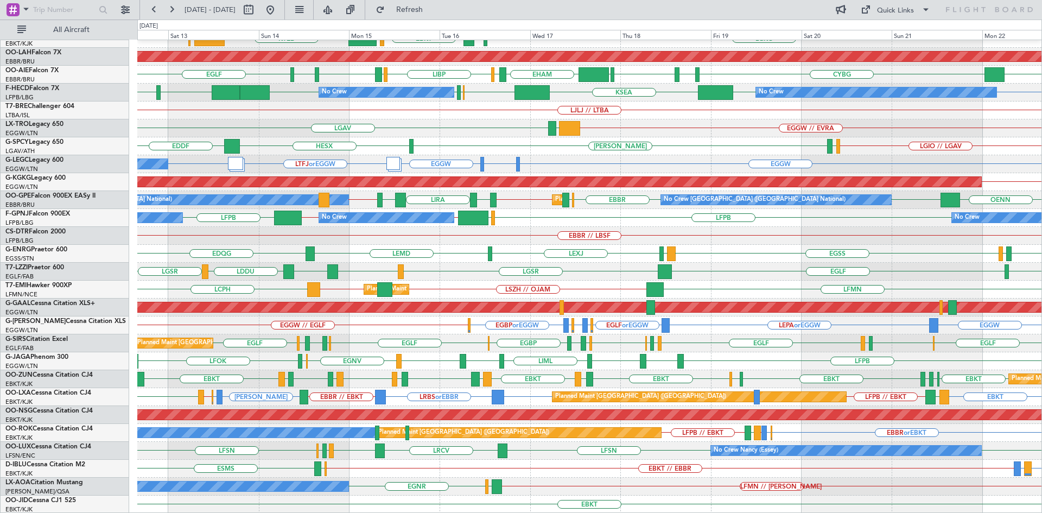
click at [279, 15] on button at bounding box center [270, 9] width 17 height 17
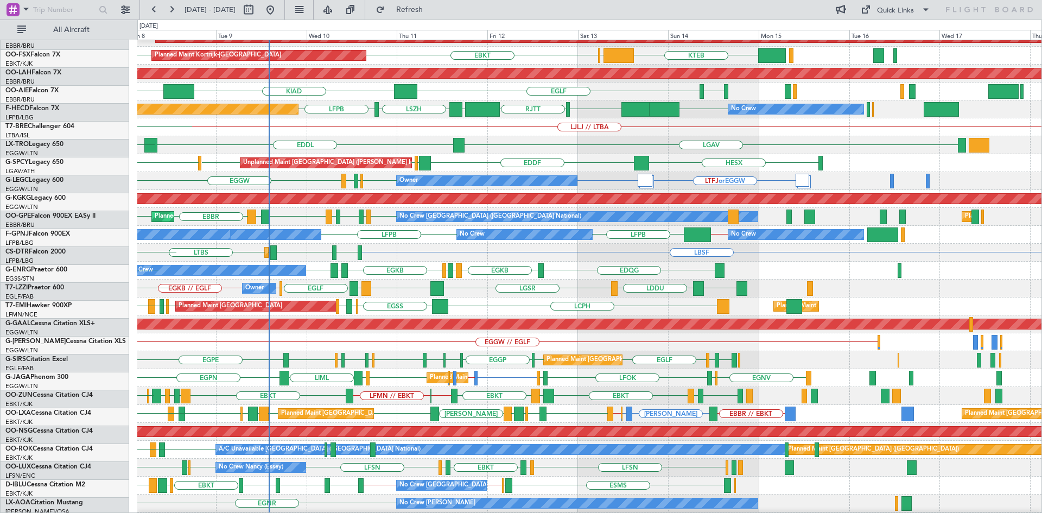
click at [103, 156] on div "RJAA RJGG RJAA LTCG LIML EBLG EBLG ELLX Planned Maint Liege KAUS EBKT Planned M…" at bounding box center [521, 266] width 1042 height 493
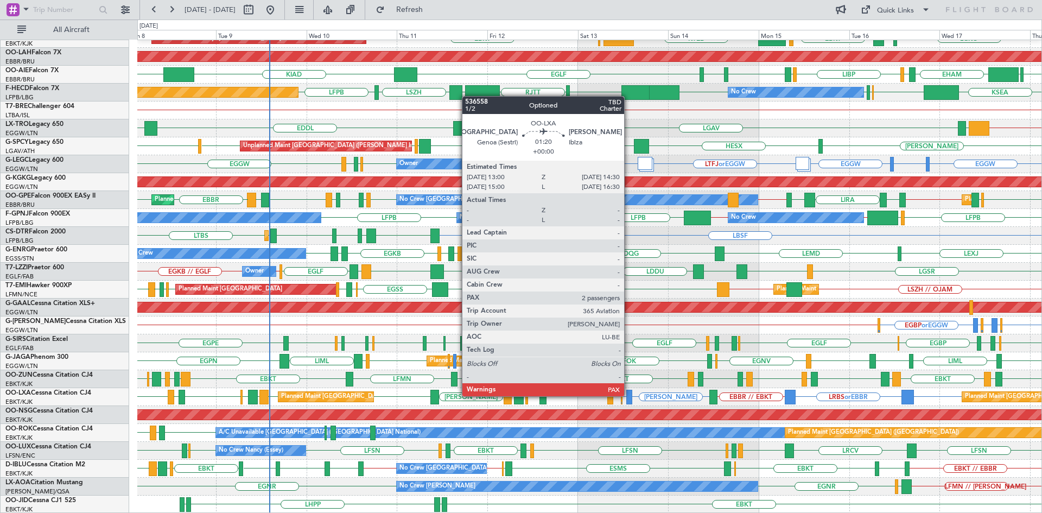
click at [629, 395] on div at bounding box center [629, 397] width 6 height 15
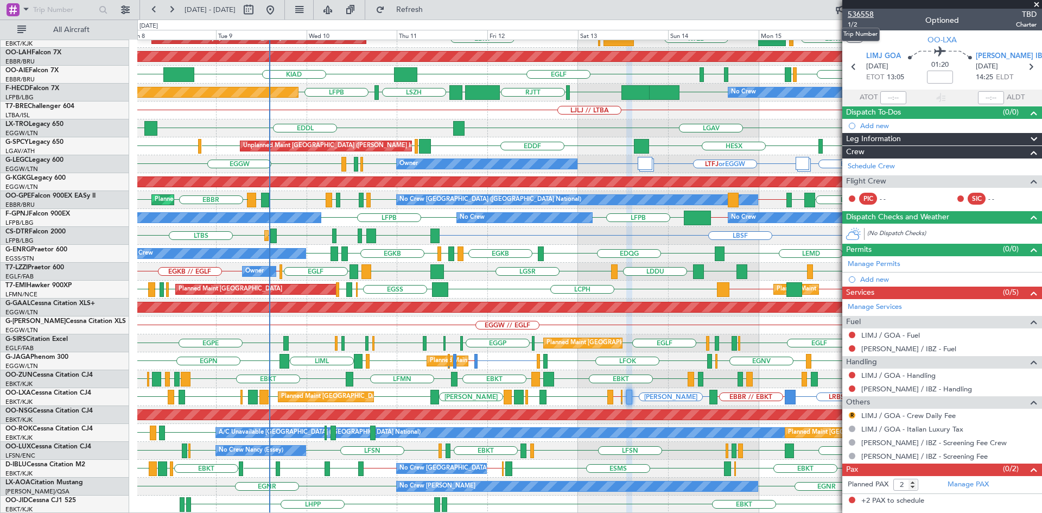
click at [863, 12] on span "536558" at bounding box center [861, 14] width 26 height 11
click at [1036, 5] on span at bounding box center [1036, 5] width 11 height 10
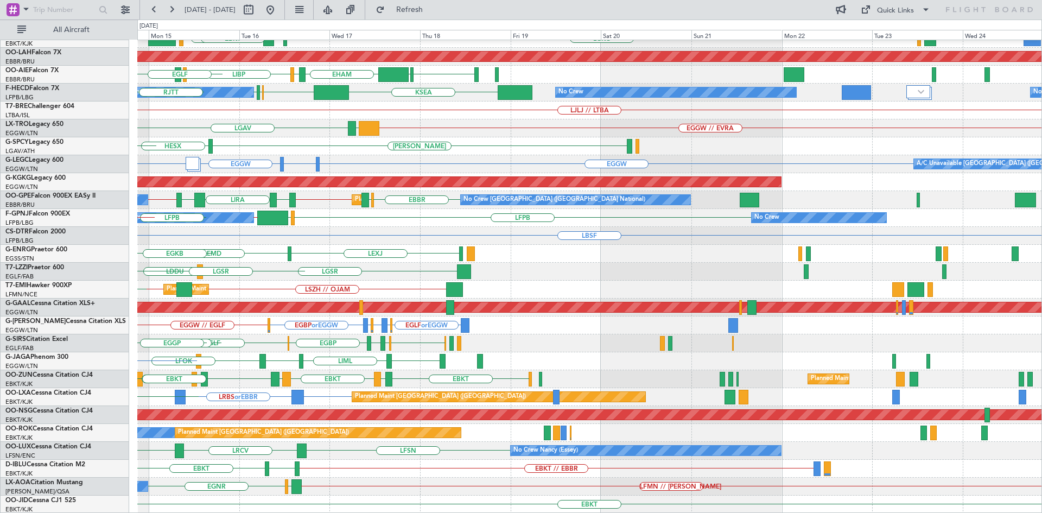
click at [211, 238] on div "Planned Maint Kortrijk-Wevelgem EBKT LSGG KTEB LGKO LGAV EBBR EBKT Planned Main…" at bounding box center [589, 217] width 904 height 591
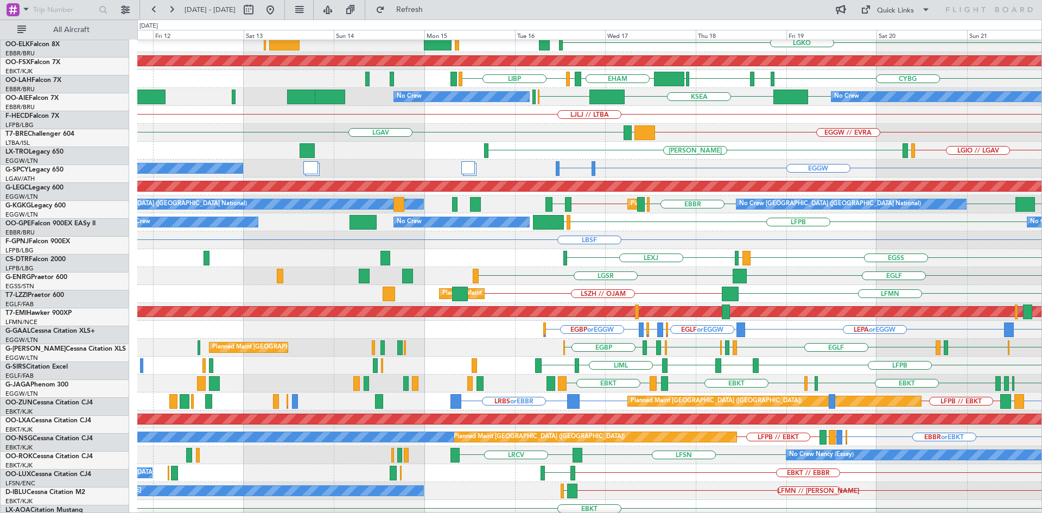
click at [924, 287] on div "LSZH // OJAM LFMN Planned Maint Zurich LCPH EGSS LFMN Planned Maint Zurich" at bounding box center [589, 294] width 904 height 18
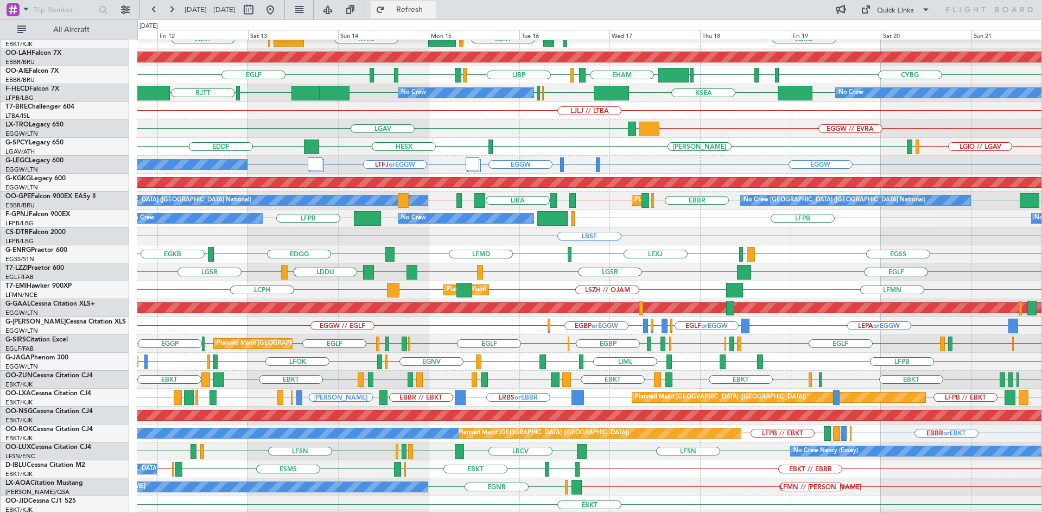
drag, startPoint x: 442, startPoint y: 5, endPoint x: 436, endPoint y: 11, distance: 8.8
click at [433, 6] on span "Refresh" at bounding box center [410, 10] width 46 height 8
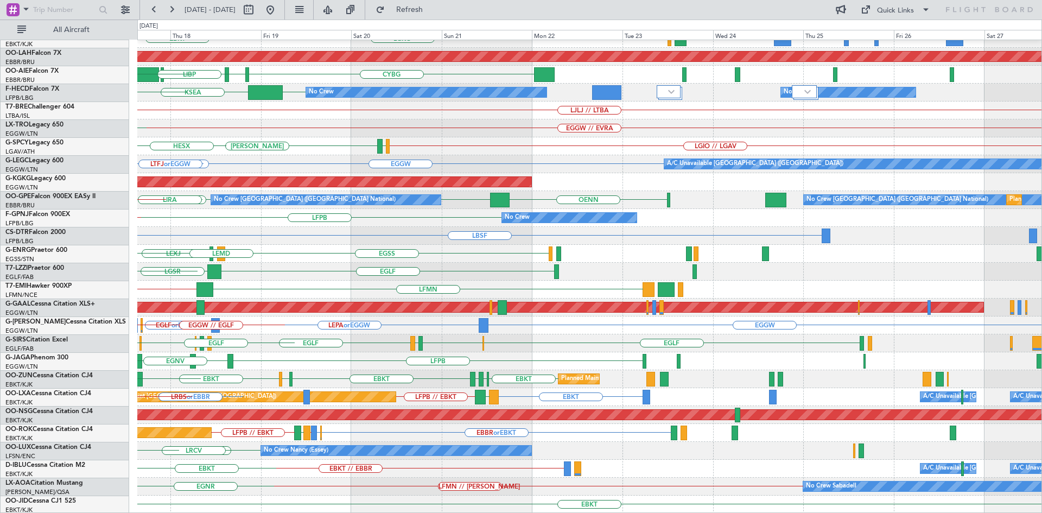
scroll to position [118, 0]
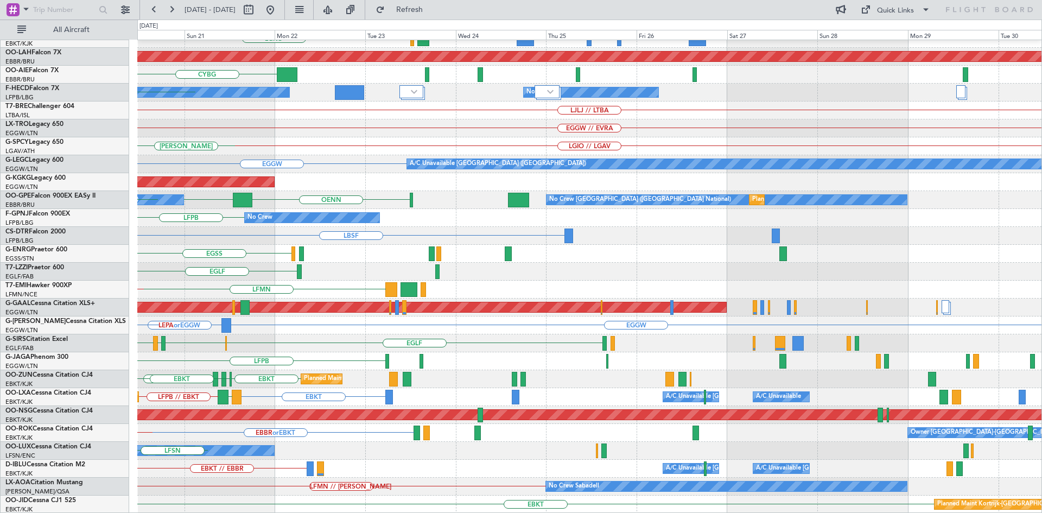
click at [0, 290] on div "Planned Maint Kortrijk-Wevelgem LGKO Planned Maint Alton-st Louis (St Louis Reg…" at bounding box center [521, 266] width 1042 height 493
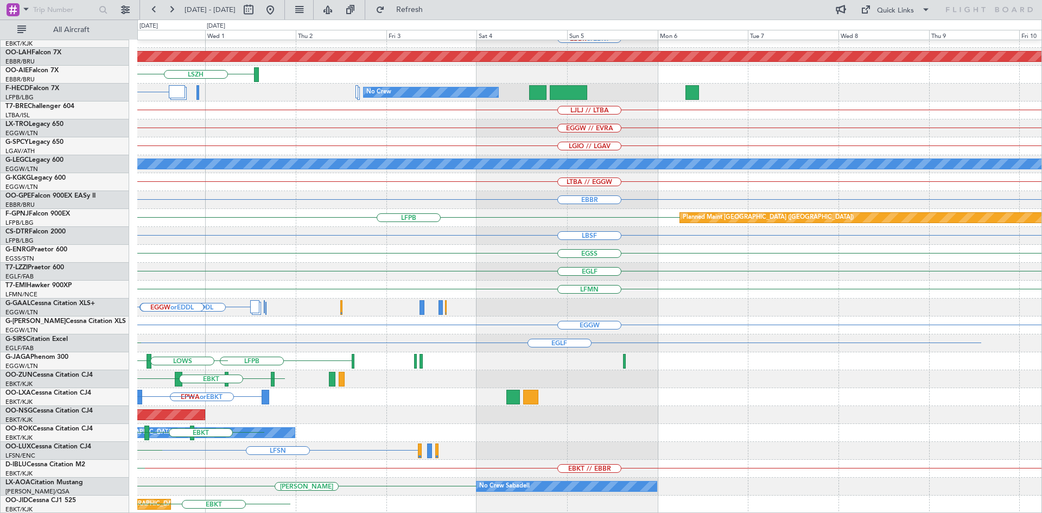
click at [0, 173] on div "EBKT // EBBR EBBR or EBKT Planned [GEOGRAPHIC_DATA][PERSON_NAME]-[GEOGRAPHIC_DA…" at bounding box center [521, 266] width 1042 height 493
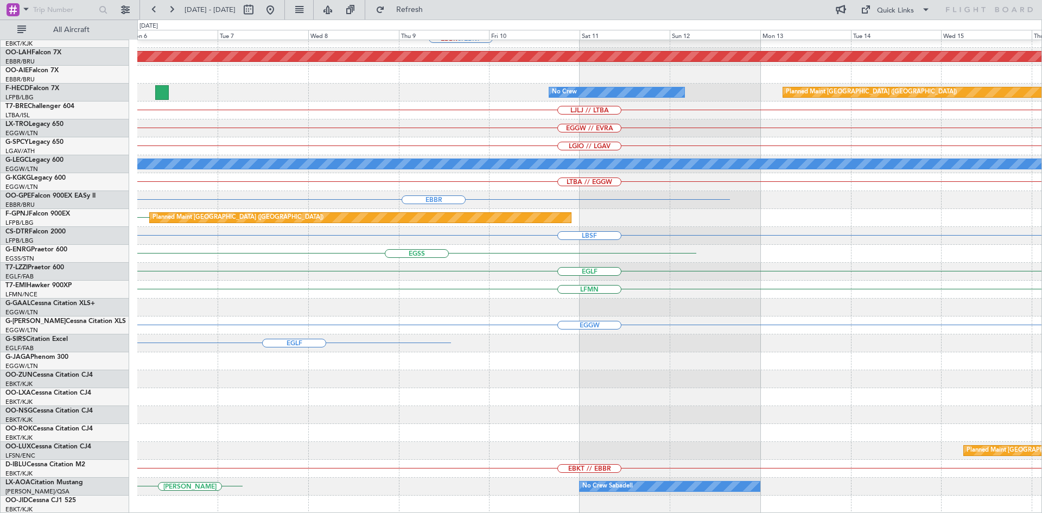
scroll to position [118, 0]
click at [226, 161] on div "EBKT // EBBR EBBR or EBKT Planned [GEOGRAPHIC_DATA][PERSON_NAME]-[GEOGRAPHIC_DA…" at bounding box center [589, 217] width 904 height 591
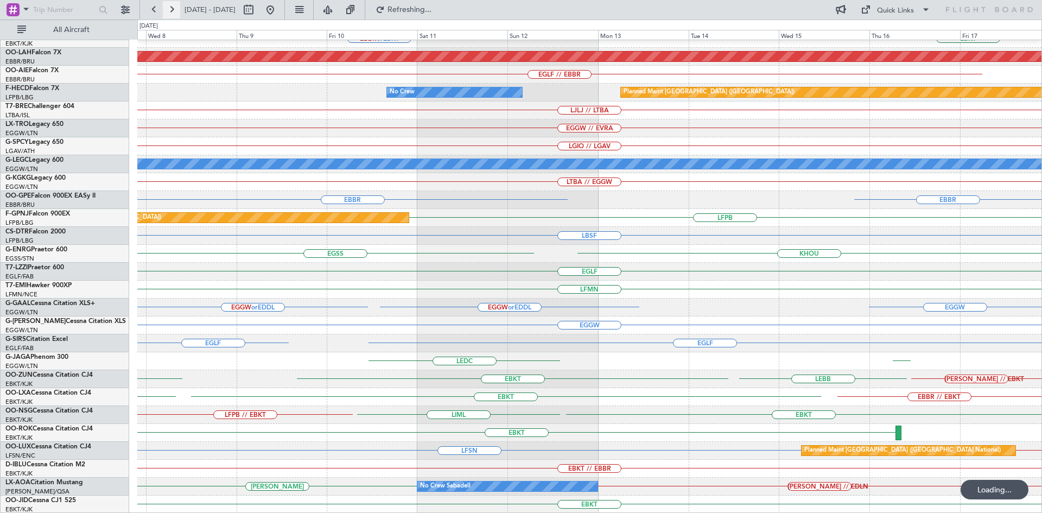
click at [175, 4] on button at bounding box center [171, 9] width 17 height 17
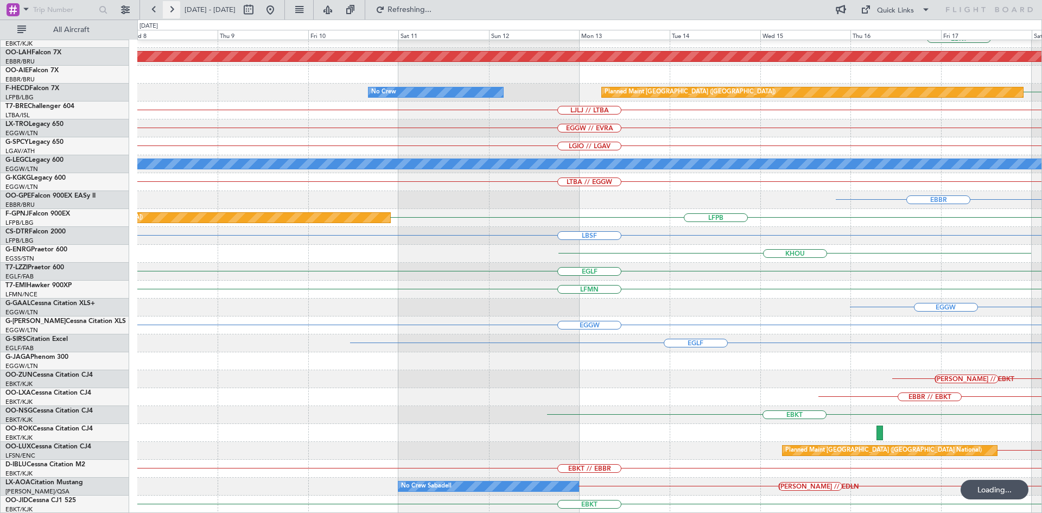
click at [175, 4] on button at bounding box center [171, 9] width 17 height 17
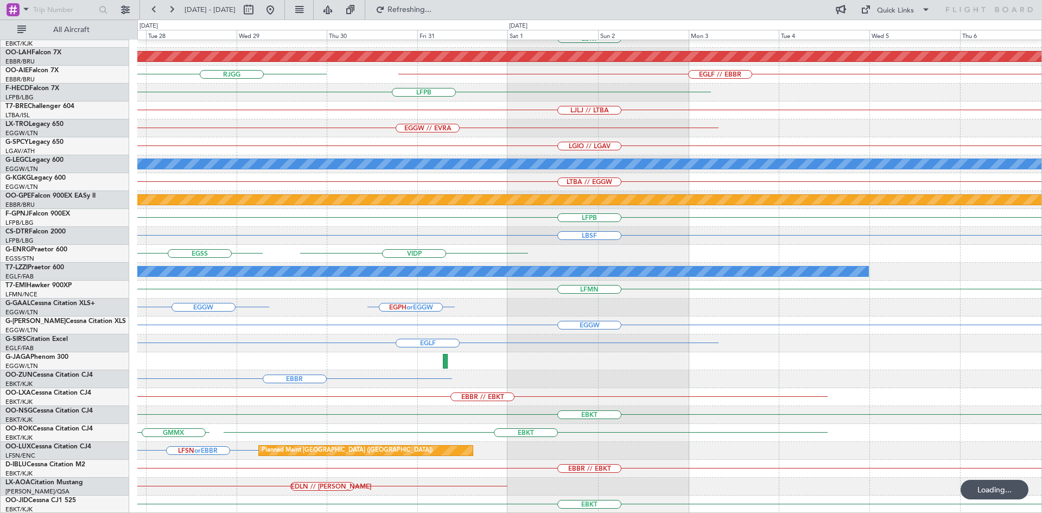
click at [1042, 250] on html "[DATE] - [DATE] Refreshing... Quick Links All Aircraft [GEOGRAPHIC_DATA] EBKT P…" at bounding box center [521, 256] width 1042 height 513
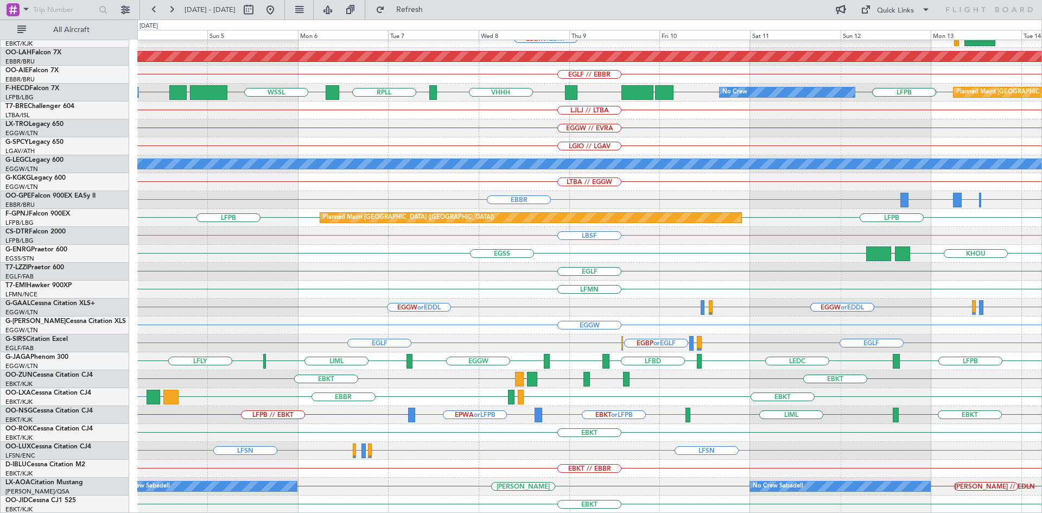
click at [687, 245] on div "LBSF" at bounding box center [589, 236] width 904 height 18
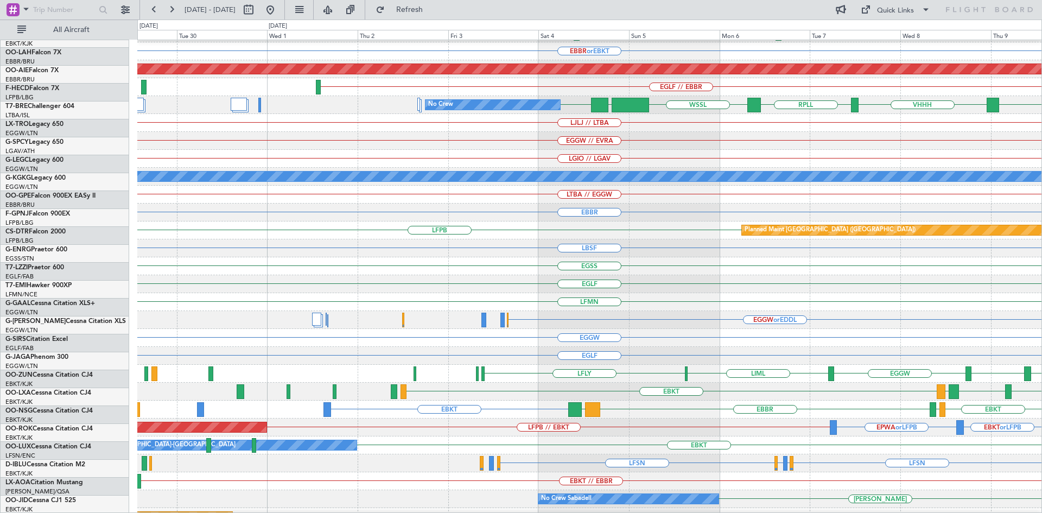
scroll to position [105, 0]
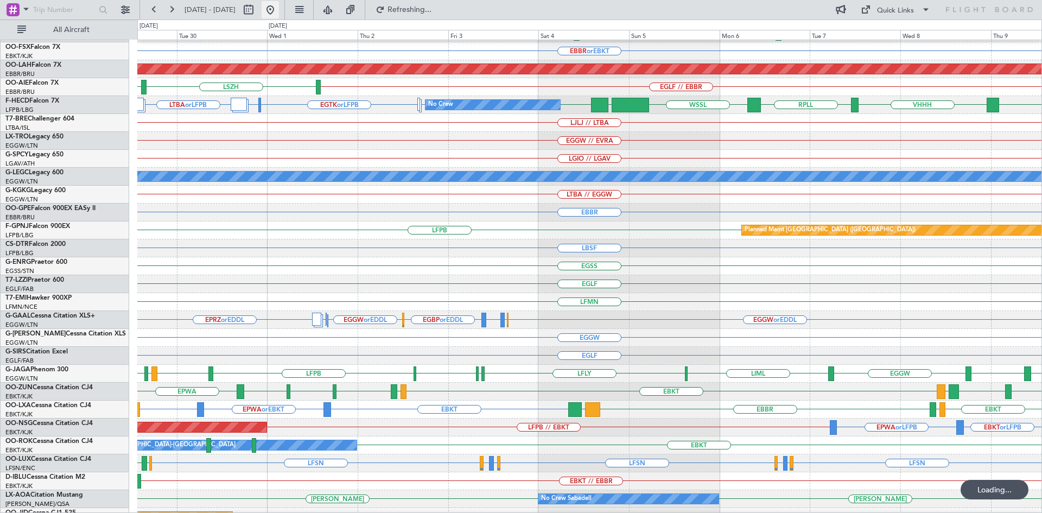
click at [279, 11] on button at bounding box center [270, 9] width 17 height 17
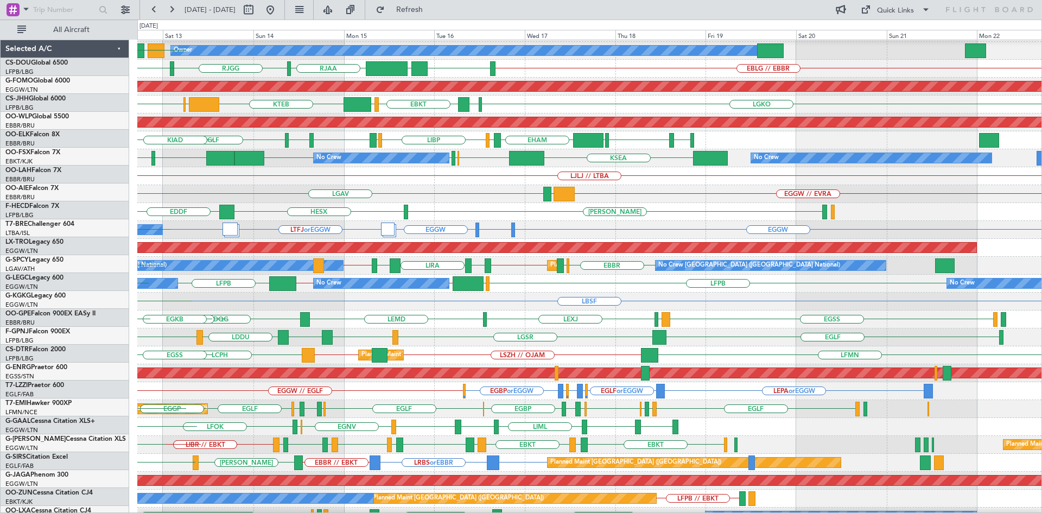
scroll to position [59, 0]
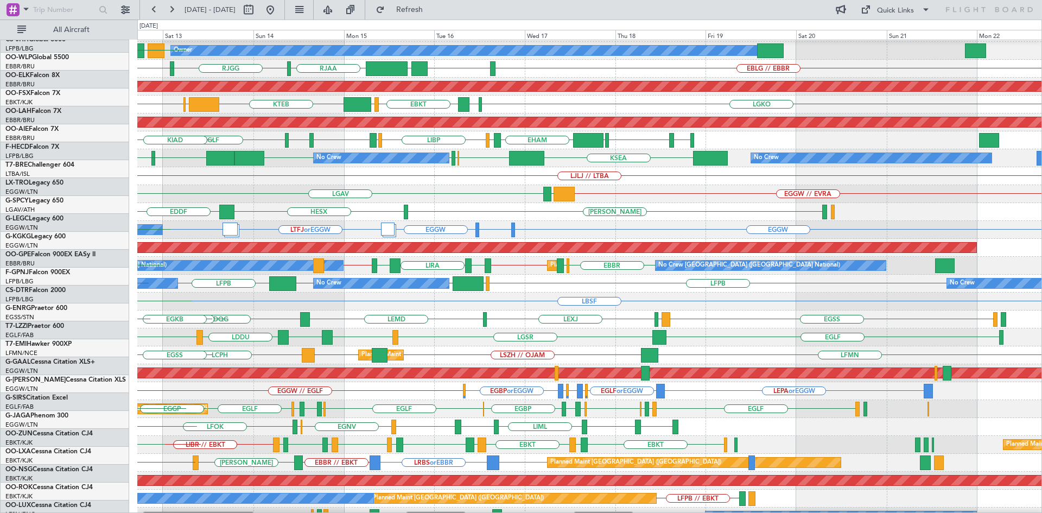
click at [222, 209] on div "HEMM HESX EDDF LGAV LGMK Unplanned Maint Athens (Eleftherios Venizelos Intl)" at bounding box center [589, 212] width 904 height 18
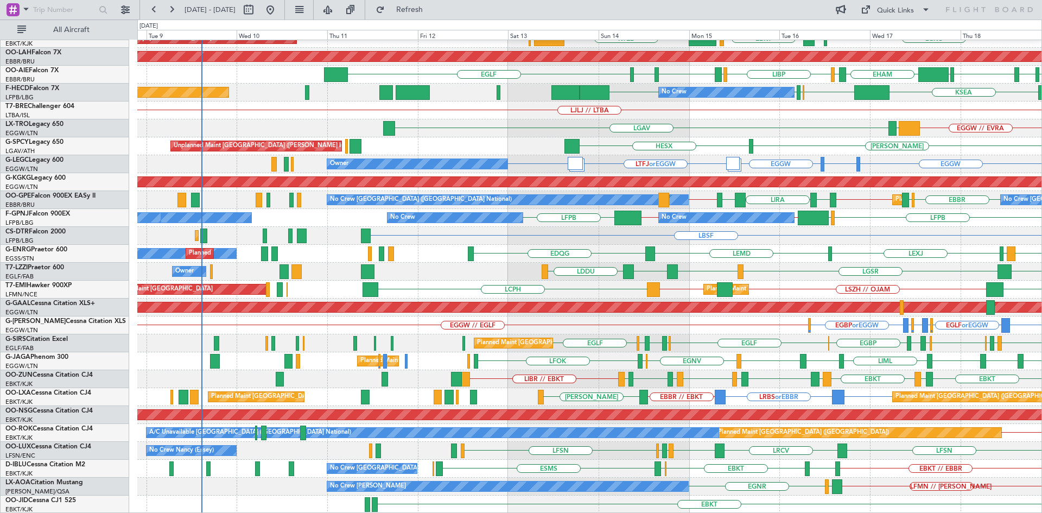
scroll to position [118, 0]
click at [680, 260] on div "Planned Maint Kortrijk-Wevelgem LGKO LGAV EBKT LSGG KTEB Planned Maint Kortrijk…" at bounding box center [589, 217] width 904 height 591
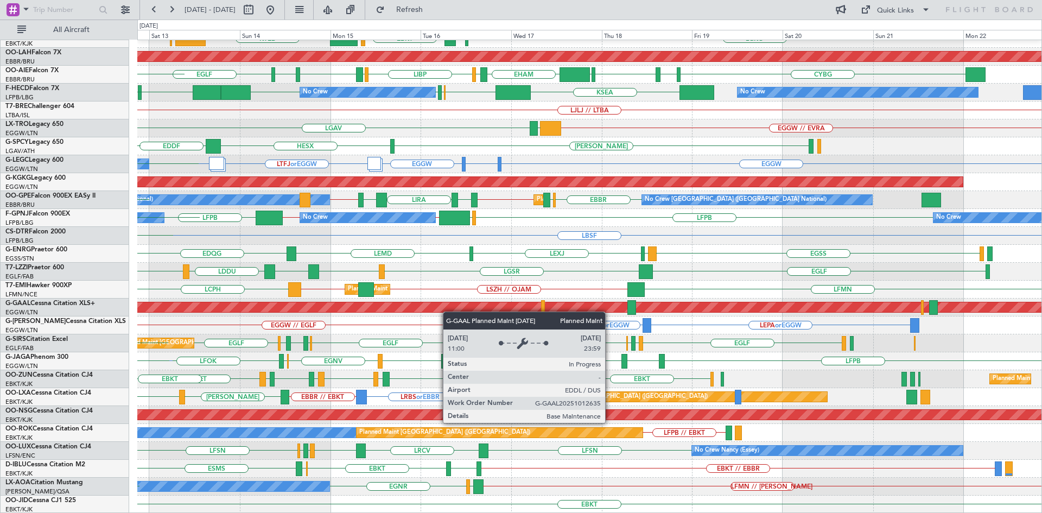
click at [411, 303] on div "Planned Maint Kortrijk-Wevelgem EBKT LGKO EBKT LSGG KTEB EBBR LGAV Planned Main…" at bounding box center [589, 217] width 904 height 591
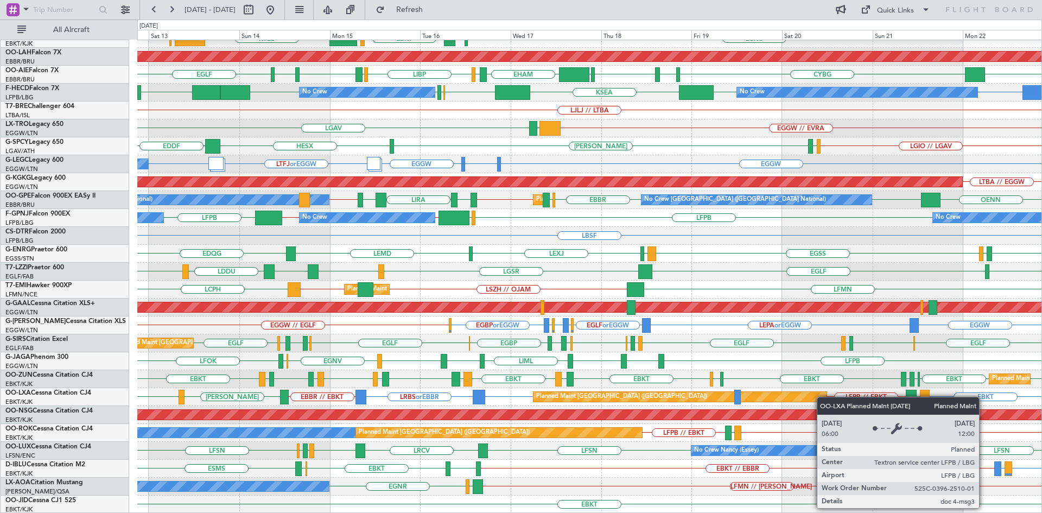
click at [822, 397] on div "Planned Maint Kortrijk-Wevelgem LGKO EBKT LSGG KTEB LGAV EBBR Planned Maint Kor…" at bounding box center [589, 217] width 904 height 591
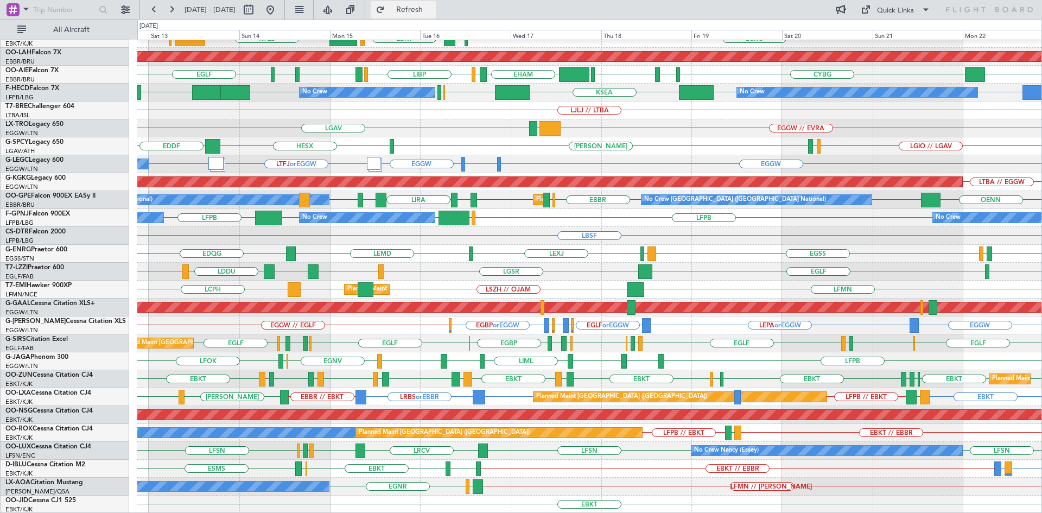
click at [432, 11] on span "Refresh" at bounding box center [410, 10] width 46 height 8
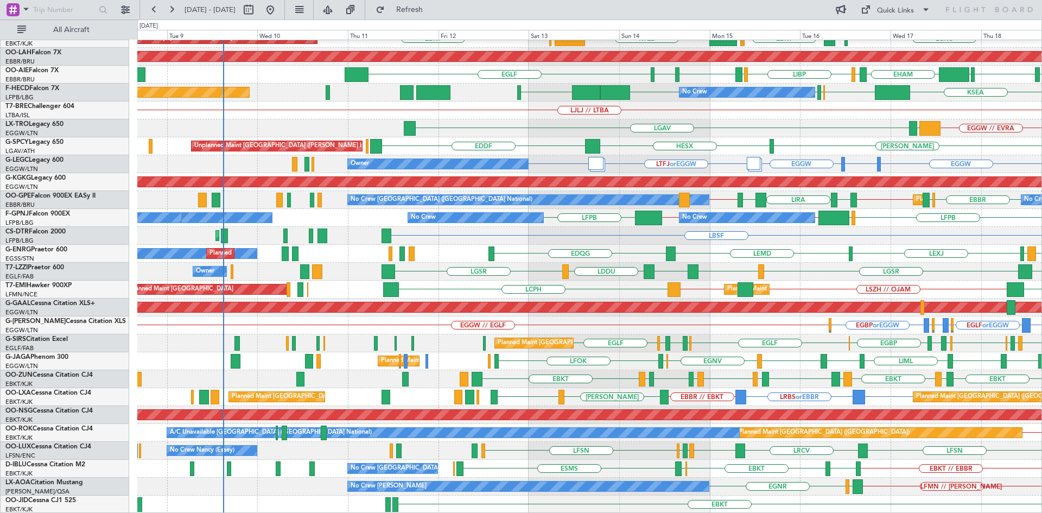
click at [771, 225] on div "Planned Maint Kortrijk-Wevelgem EBKT LSGG KTEB EBBR EBKT LGKO LGAV Planned Main…" at bounding box center [589, 217] width 904 height 591
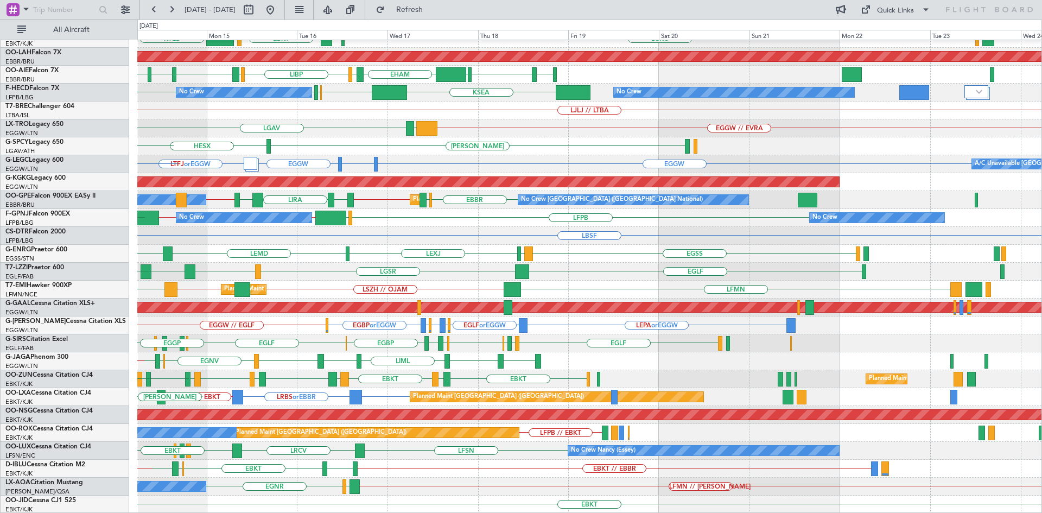
click at [292, 448] on div "Planned Maint Kortrijk-Wevelgem LGKO LGAV EBKT LSGG KTEB EBBR EBKT Planned Main…" at bounding box center [589, 217] width 904 height 591
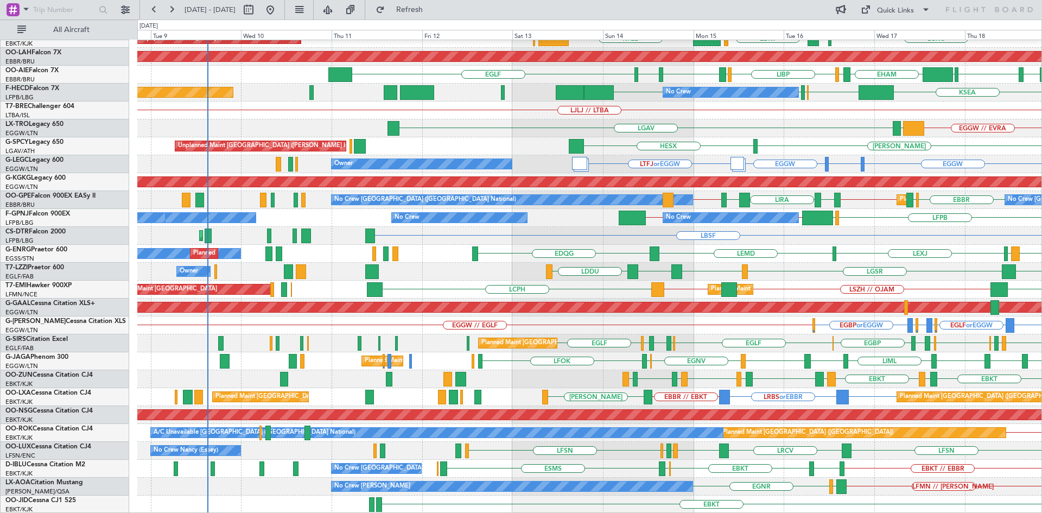
click at [764, 194] on div "Planned Maint Kortrijk-Wevelgem LGKO LGAV EBKT LSGG KTEB Planned Maint Kortrijk…" at bounding box center [589, 217] width 904 height 591
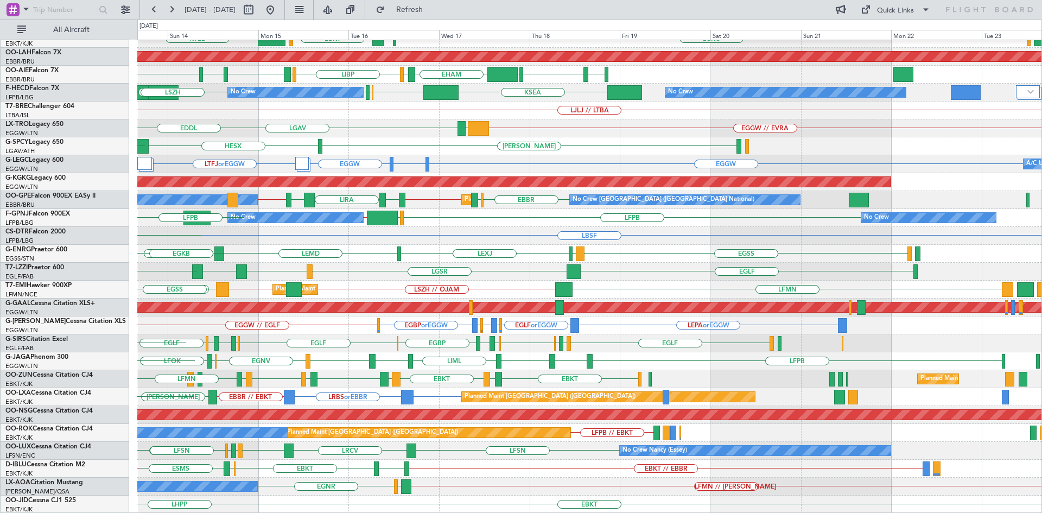
click at [306, 280] on div "Planned Maint Kortrijk-Wevelgem LGKO LGAV EBKT LSGG KTEB EBBR EBKT Planned Main…" at bounding box center [589, 217] width 904 height 591
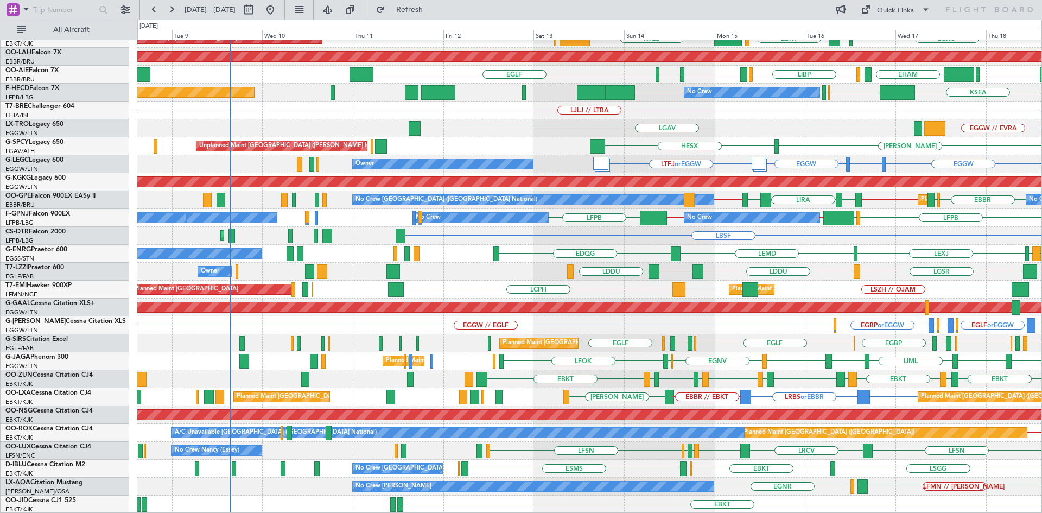
click at [949, 234] on div "Planned Maint Kortrijk-Wevelgem LGKO LGAV EBKT LSGG KTEB Planned Maint Kortrijk…" at bounding box center [589, 217] width 904 height 591
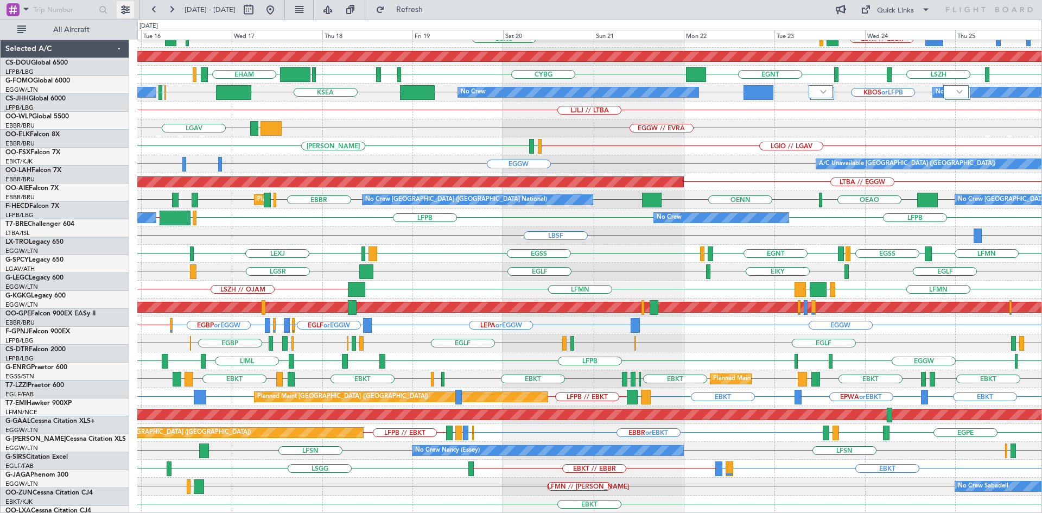
scroll to position [118, 0]
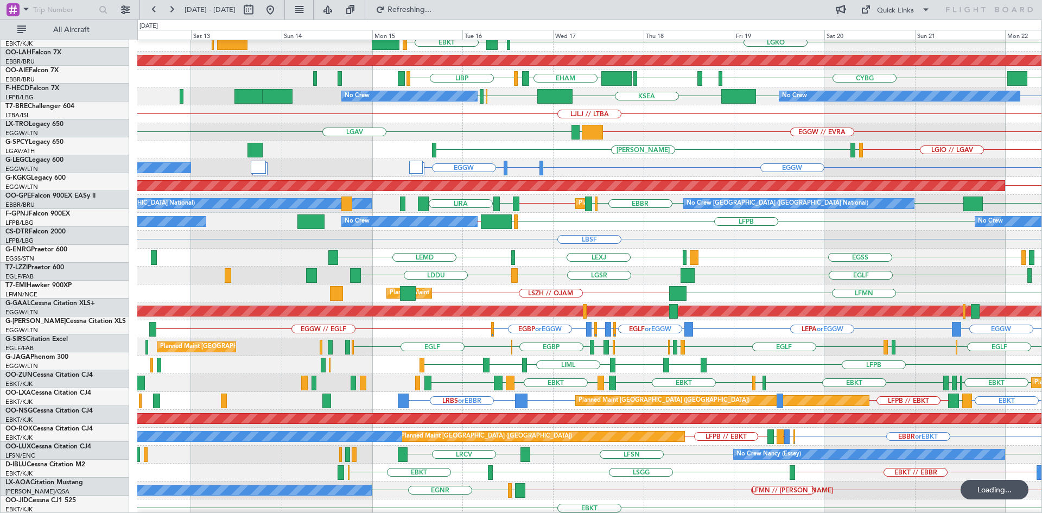
click at [679, 275] on div "EIKY [GEOGRAPHIC_DATA] LGSR LDDU [GEOGRAPHIC_DATA]" at bounding box center [589, 276] width 904 height 18
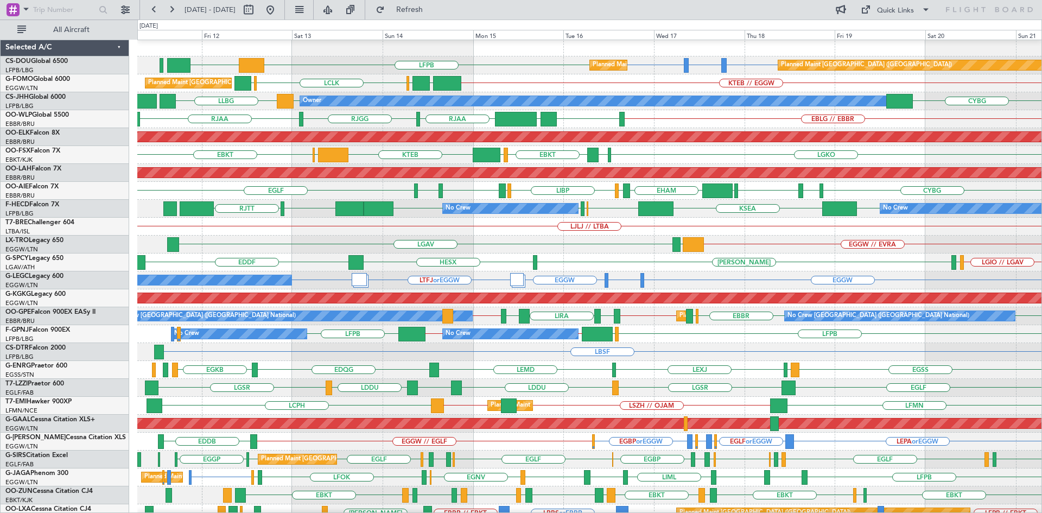
scroll to position [4, 0]
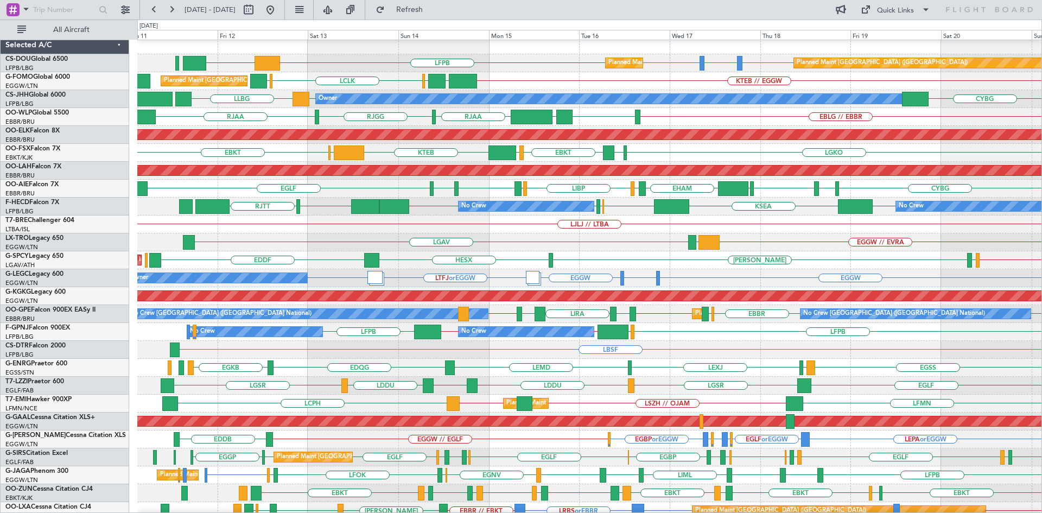
click at [586, 157] on div "EBKT [GEOGRAPHIC_DATA] KTEB [GEOGRAPHIC_DATA] EBKT LGKO LGAV Planned Maint [GEO…" at bounding box center [589, 153] width 904 height 18
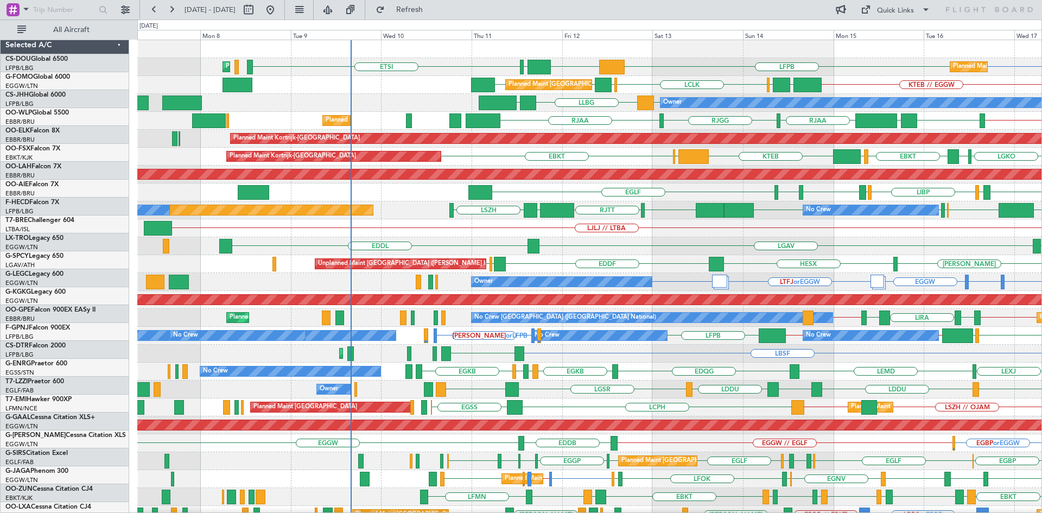
scroll to position [0, 0]
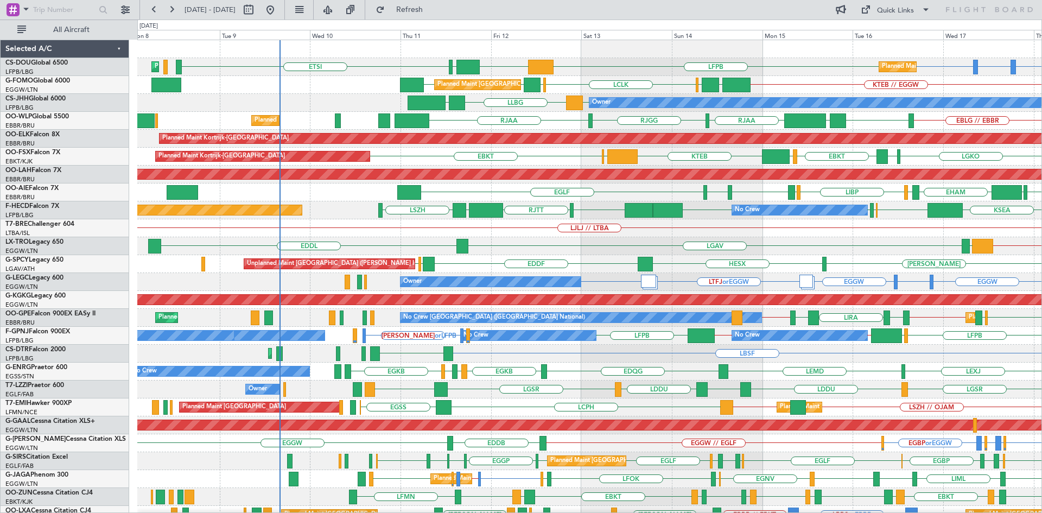
click at [580, 209] on div "LFPB LFPB DGAA EDSB ETSI Planned Maint [GEOGRAPHIC_DATA] ([GEOGRAPHIC_DATA]) Pl…" at bounding box center [589, 335] width 904 height 591
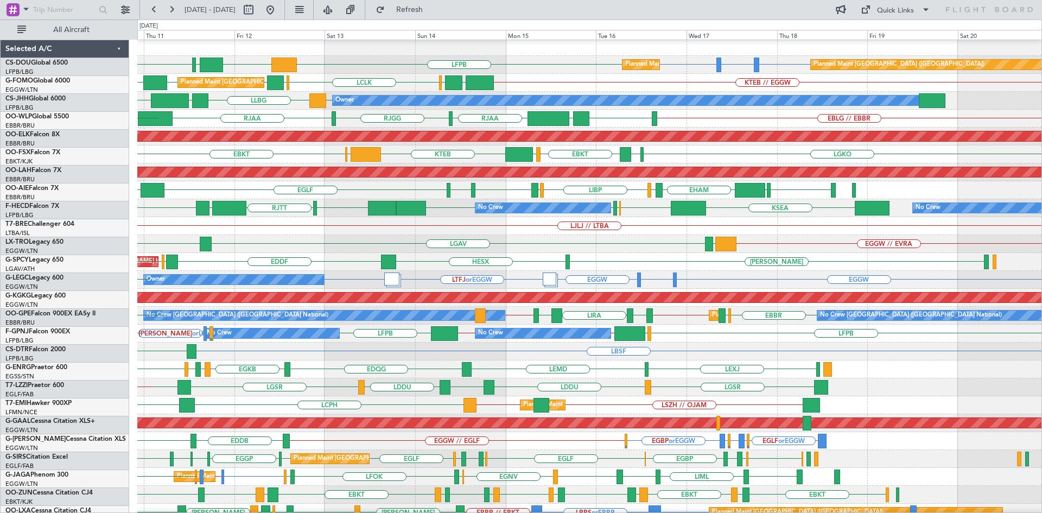
scroll to position [2, 0]
click at [468, 261] on div "Unplanned Maint [GEOGRAPHIC_DATA] ([PERSON_NAME] Intl) [PERSON_NAME] HESX EDDF …" at bounding box center [589, 262] width 904 height 18
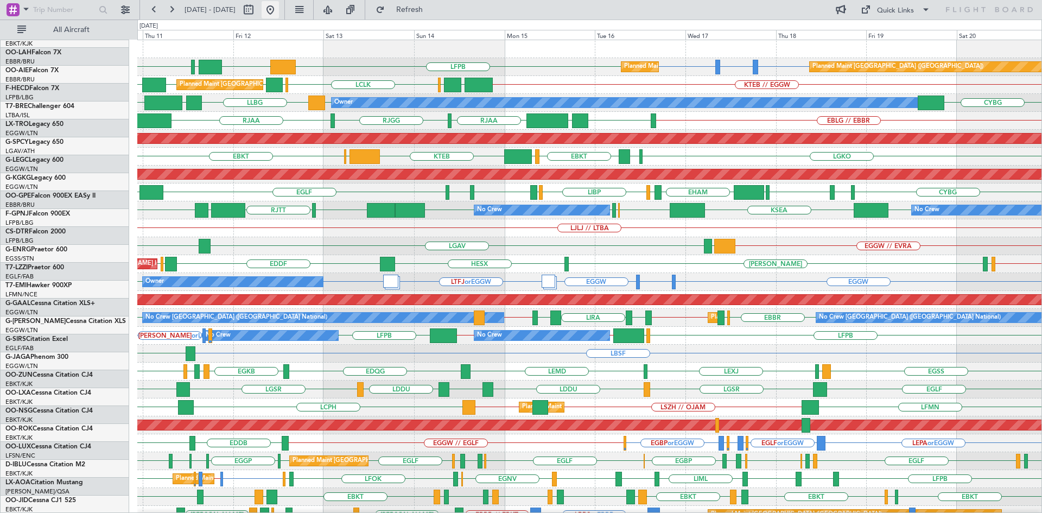
scroll to position [0, 0]
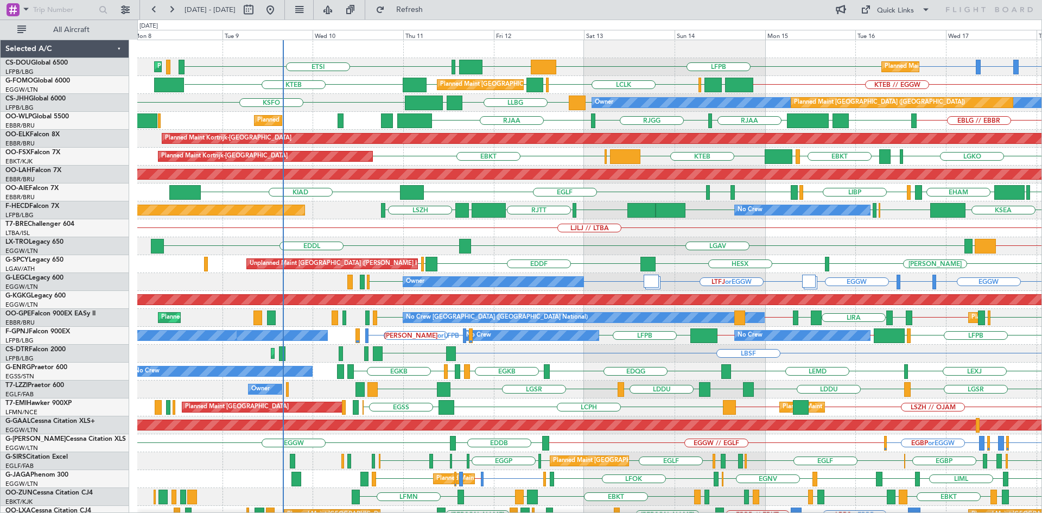
click at [581, 238] on div "ETSI LFPB DGAA EDSB Planned Maint [GEOGRAPHIC_DATA] ([GEOGRAPHIC_DATA]) Planned…" at bounding box center [589, 335] width 904 height 591
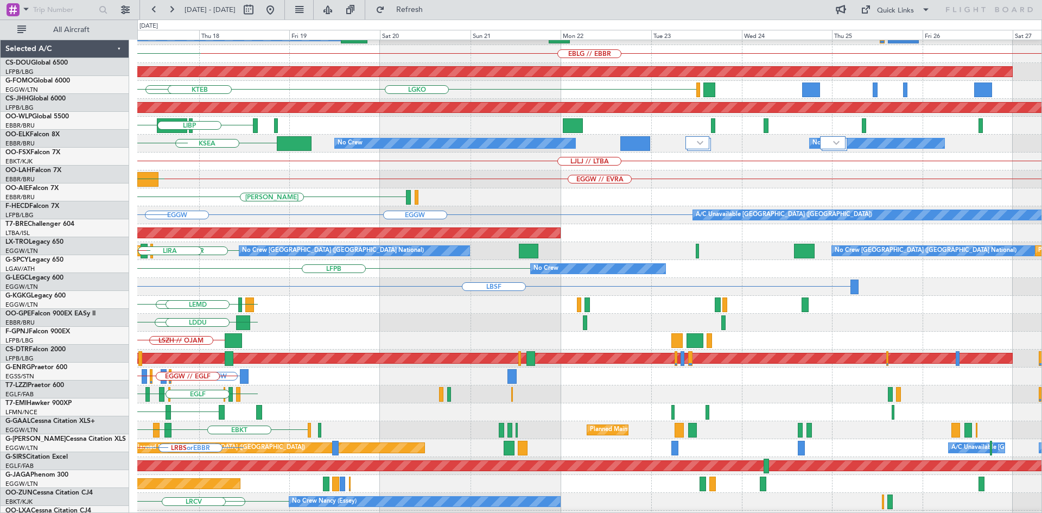
scroll to position [67, 0]
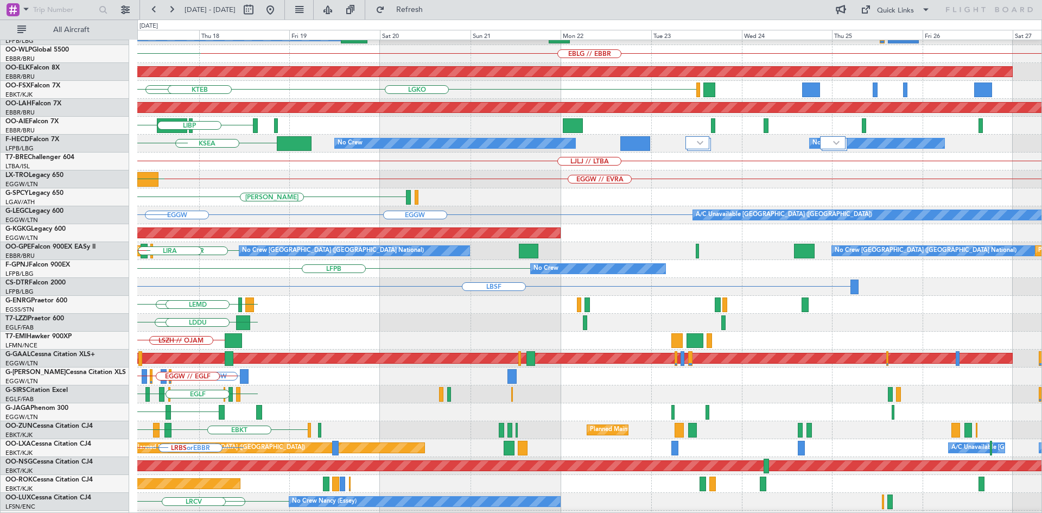
click at [0, 179] on div "KTEB // EGGW Planned Maint [GEOGRAPHIC_DATA] ([GEOGRAPHIC_DATA]) Owner EBLG // …" at bounding box center [521, 266] width 1042 height 493
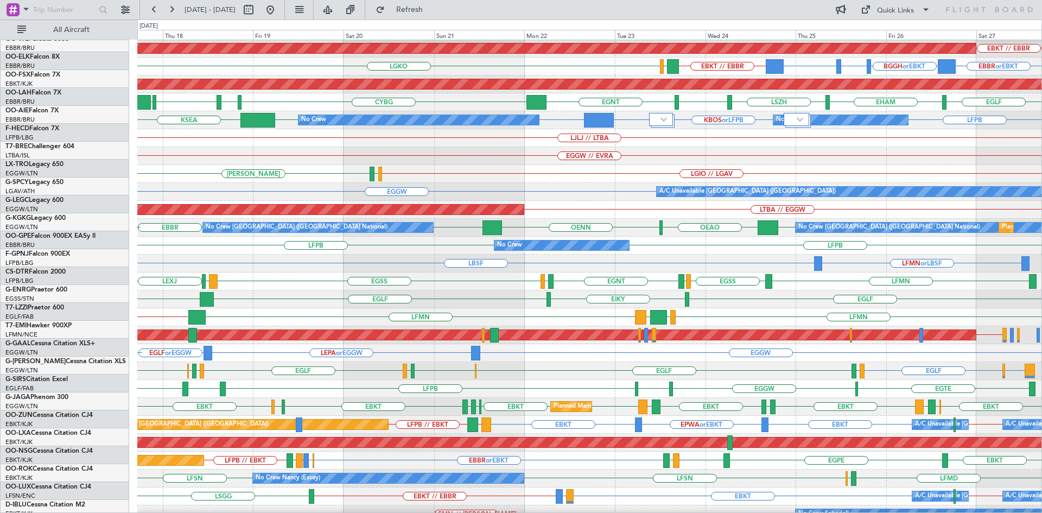
scroll to position [90, 0]
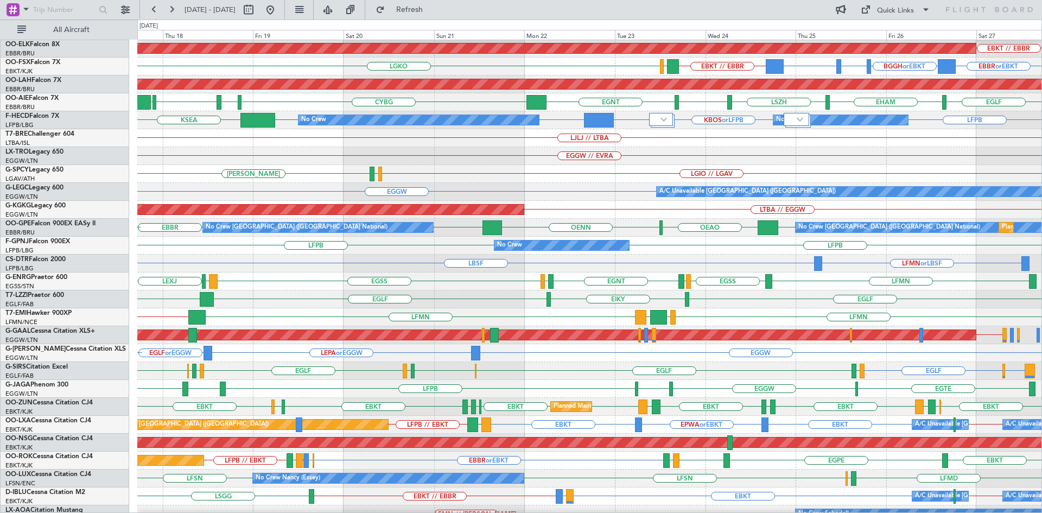
click at [459, 275] on div "LFMN [GEOGRAPHIC_DATA] EDDL [GEOGRAPHIC_DATA] [GEOGRAPHIC_DATA] [GEOGRAPHIC_DAT…" at bounding box center [589, 281] width 904 height 18
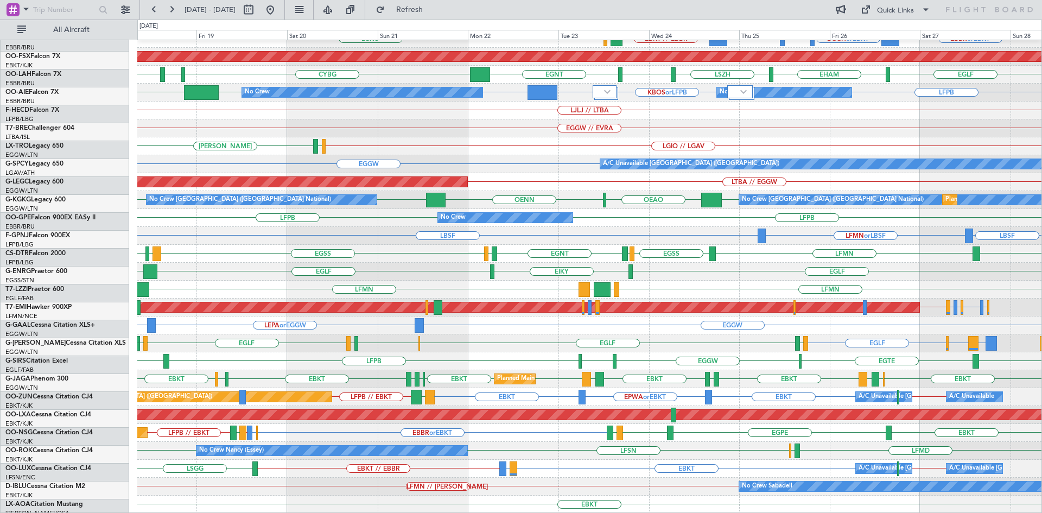
scroll to position [118, 0]
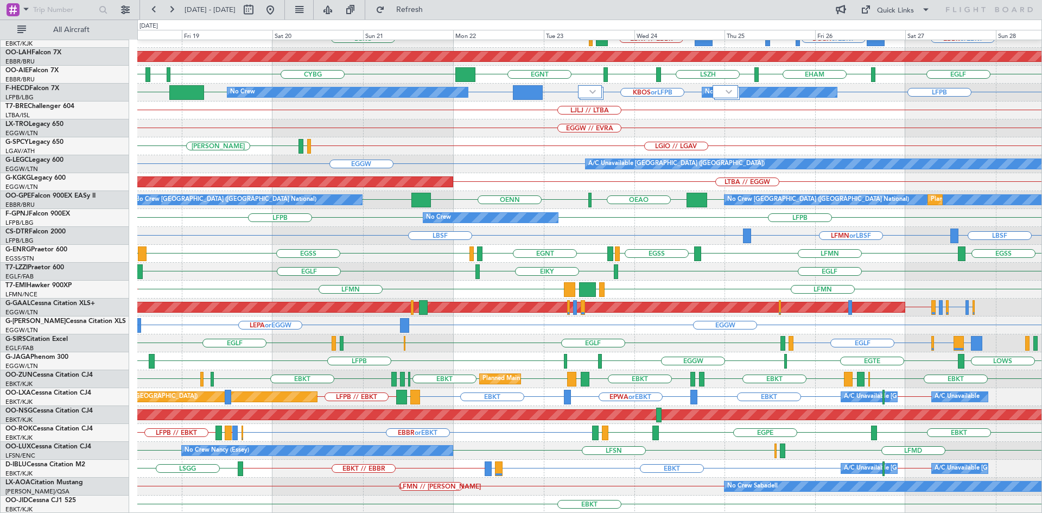
click at [509, 397] on div "Planned Maint Kortrijk-[GEOGRAPHIC_DATA] EBKT // EBBR EBBR or EBKT BGGH or EBKT…" at bounding box center [589, 217] width 904 height 591
click at [279, 12] on button at bounding box center [270, 9] width 17 height 17
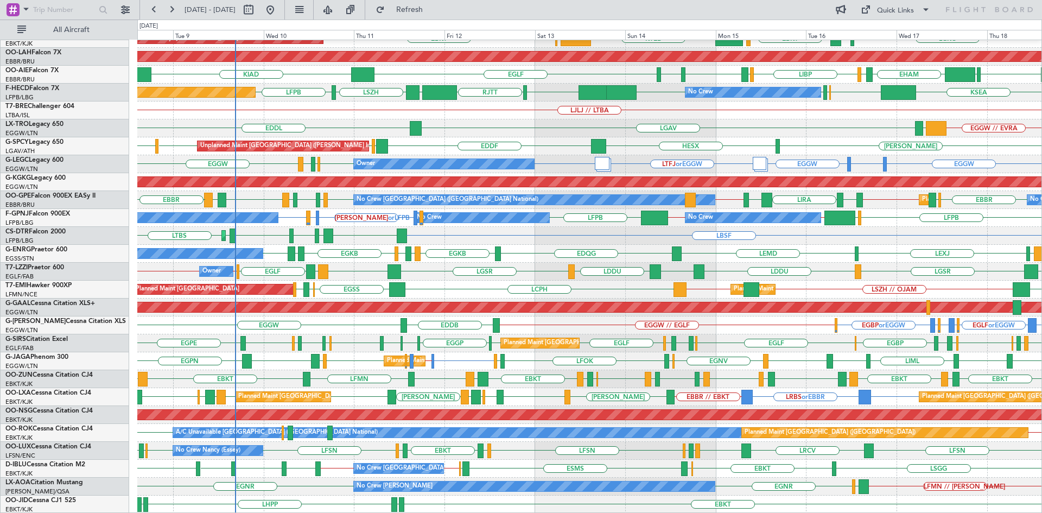
click at [307, 120] on div "Planned Maint Kortrijk-[GEOGRAPHIC_DATA] Planned Maint [GEOGRAPHIC_DATA]-[GEOGR…" at bounding box center [589, 217] width 904 height 591
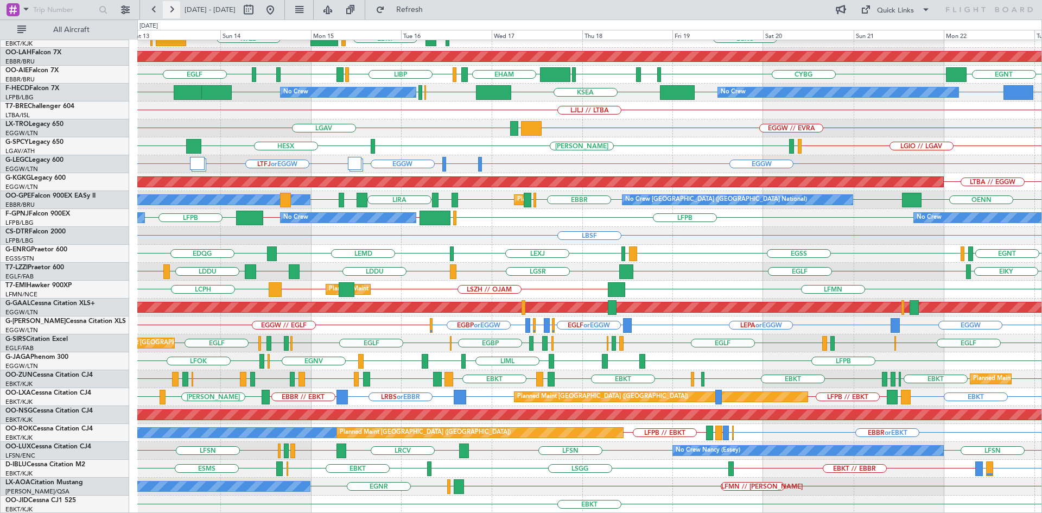
click at [168, 11] on button at bounding box center [171, 9] width 17 height 17
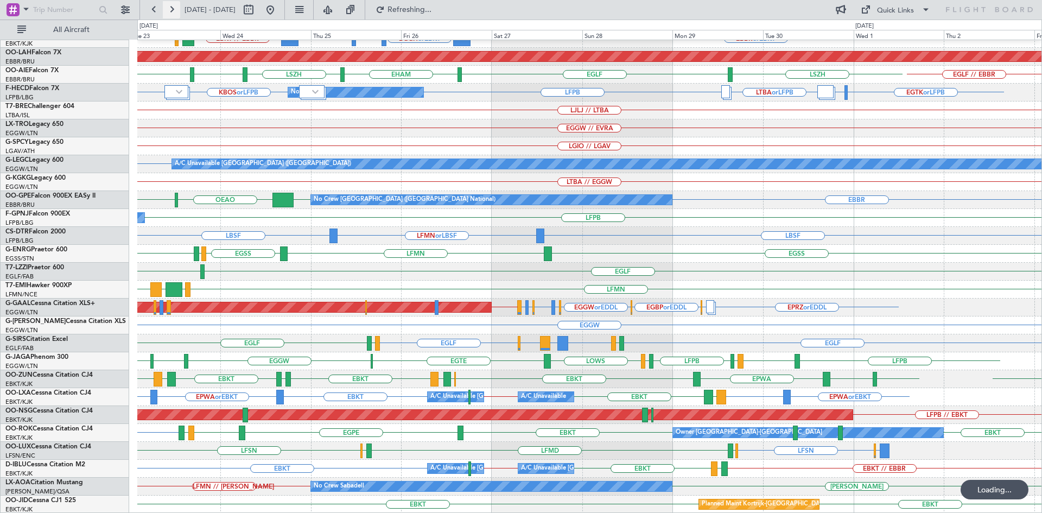
click at [168, 11] on button at bounding box center [171, 9] width 17 height 17
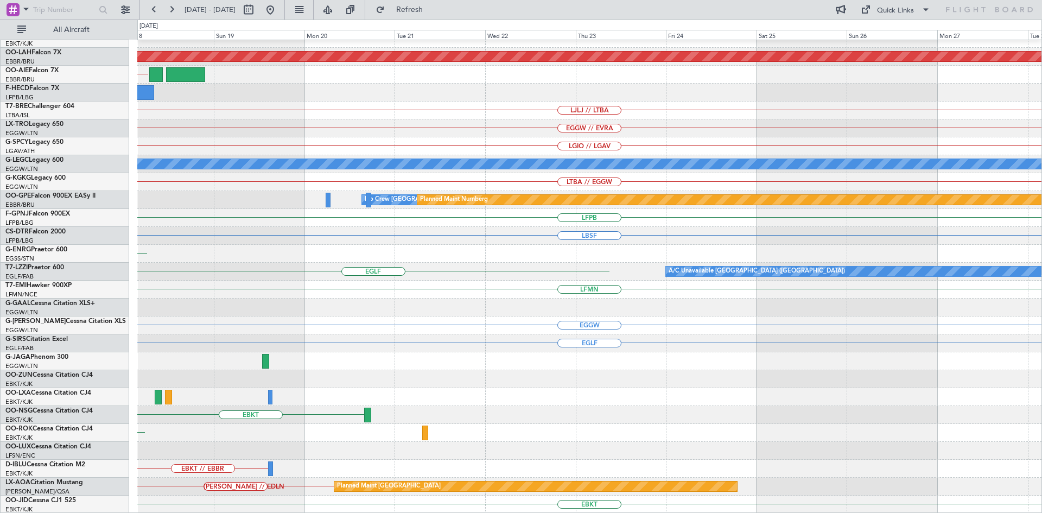
click at [237, 180] on div "EBBR Planned [GEOGRAPHIC_DATA][PERSON_NAME]-[GEOGRAPHIC_DATA][PERSON_NAME] ([GE…" at bounding box center [589, 217] width 904 height 591
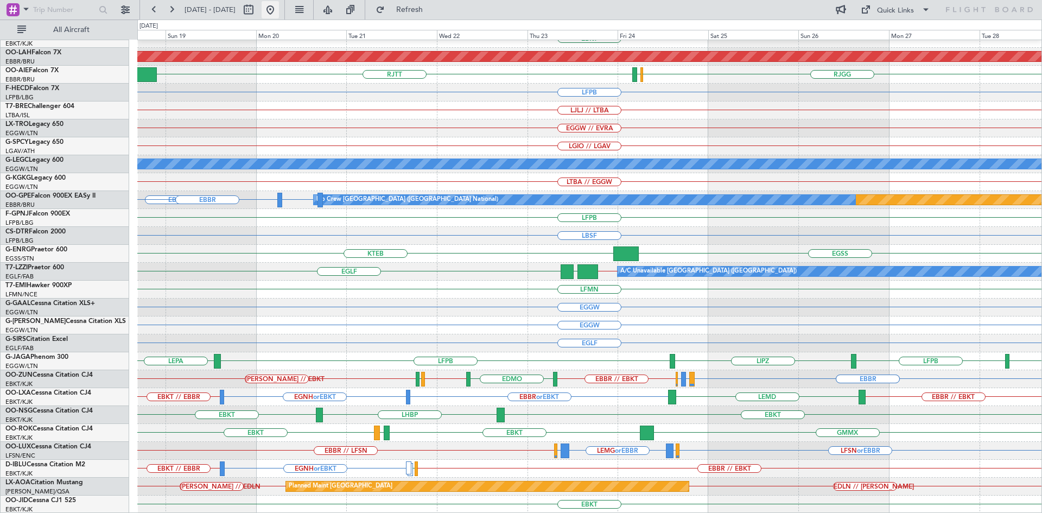
click at [279, 9] on button at bounding box center [270, 9] width 17 height 17
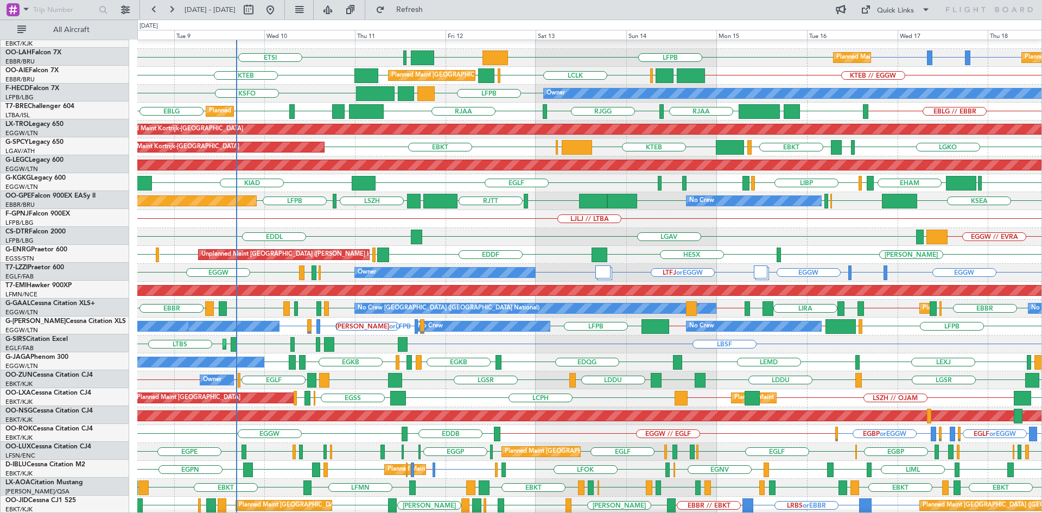
scroll to position [9, 0]
